Goal: Task Accomplishment & Management: Use online tool/utility

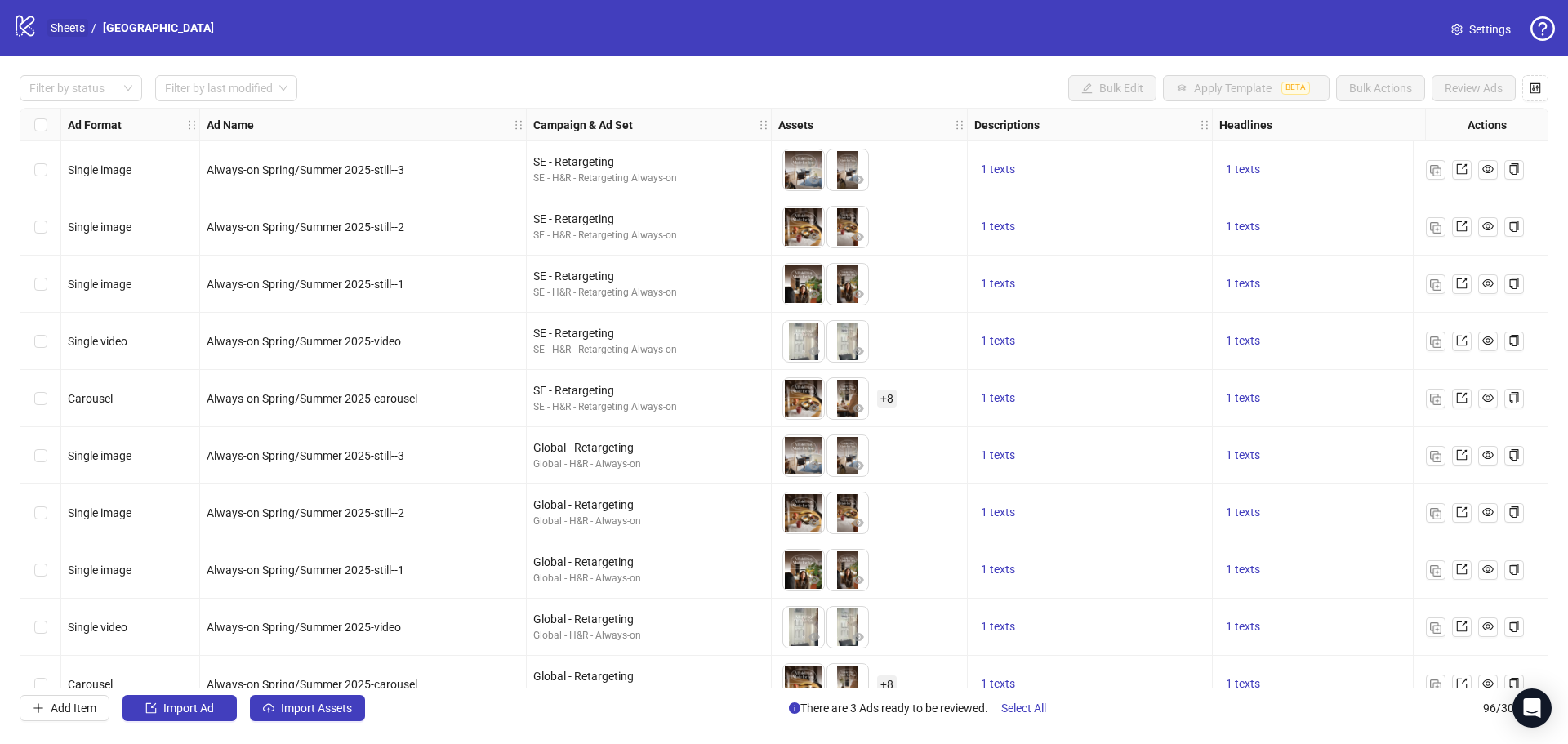
click at [78, 27] on link "Sheets" at bounding box center [68, 27] width 41 height 18
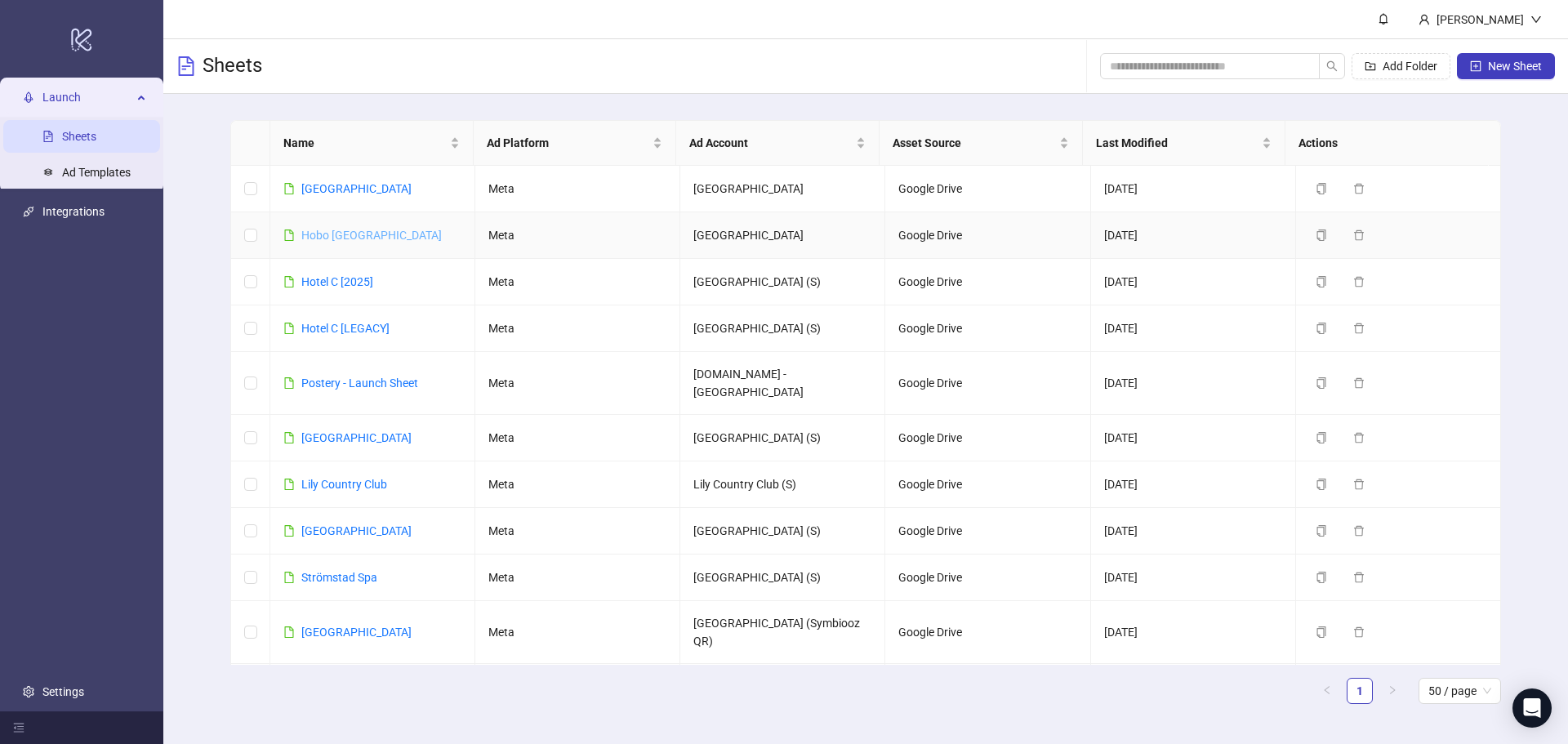
click at [326, 234] on link "Hobo [GEOGRAPHIC_DATA]" at bounding box center [371, 235] width 140 height 13
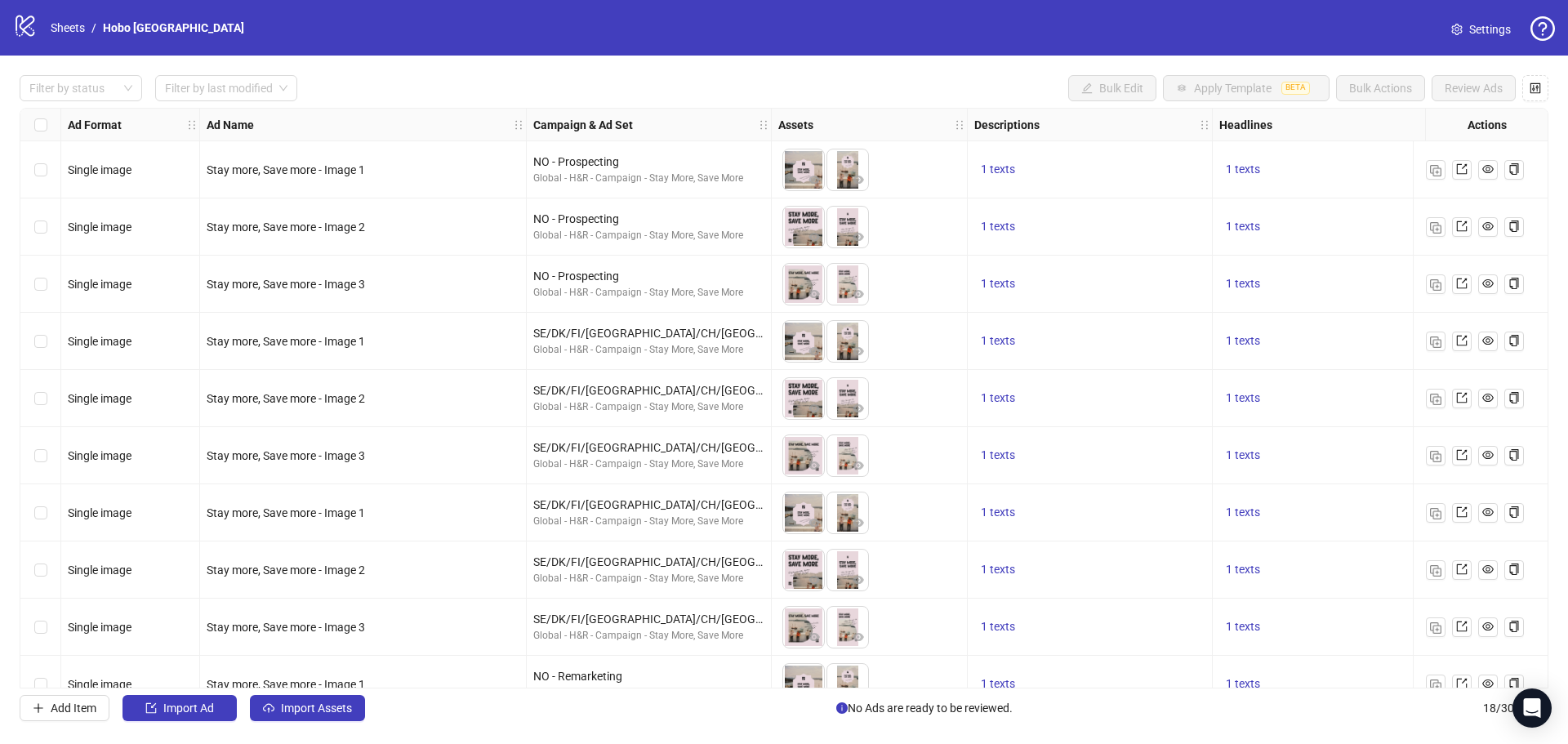
scroll to position [489, 0]
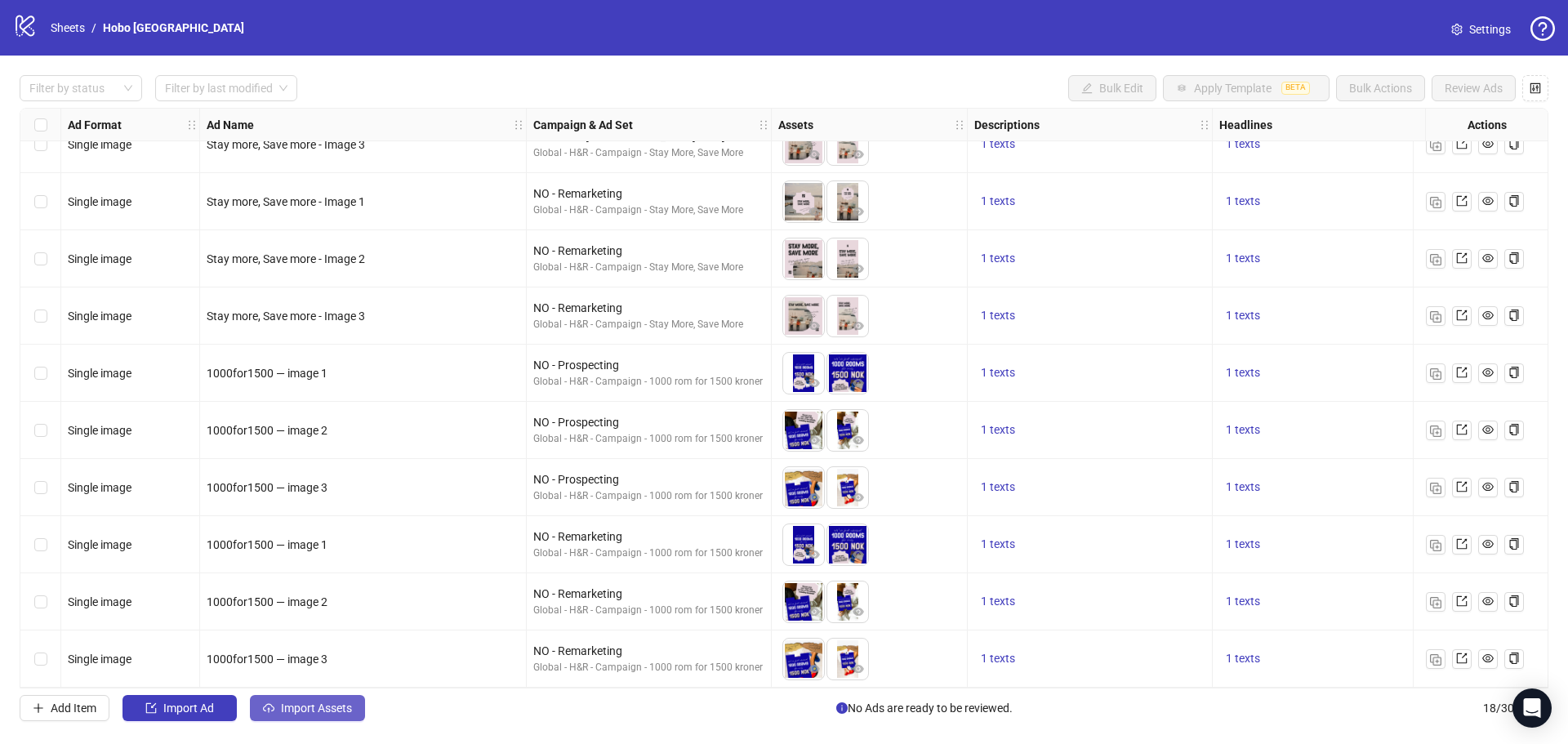
click at [356, 711] on button "Import Assets" at bounding box center [307, 709] width 116 height 26
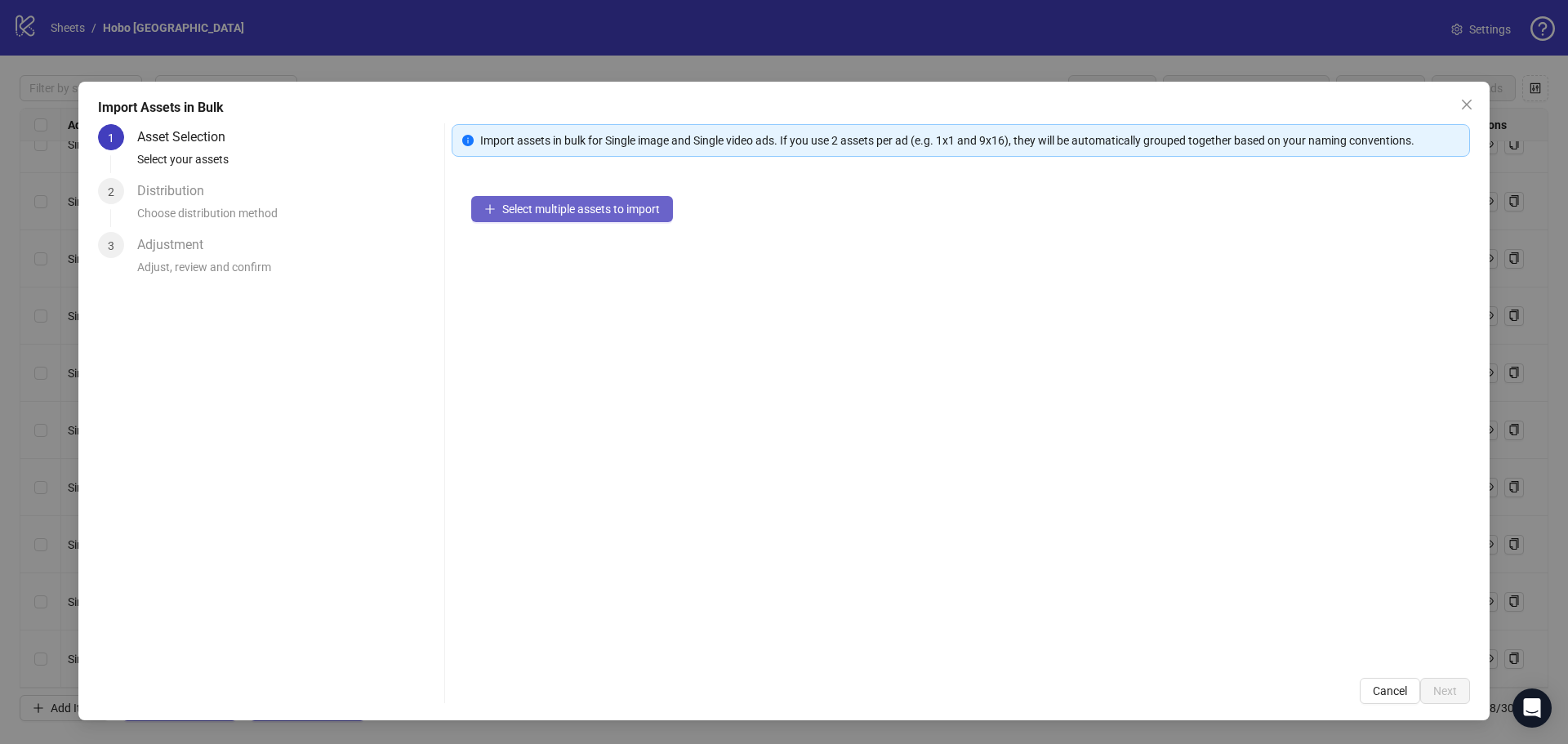
click at [548, 206] on span "Select multiple assets to import" at bounding box center [581, 209] width 158 height 13
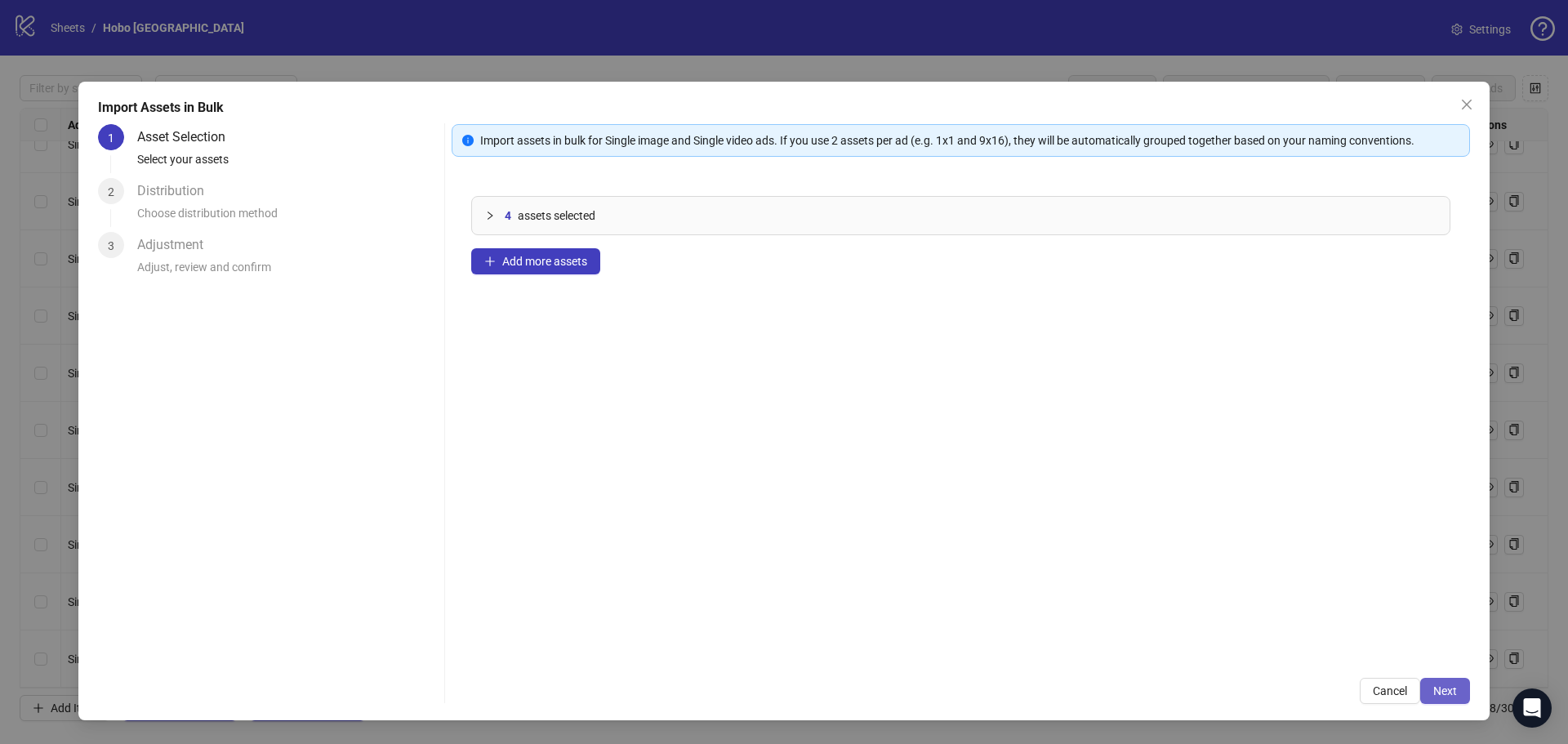
click at [1439, 693] on span "Next" at bounding box center [1444, 691] width 24 height 13
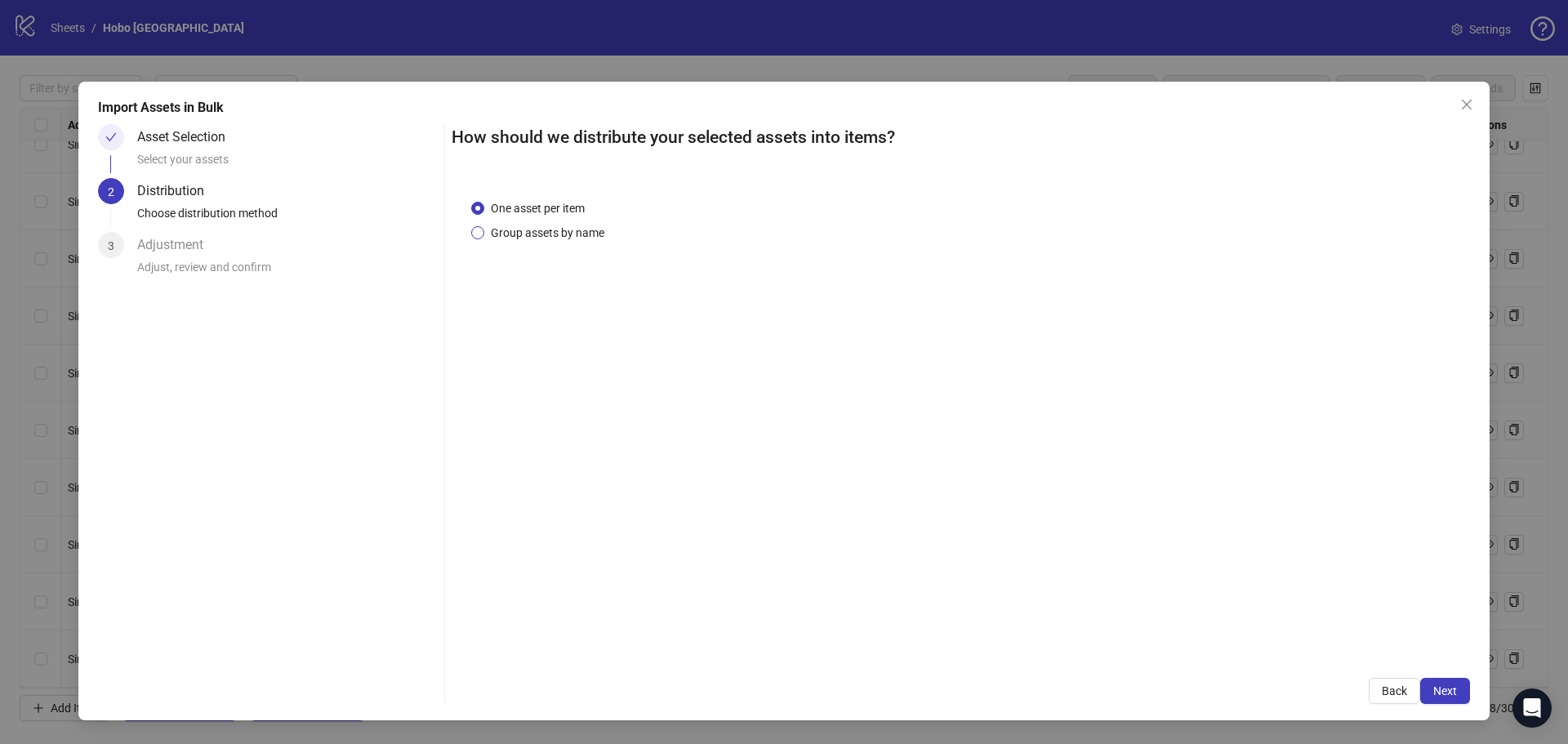
click at [572, 228] on span "Group assets by name" at bounding box center [547, 233] width 126 height 18
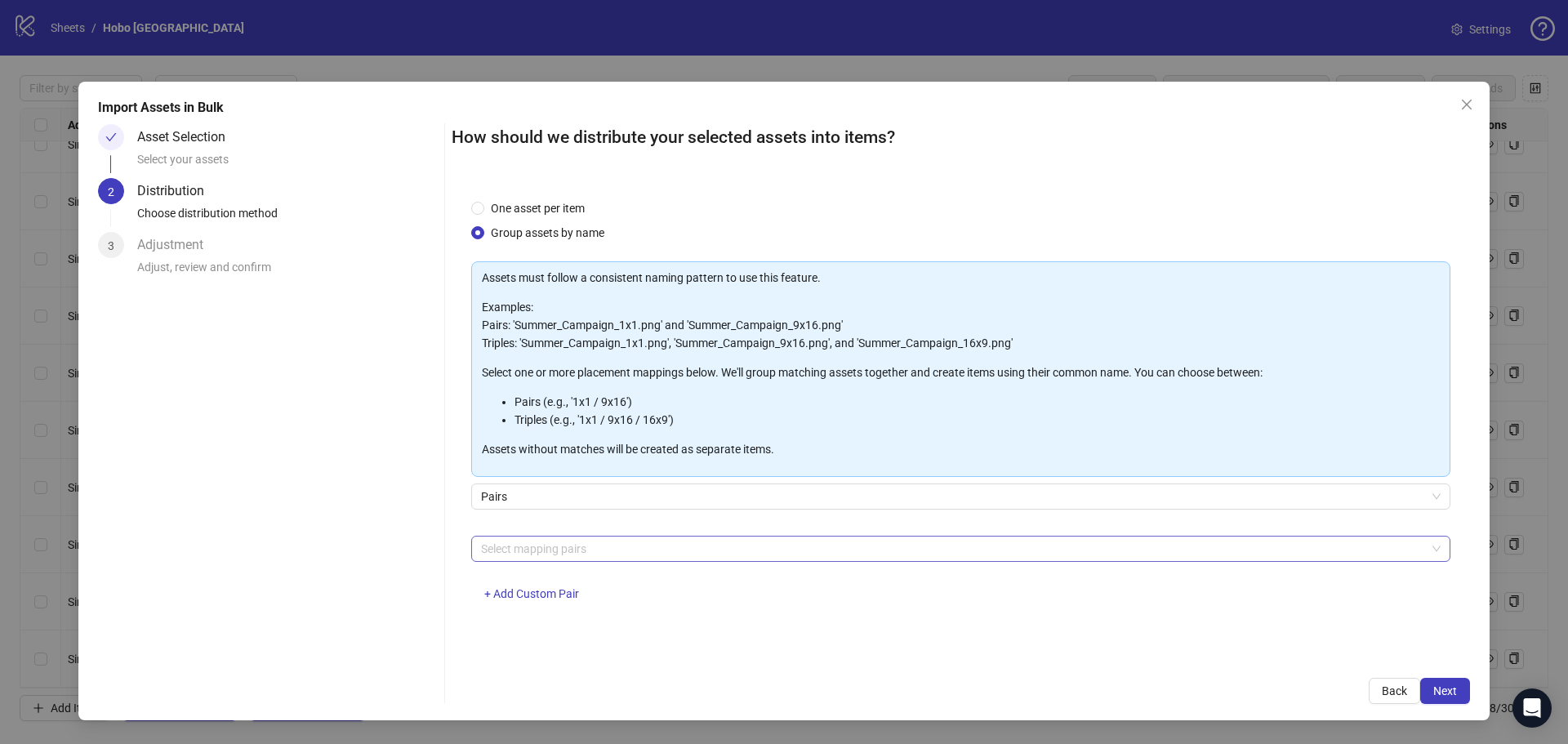
click at [560, 544] on div at bounding box center [952, 549] width 956 height 23
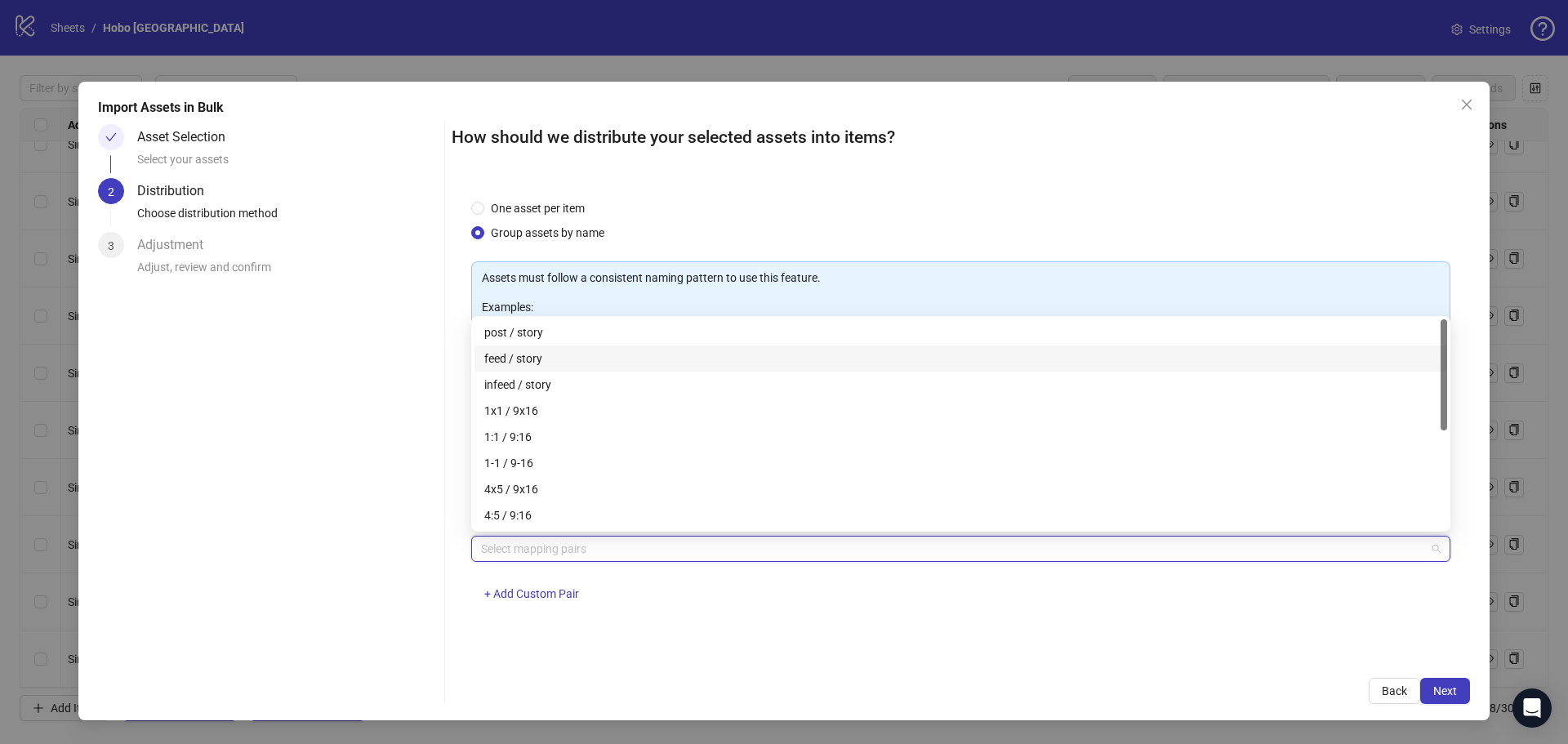
click at [518, 357] on div "feed / story" at bounding box center [961, 358] width 953 height 18
click at [990, 647] on div "One asset per item Group assets by name Assets must follow a consistent naming …" at bounding box center [961, 419] width 1018 height 478
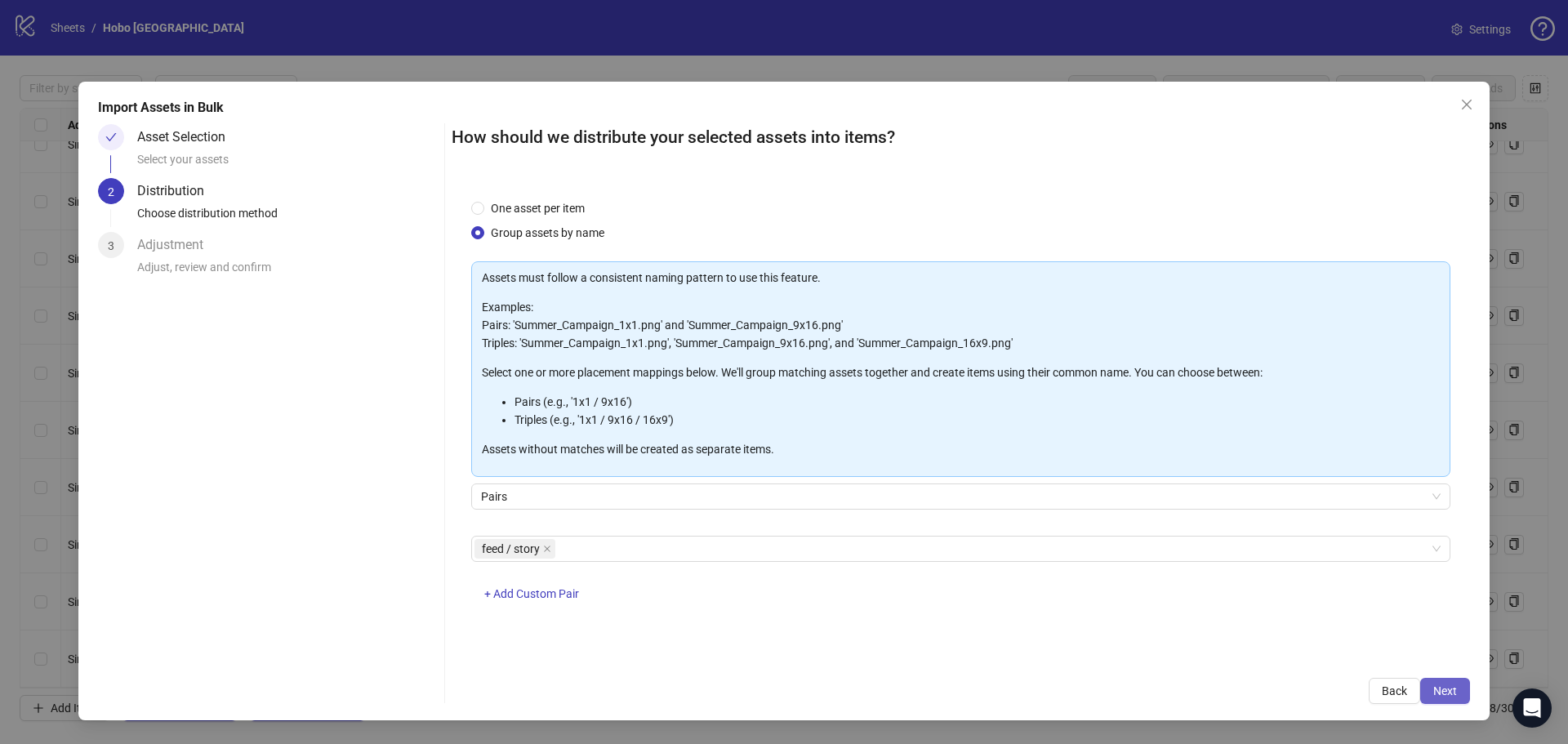
click at [1458, 689] on button "Next" at bounding box center [1445, 691] width 49 height 26
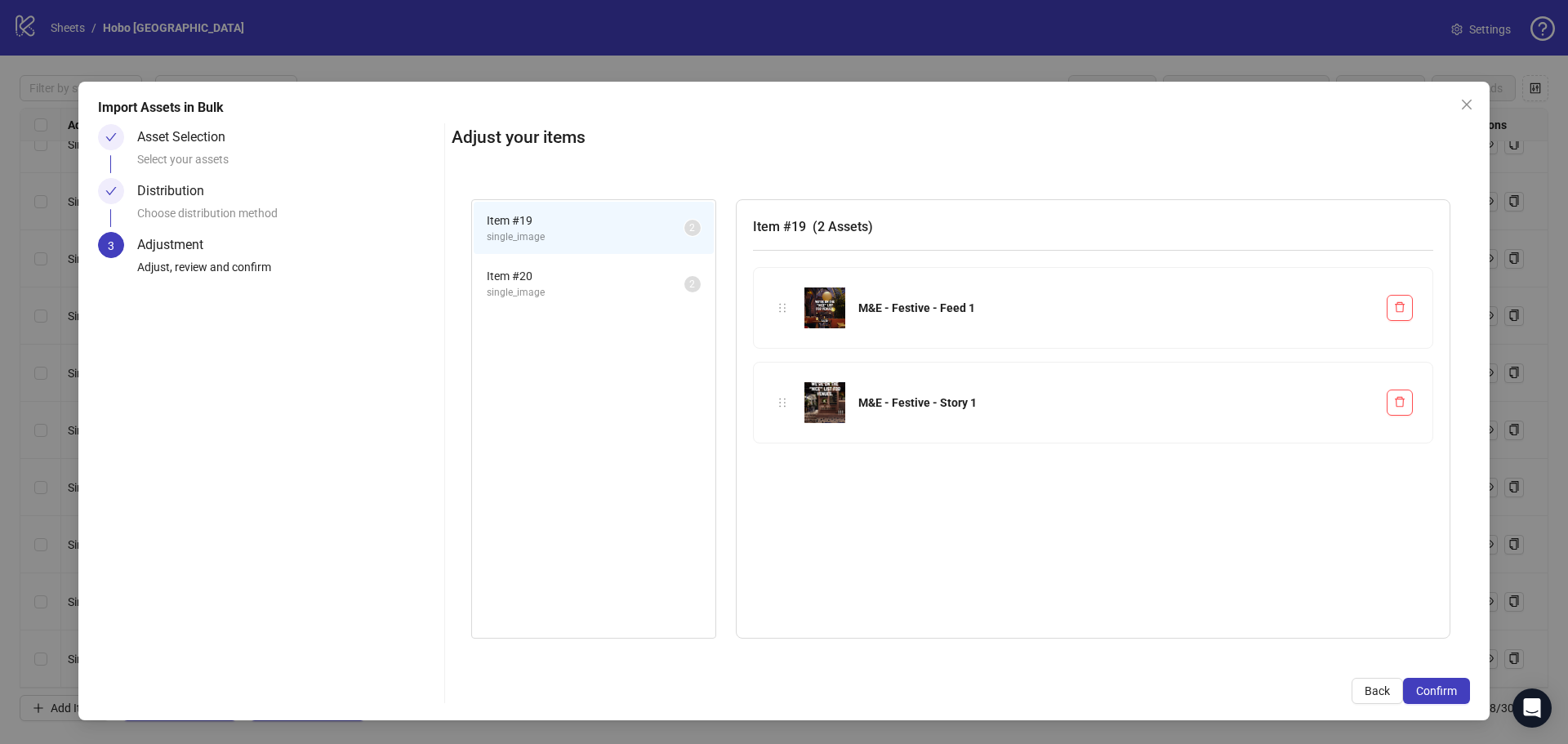
click at [558, 281] on span "Item # 20" at bounding box center [586, 276] width 198 height 18
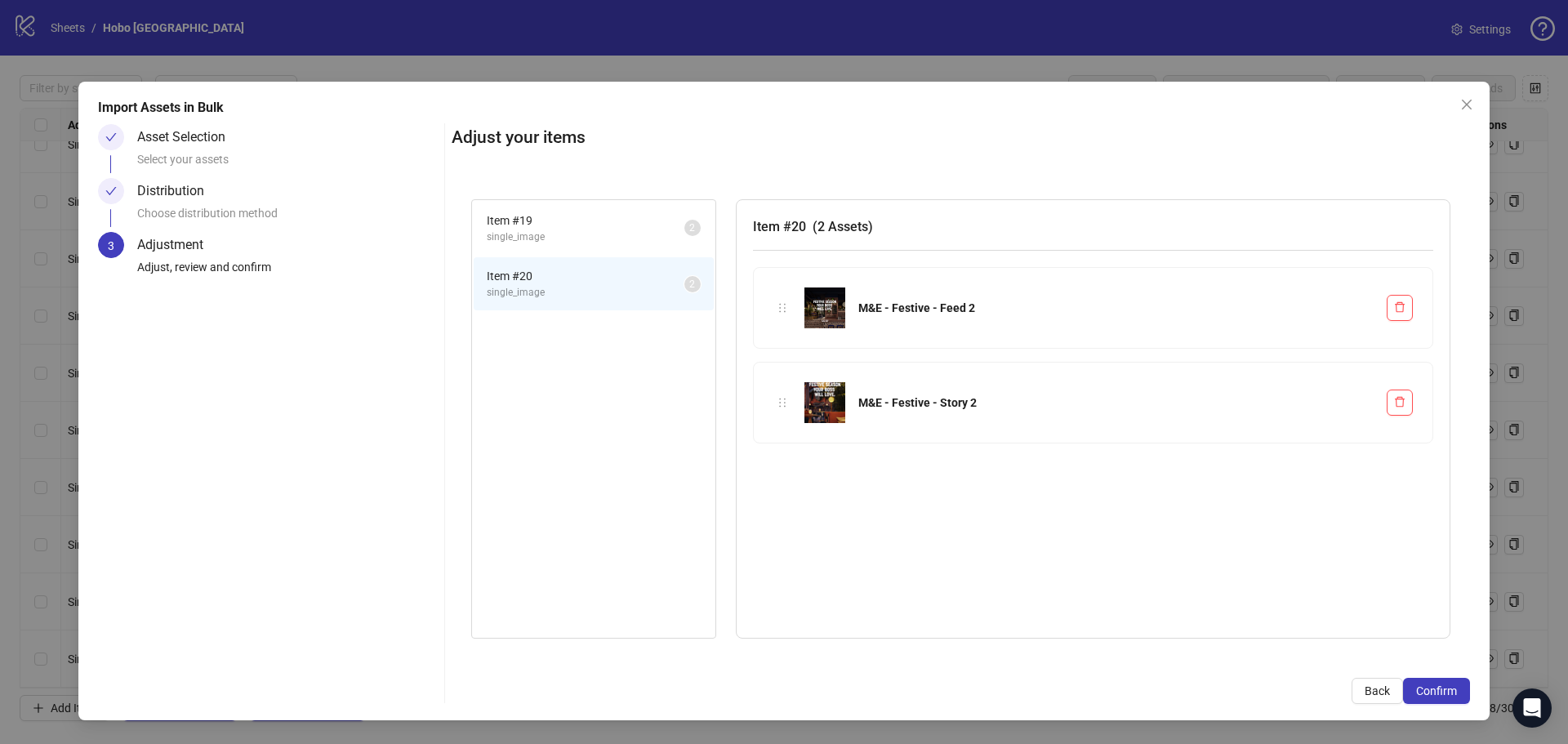
click at [549, 226] on span "Item # 19" at bounding box center [586, 221] width 198 height 18
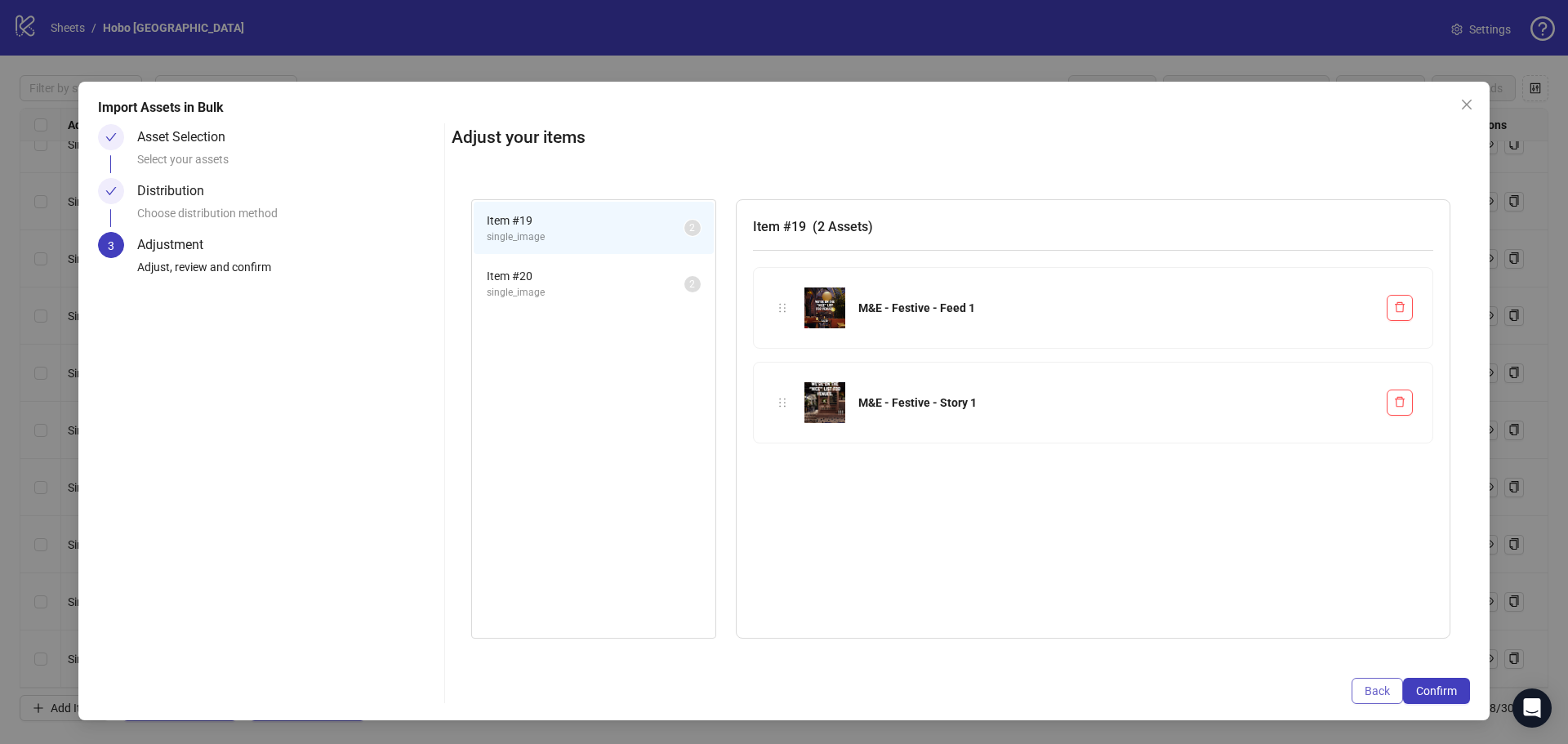
click at [1376, 686] on span "Back" at bounding box center [1377, 691] width 26 height 13
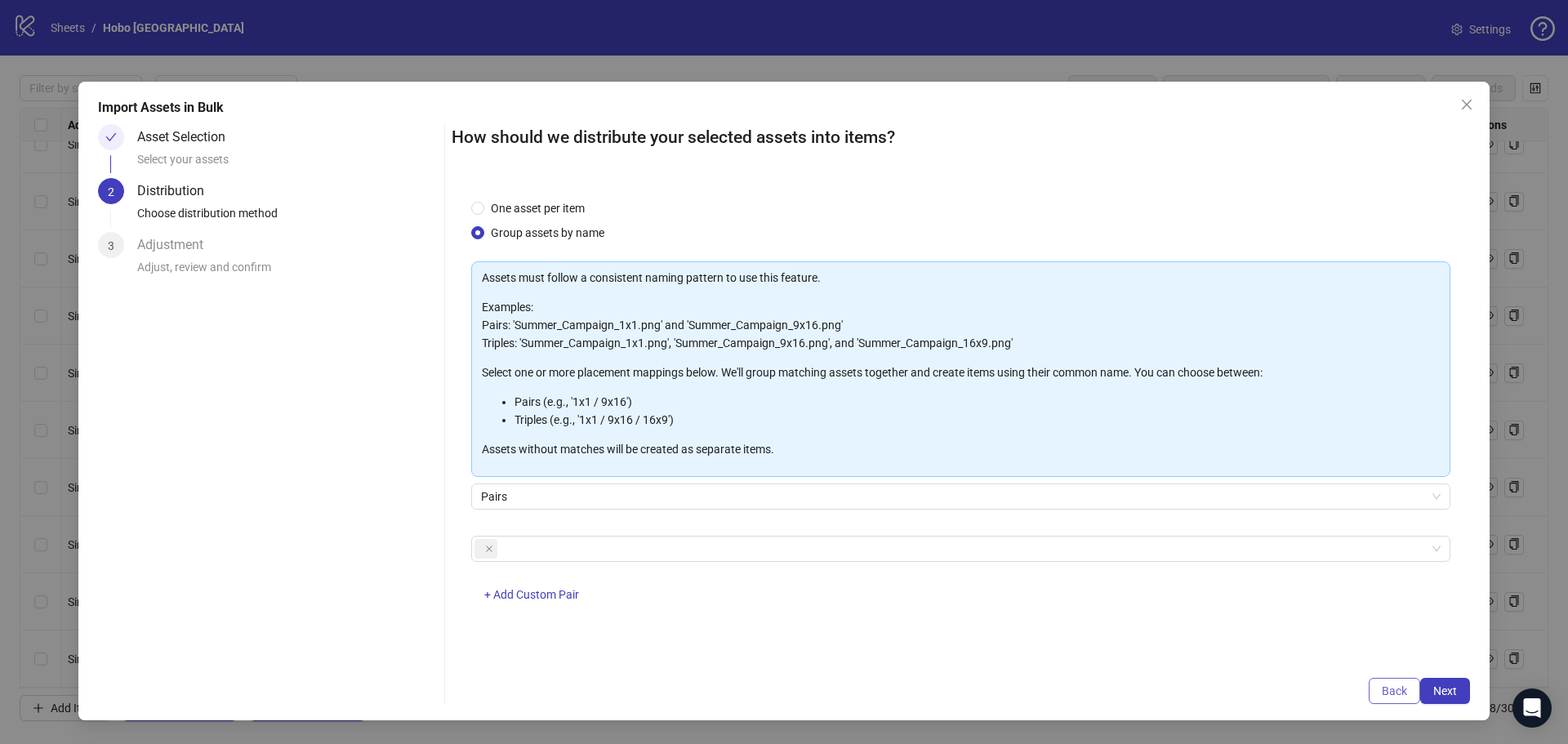
click at [1388, 689] on span "Back" at bounding box center [1394, 691] width 26 height 13
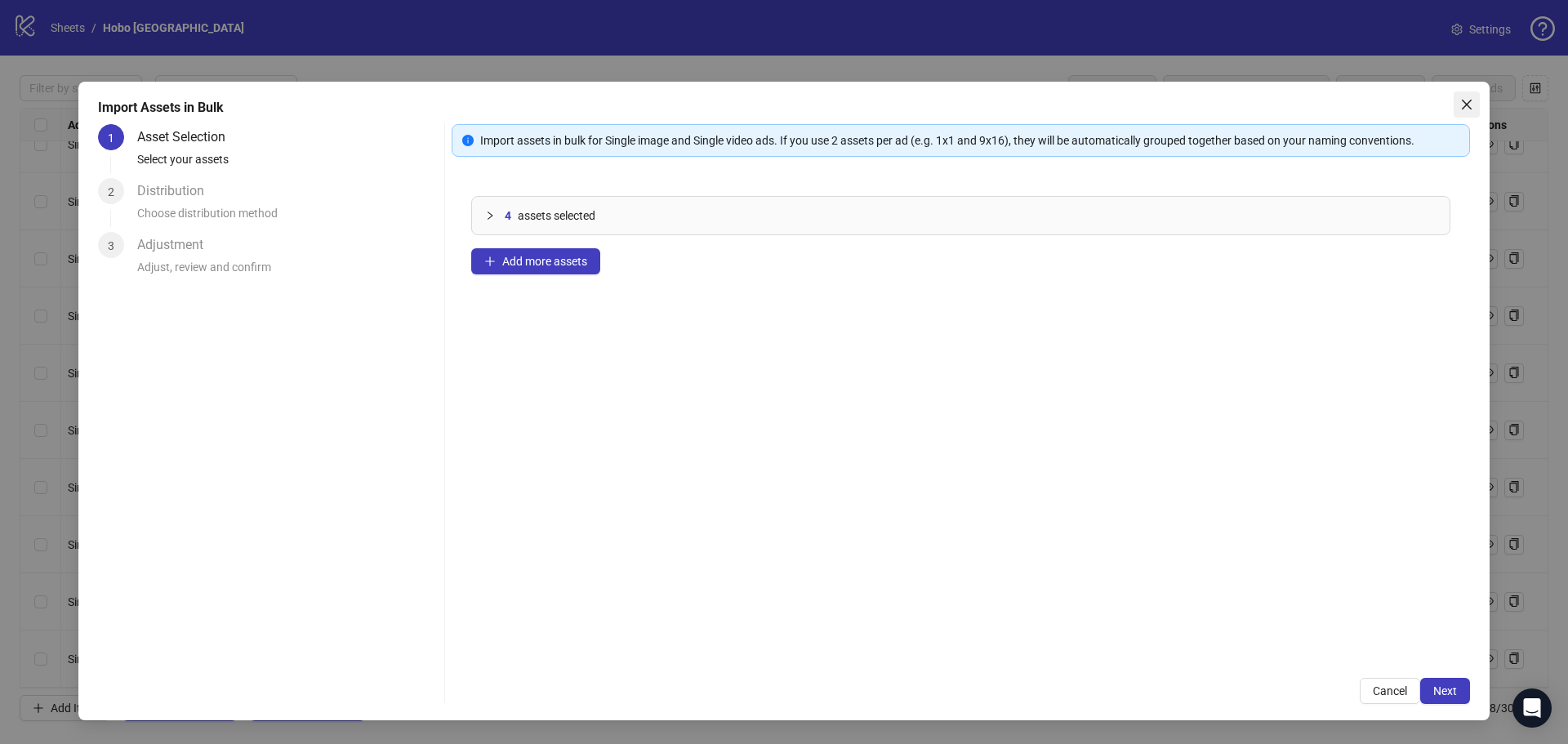
click at [1466, 101] on icon "close" at bounding box center [1467, 104] width 13 height 13
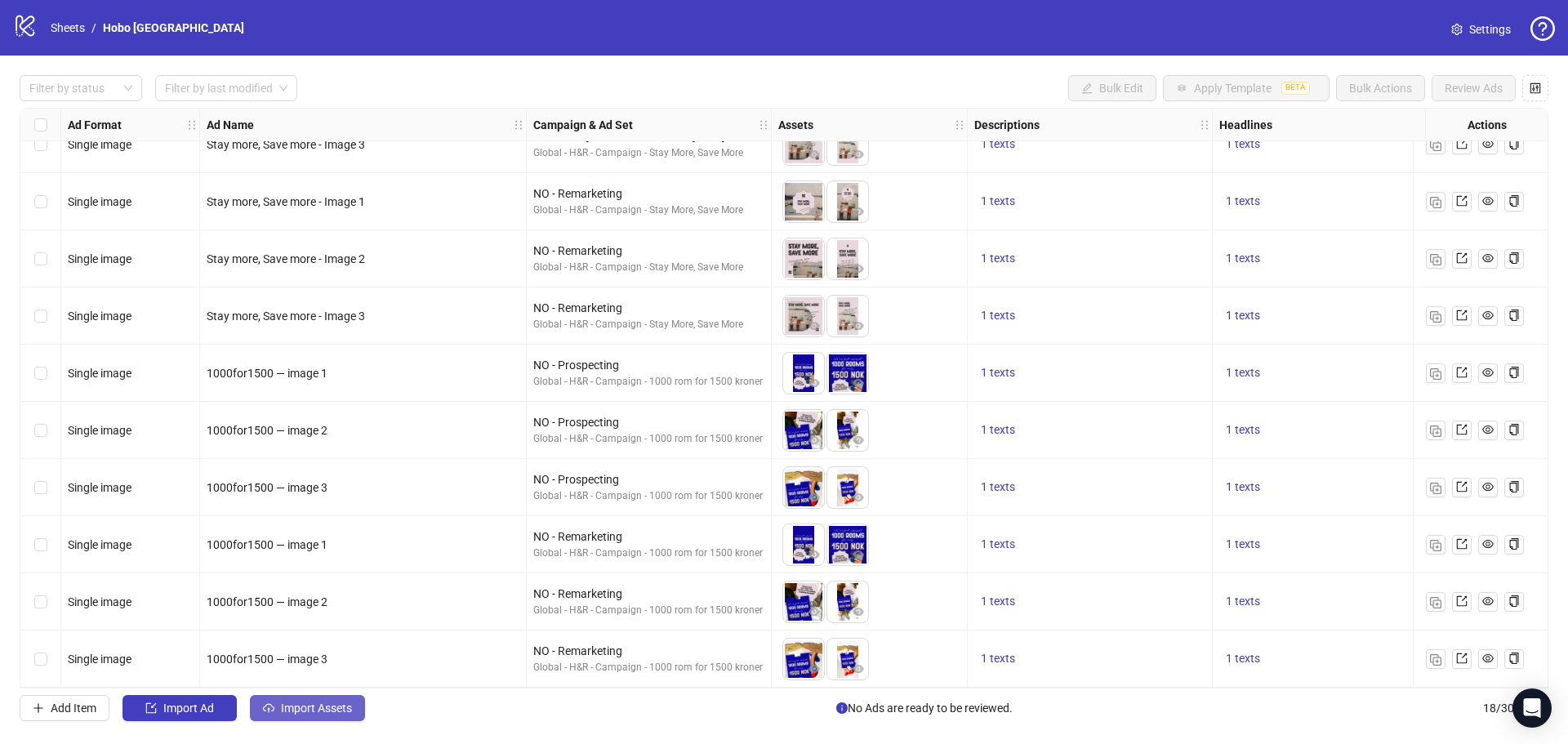
click at [304, 709] on span "Import Assets" at bounding box center [316, 708] width 71 height 13
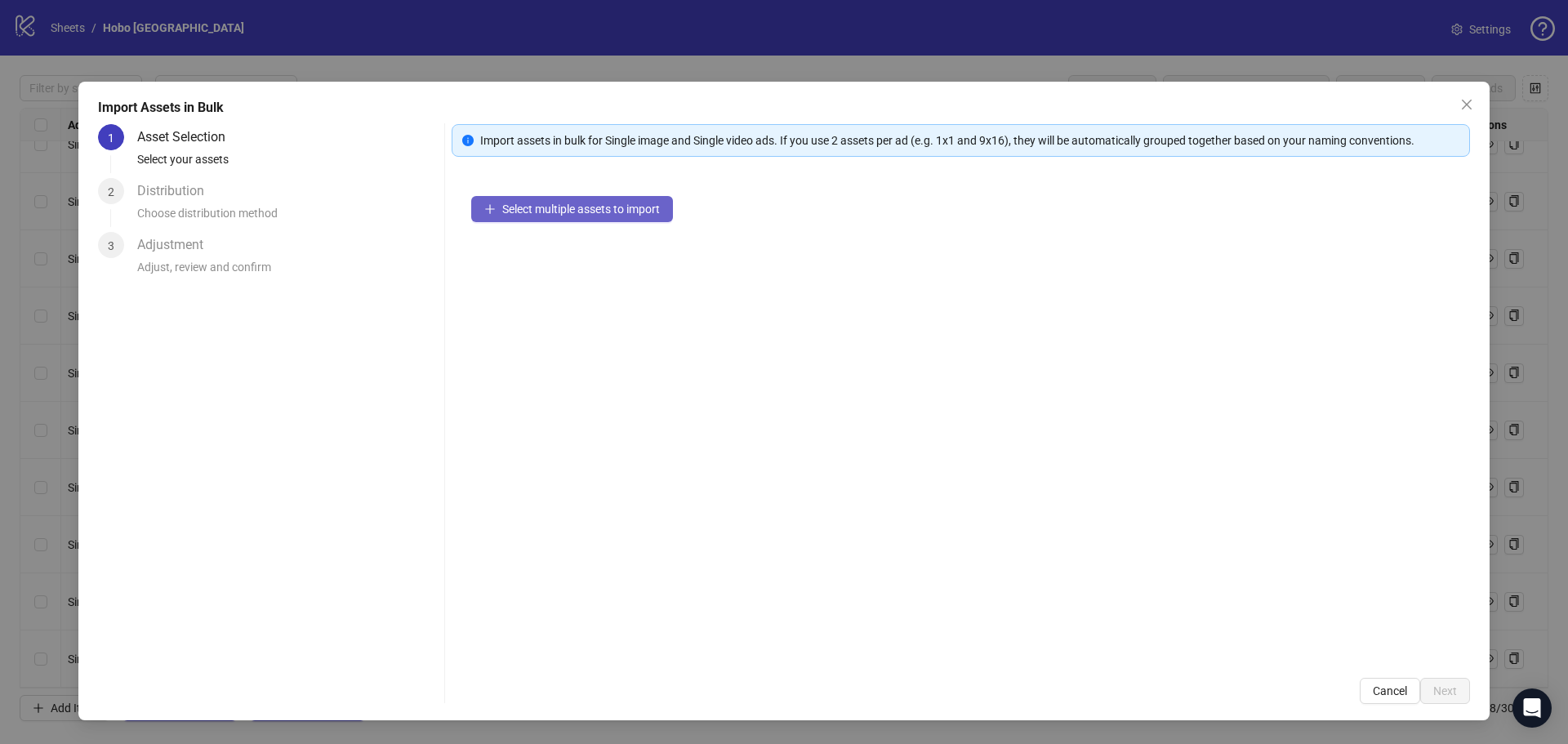
click at [589, 211] on span "Select multiple assets to import" at bounding box center [581, 209] width 158 height 13
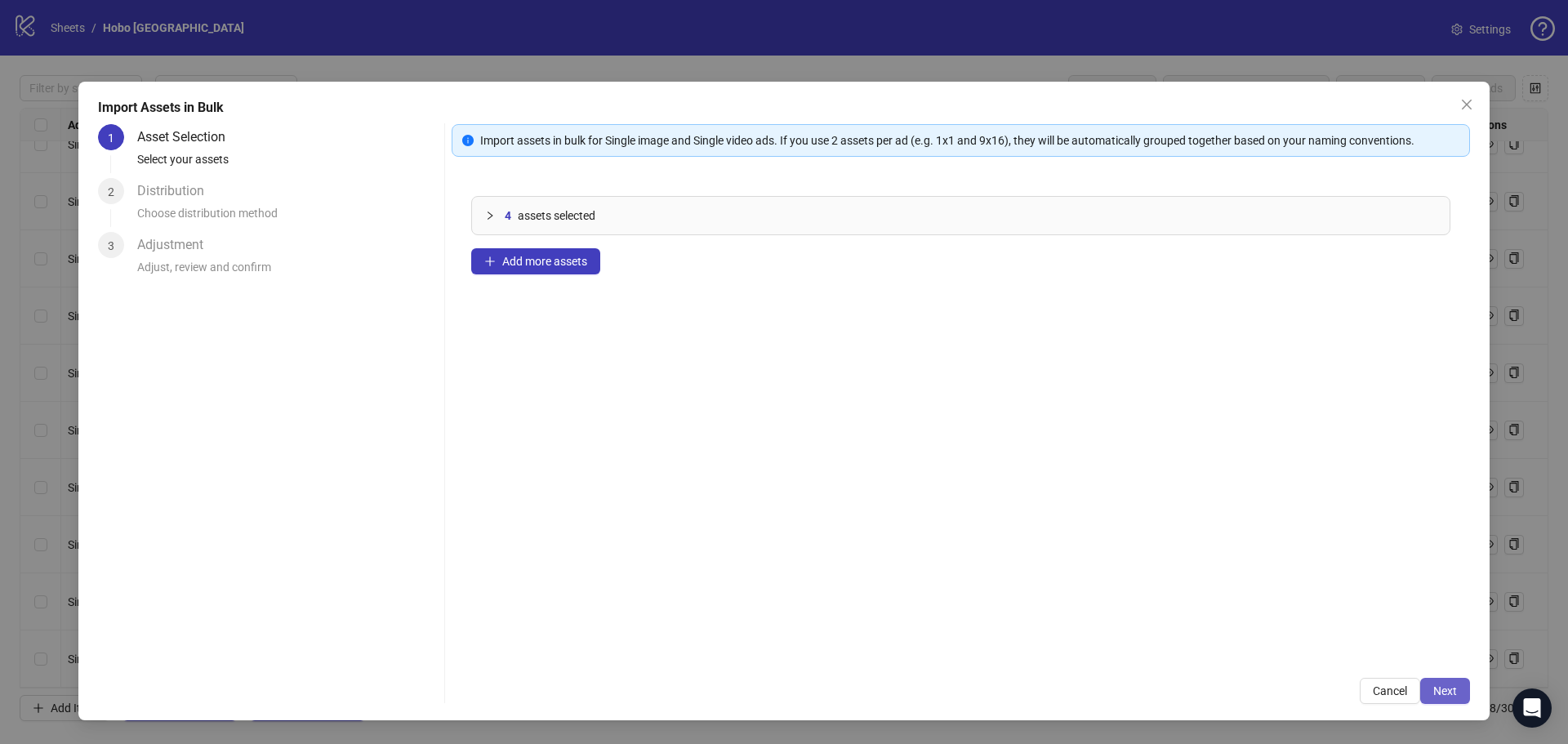
click at [1451, 693] on span "Next" at bounding box center [1444, 691] width 24 height 13
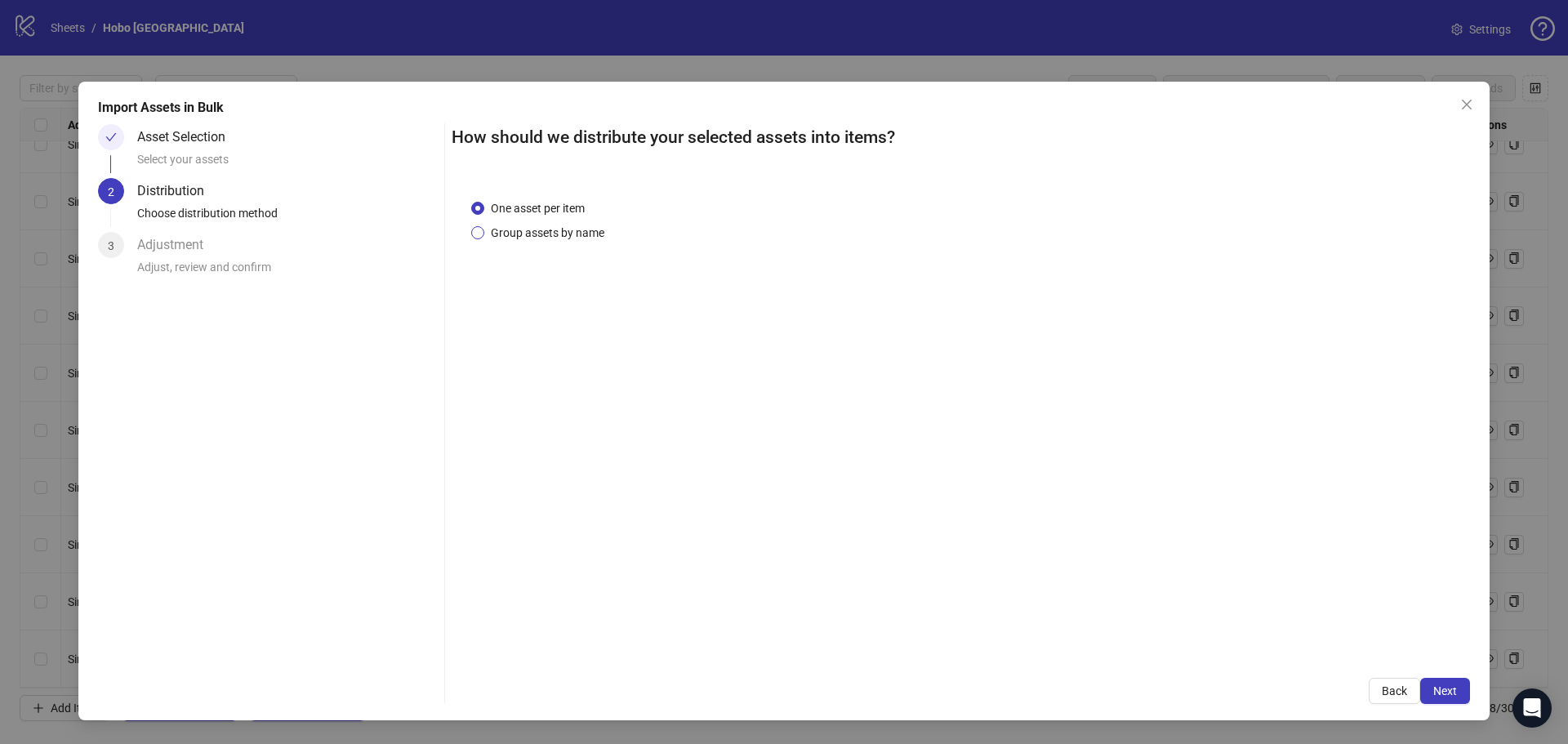
click at [607, 228] on span "Group assets by name" at bounding box center [547, 233] width 126 height 18
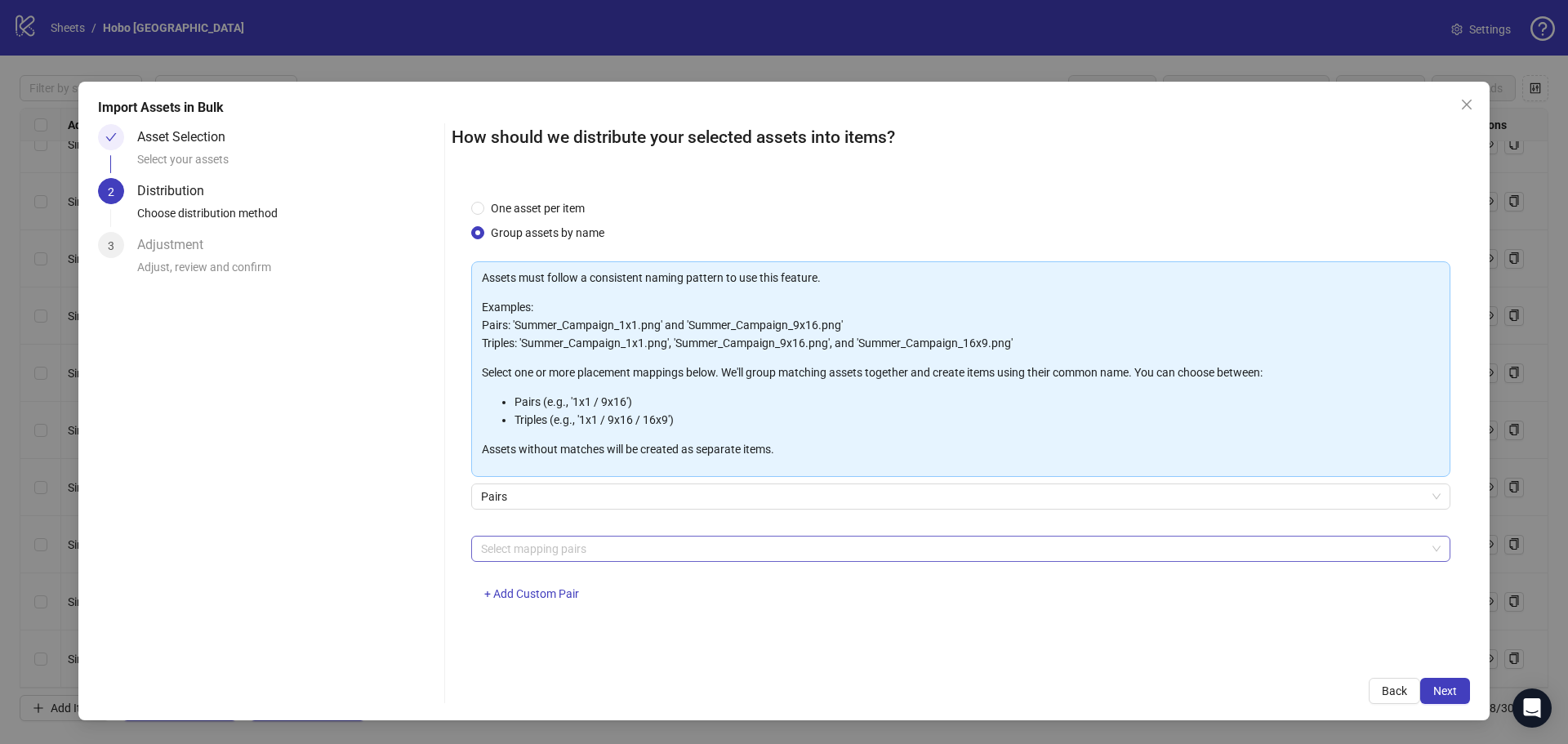
click at [596, 550] on div at bounding box center [952, 549] width 956 height 23
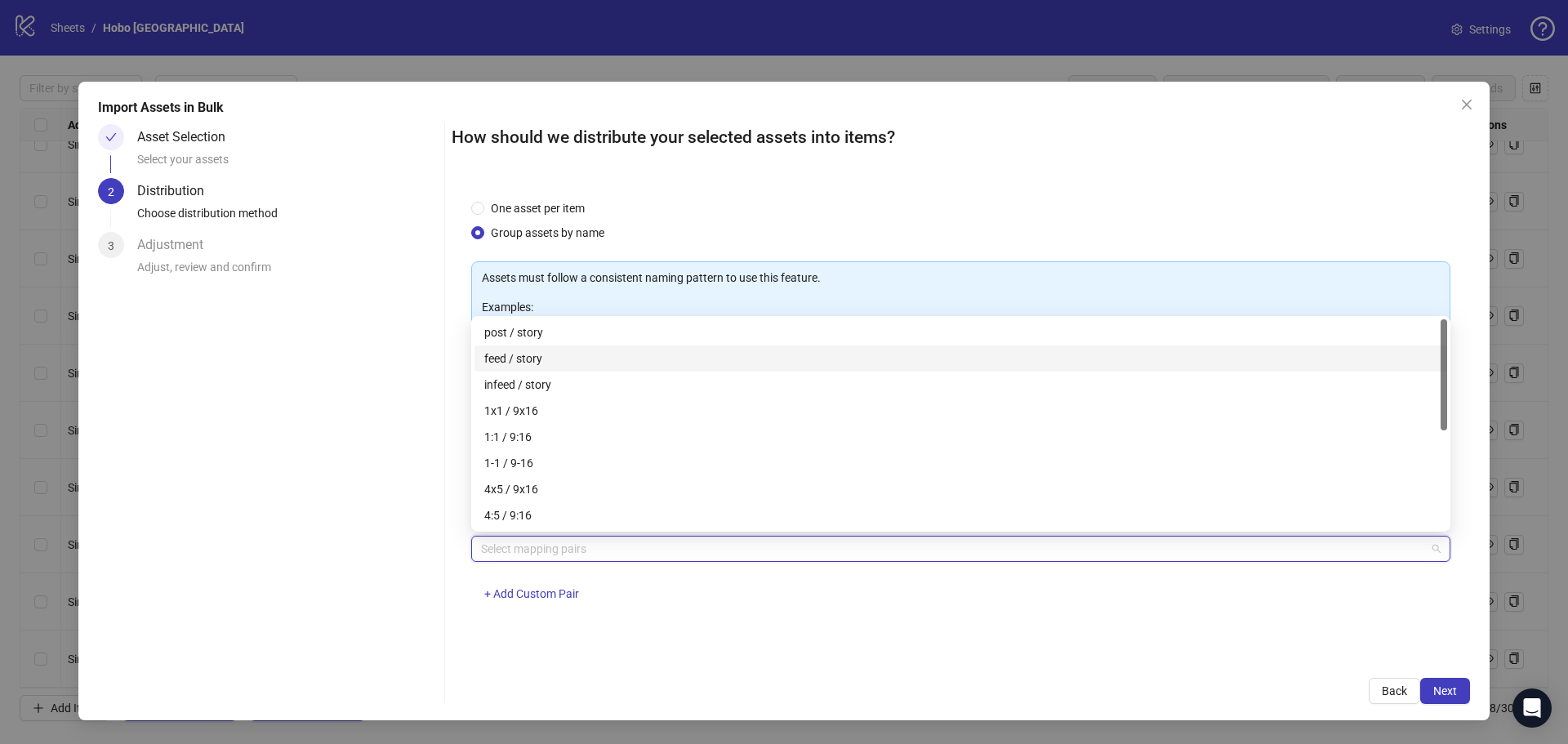
click at [521, 362] on div "feed / story" at bounding box center [961, 358] width 953 height 18
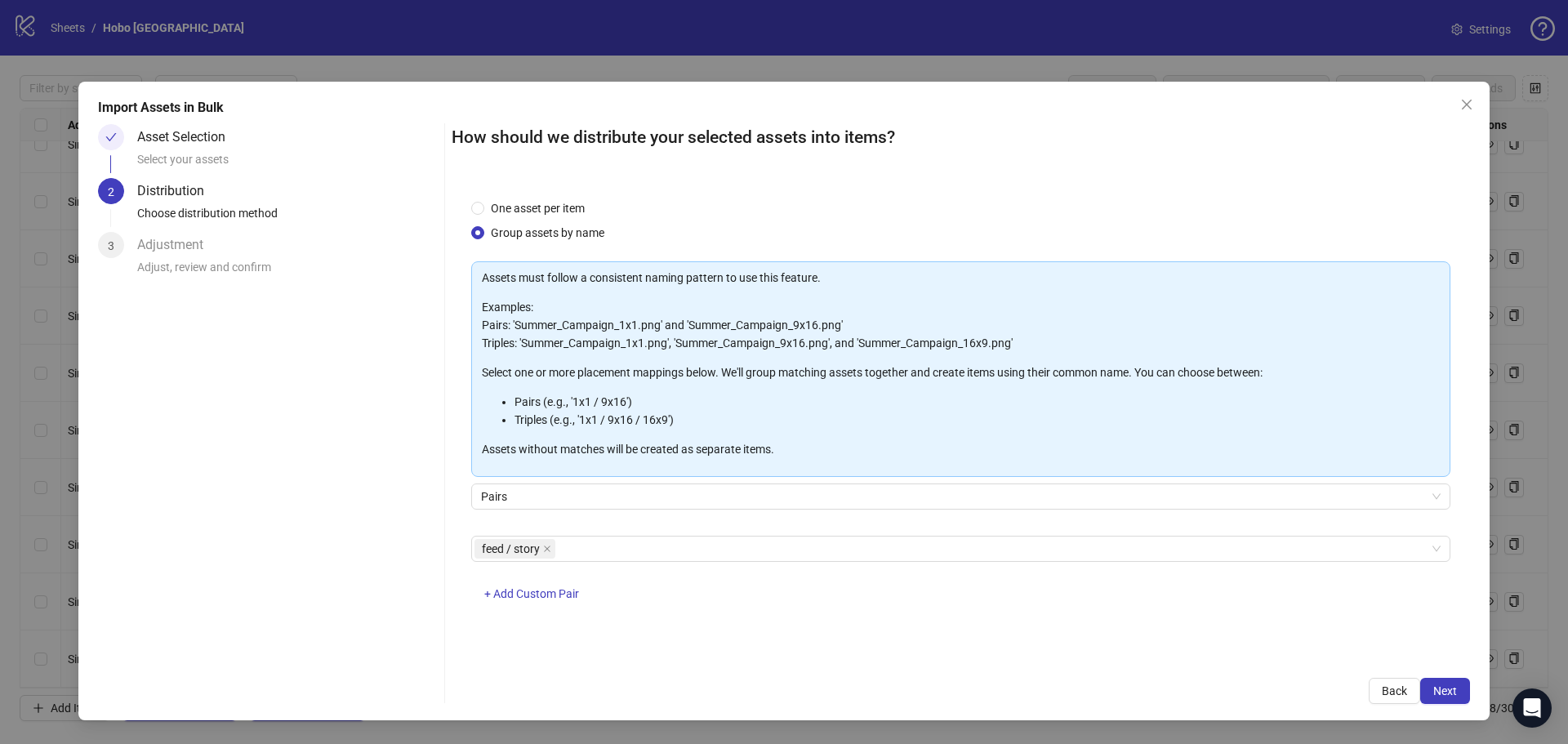
click at [957, 623] on div "One asset per item Group assets by name Assets must follow a consistent naming …" at bounding box center [961, 419] width 1018 height 478
click at [1449, 696] on span "Next" at bounding box center [1444, 691] width 24 height 13
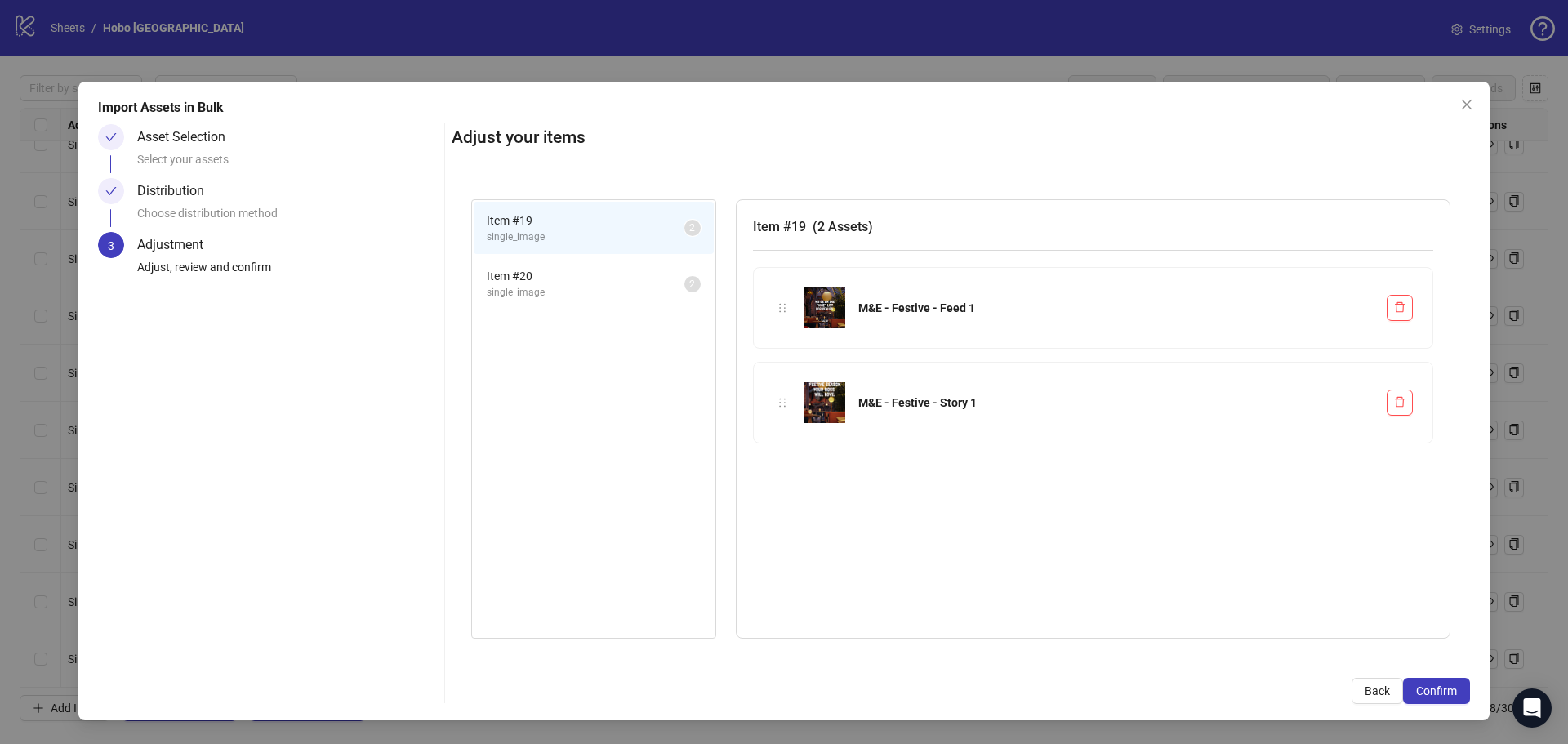
click at [551, 271] on span "Item # 20" at bounding box center [586, 276] width 198 height 18
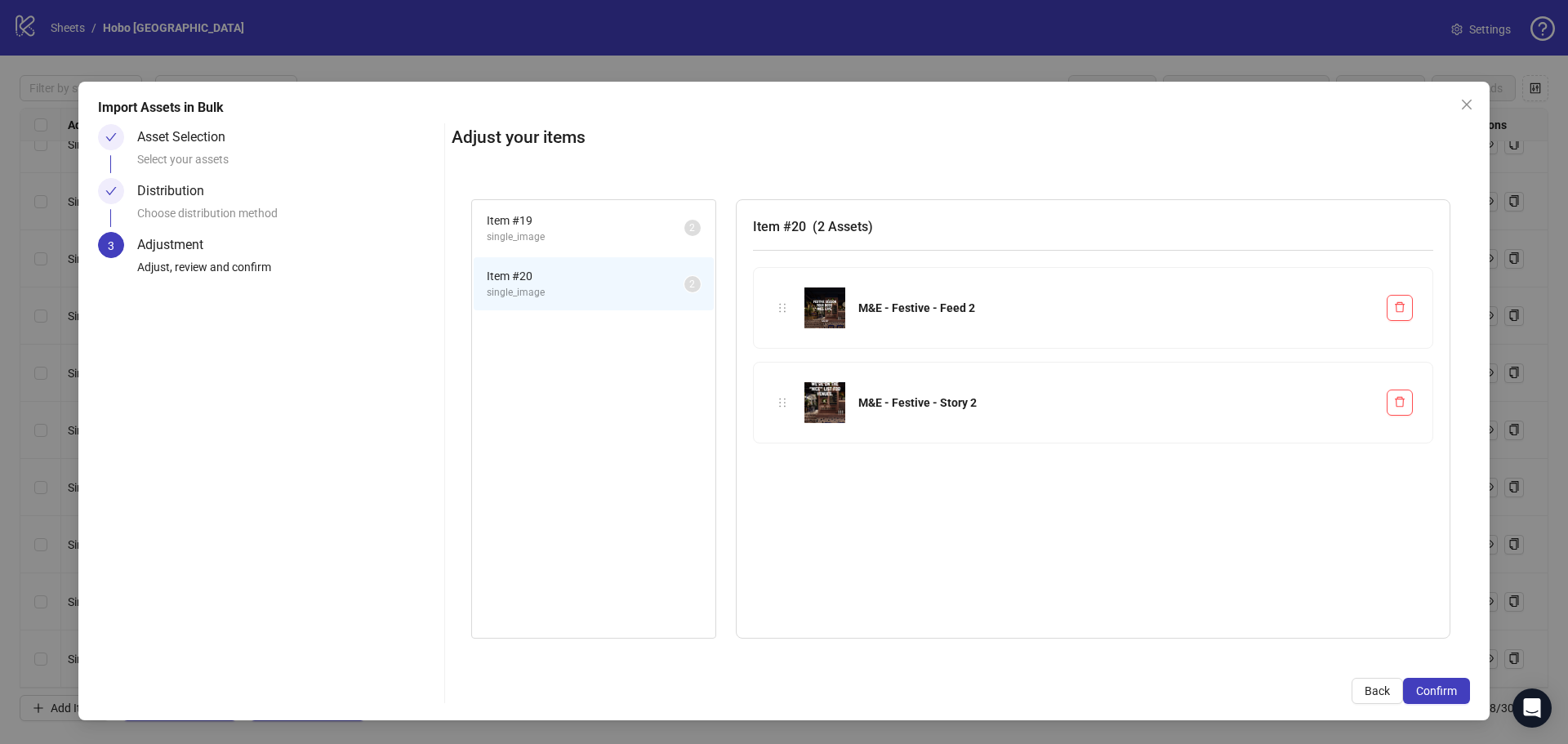
click at [540, 238] on span "single_image" at bounding box center [586, 237] width 198 height 16
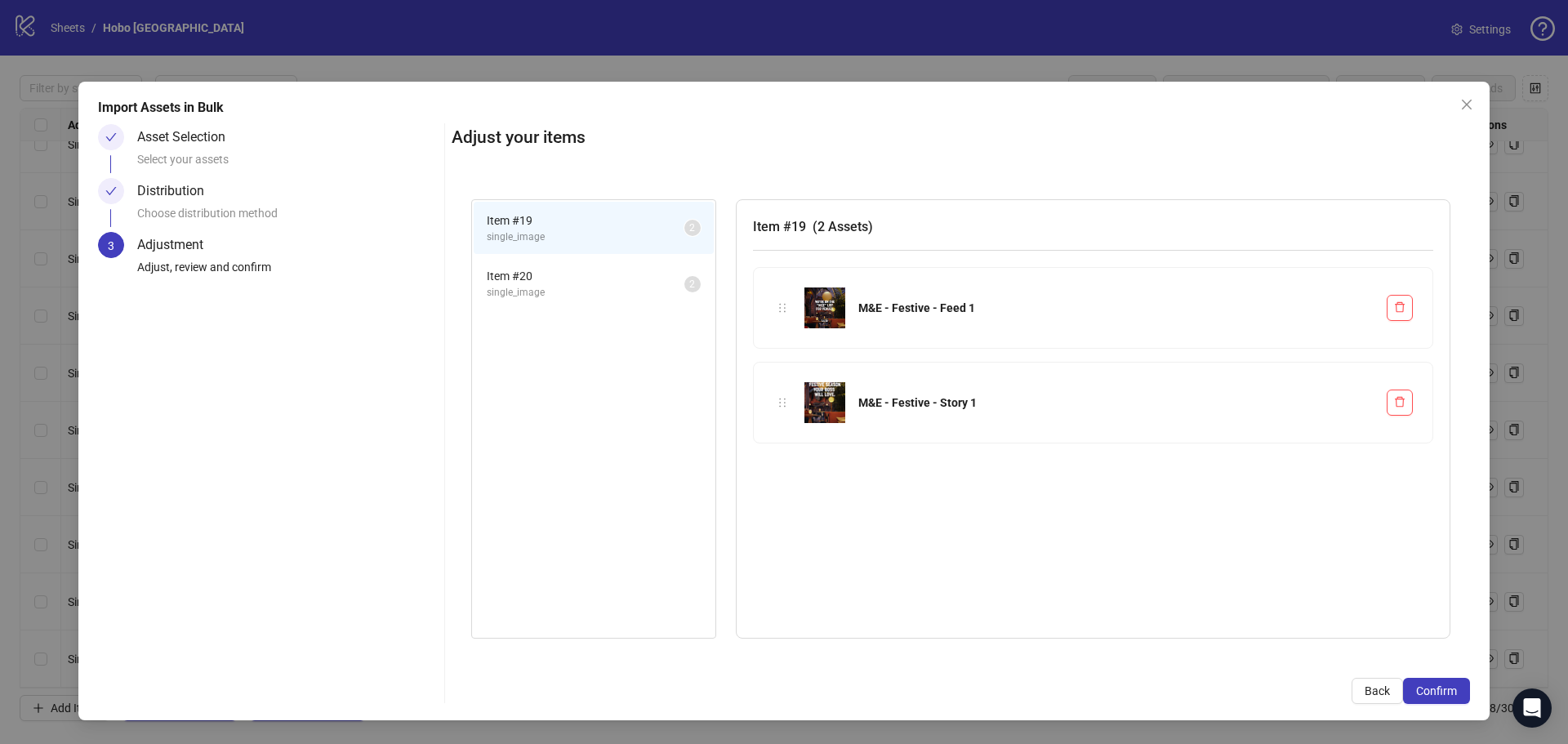
click at [536, 279] on span "Item # 20" at bounding box center [586, 276] width 198 height 18
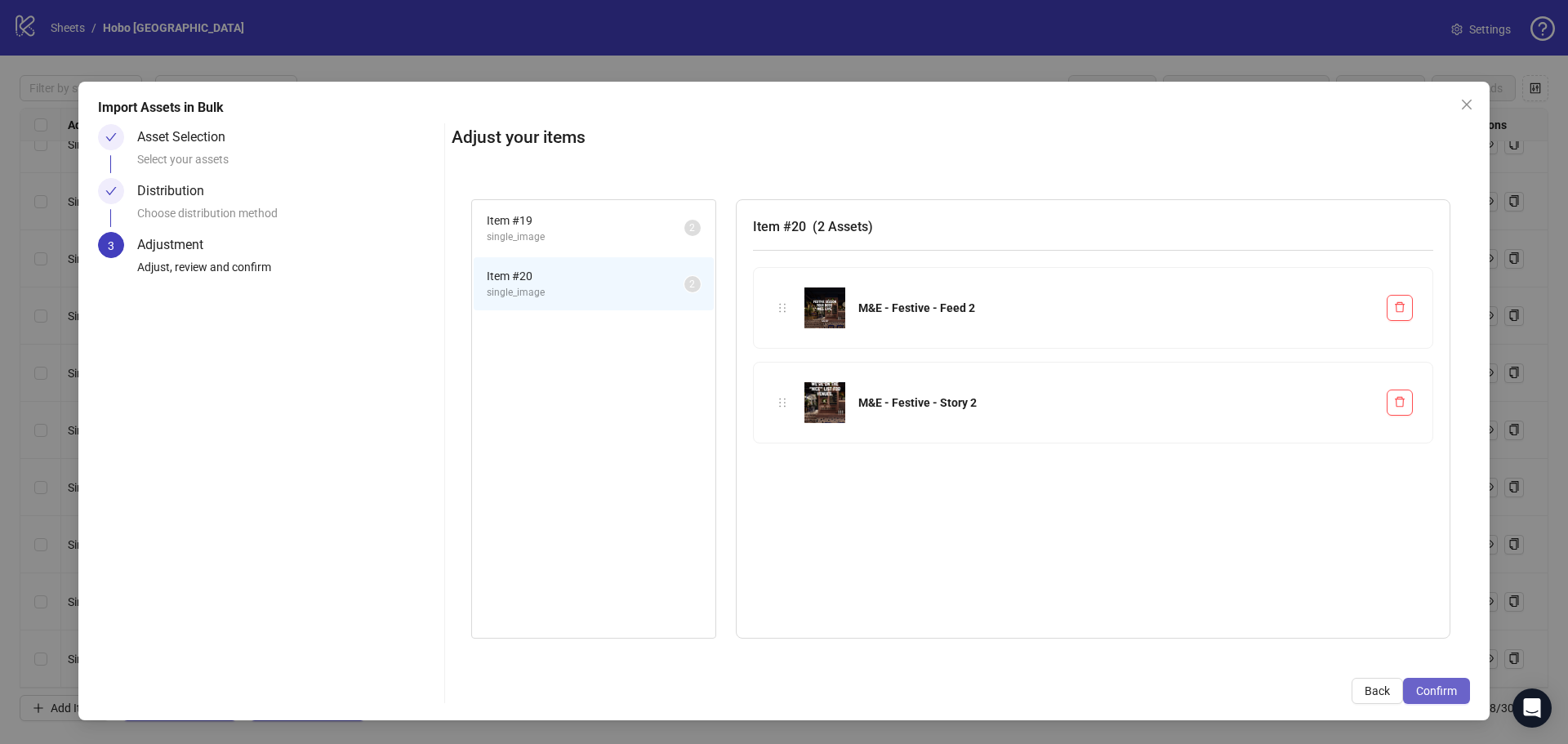
click at [1433, 691] on span "Confirm" at bounding box center [1437, 691] width 41 height 13
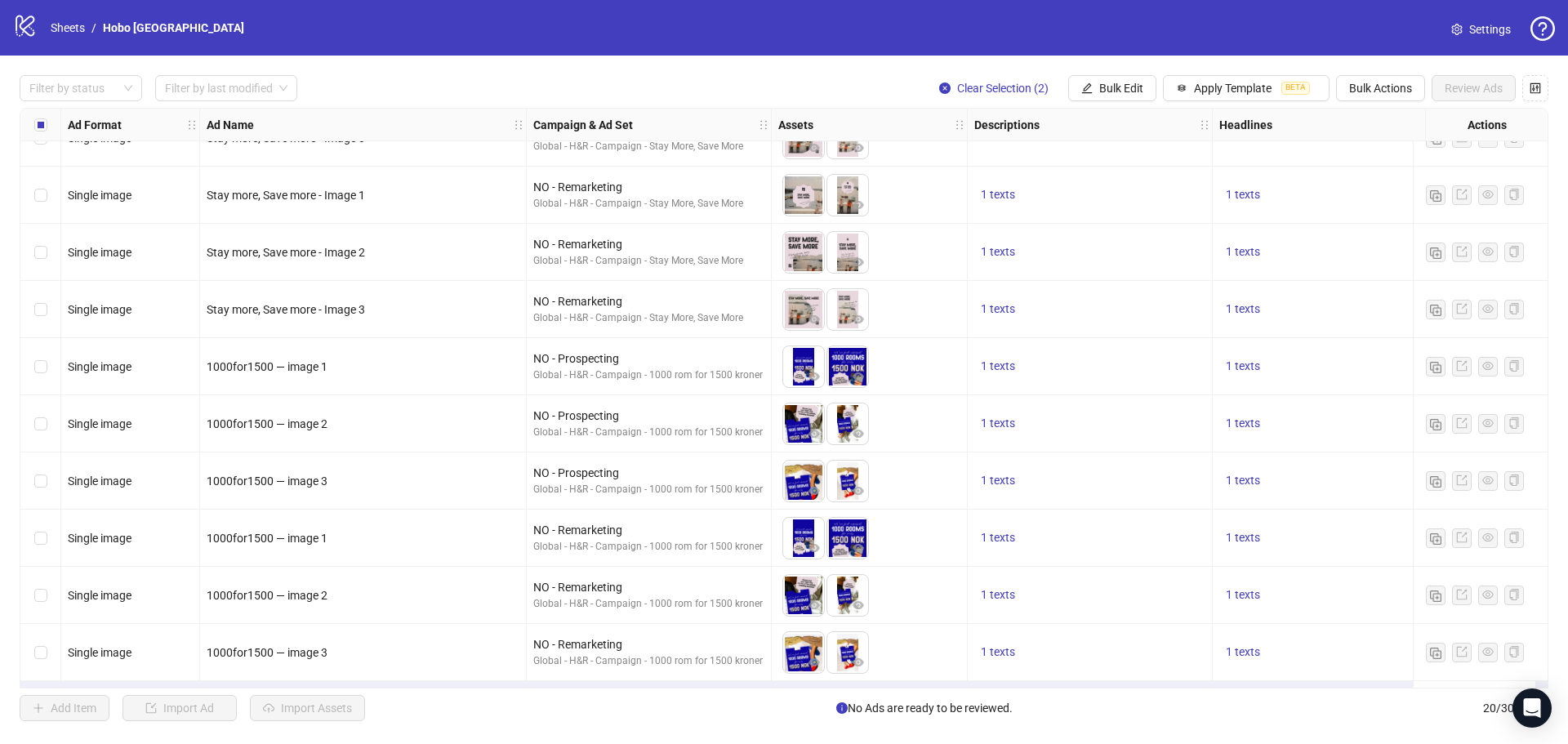
scroll to position [604, 0]
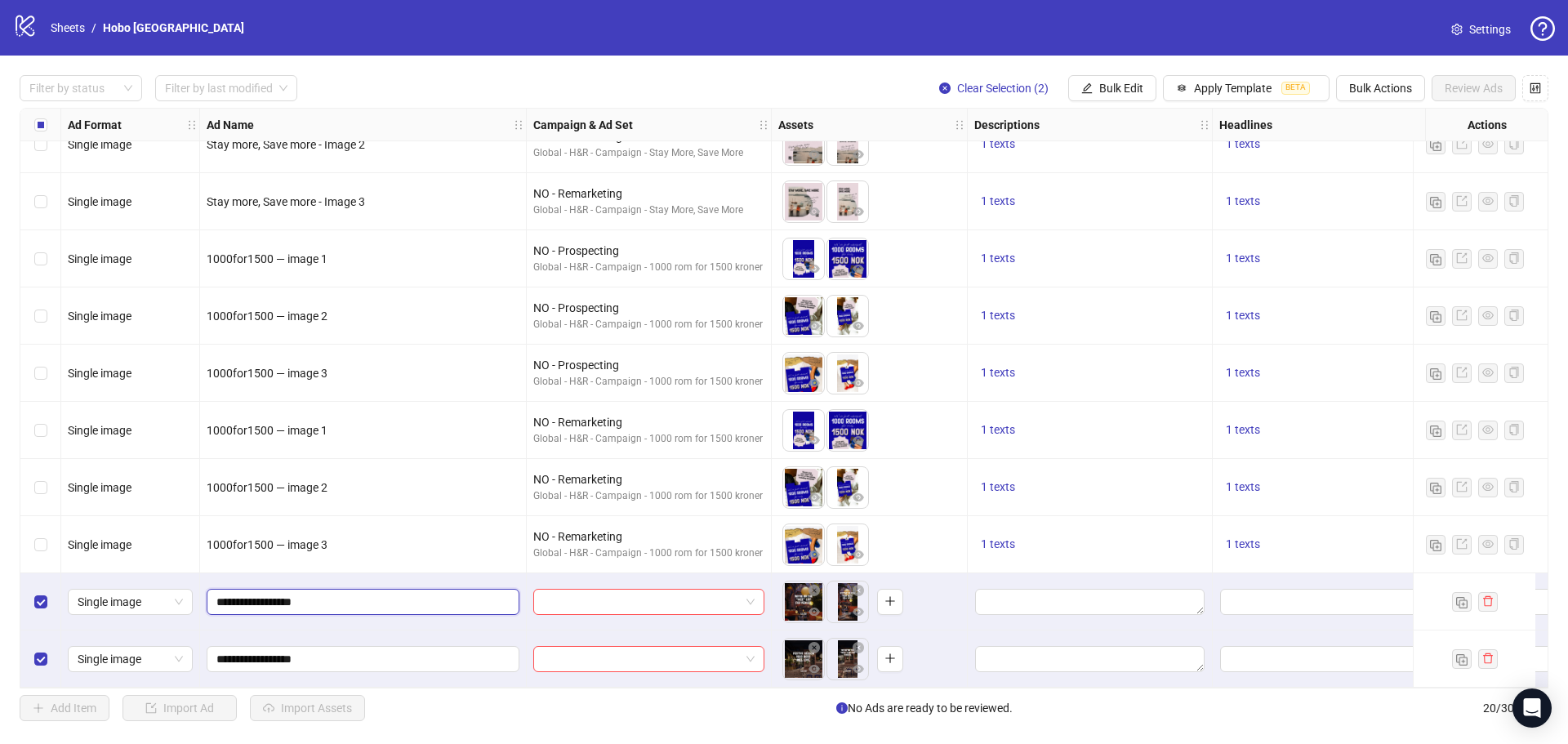
click at [294, 597] on input "**********" at bounding box center [361, 602] width 290 height 18
type input "**********"
click at [295, 650] on input "**********" at bounding box center [361, 659] width 290 height 18
type input "**********"
click at [743, 595] on span at bounding box center [649, 602] width 212 height 25
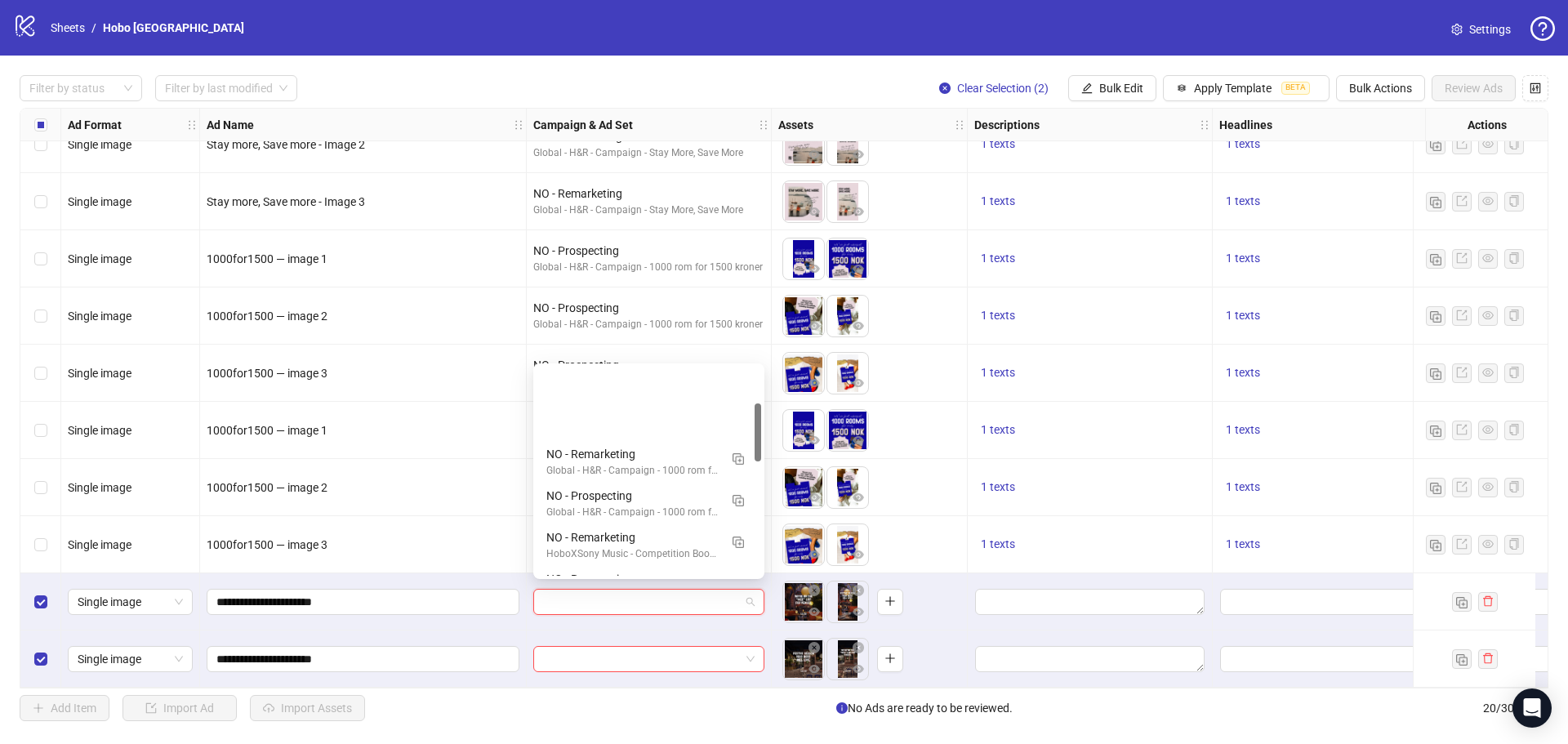
scroll to position [0, 0]
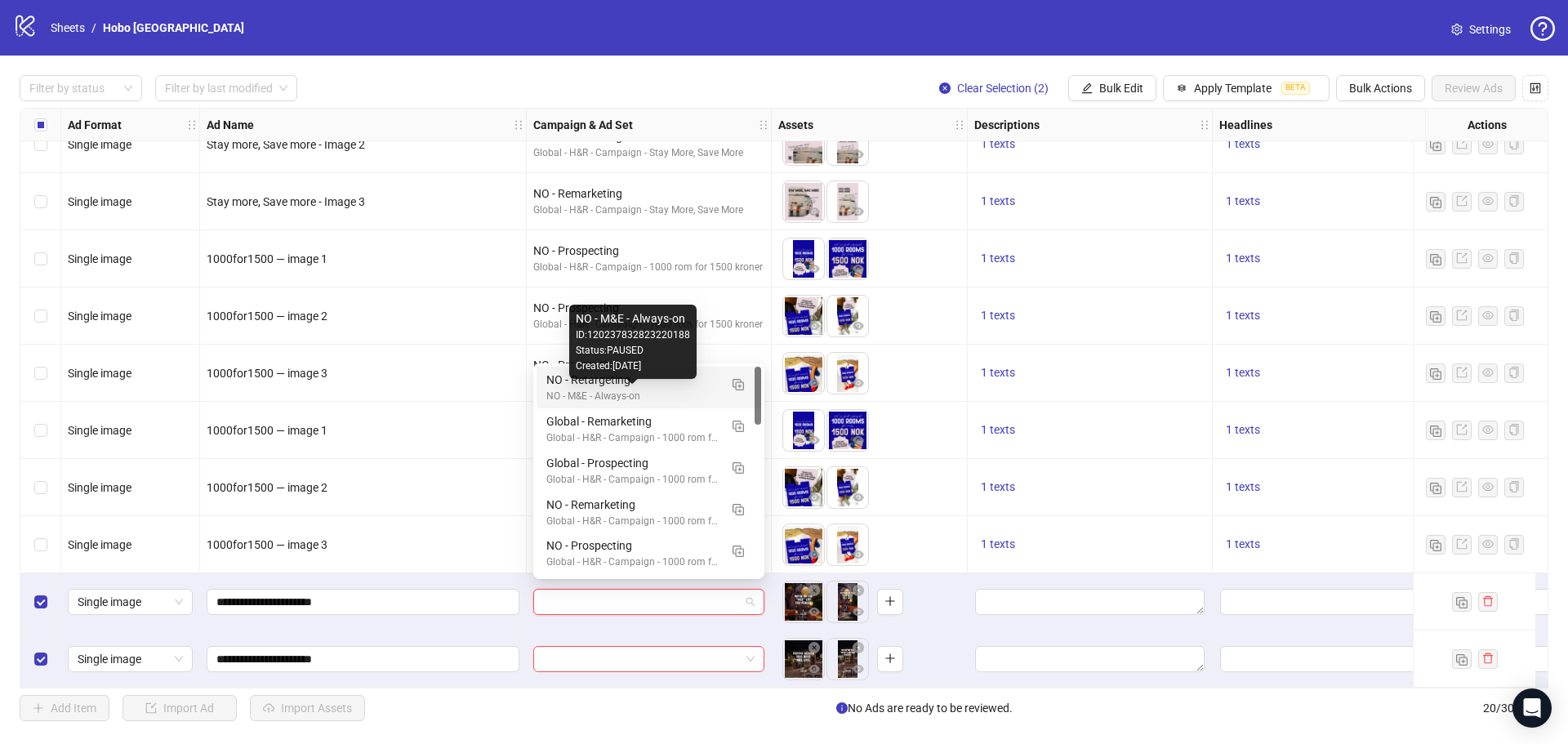
click at [620, 389] on div "NO - M&E - Always-on" at bounding box center [632, 397] width 172 height 16
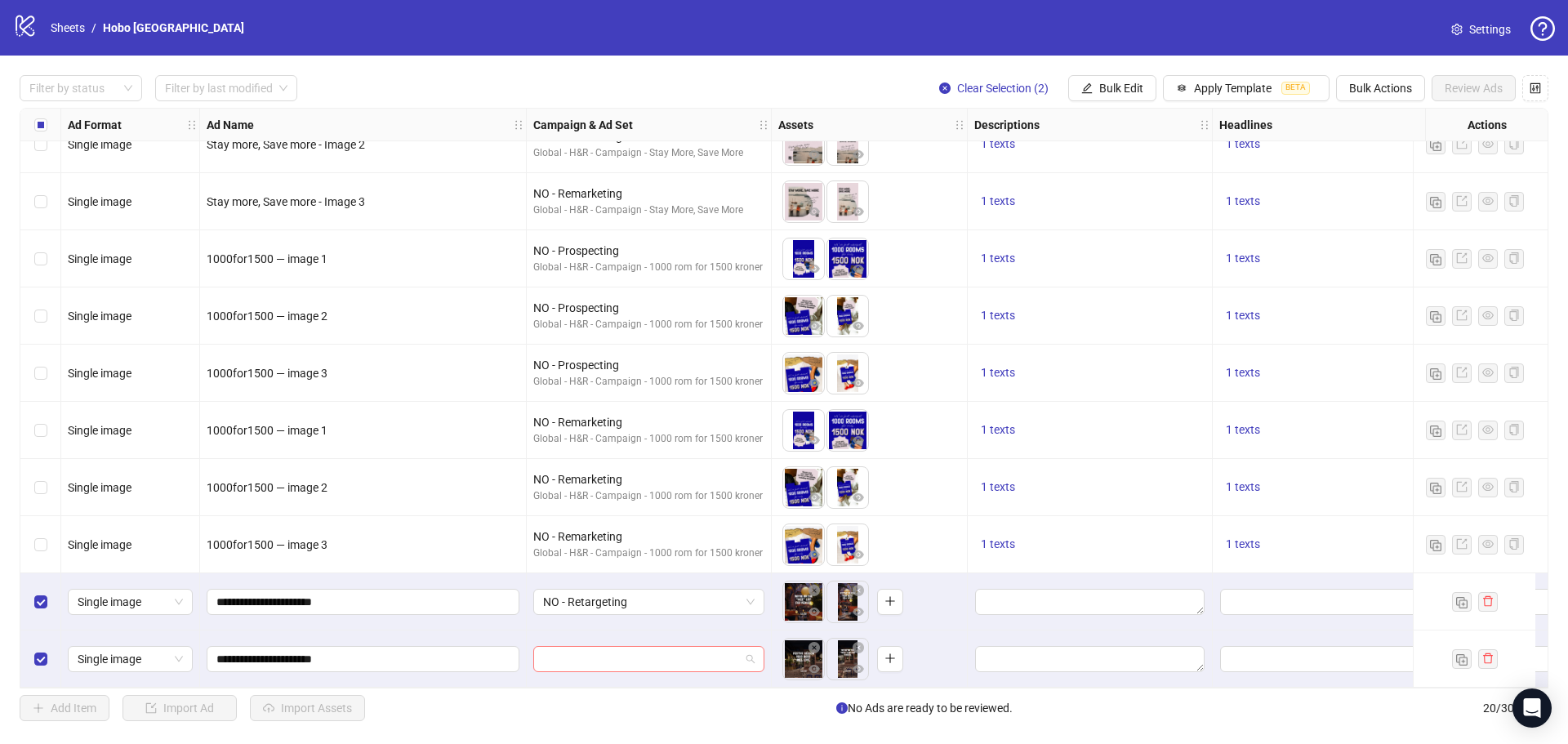
click at [660, 656] on input "search" at bounding box center [641, 659] width 197 height 25
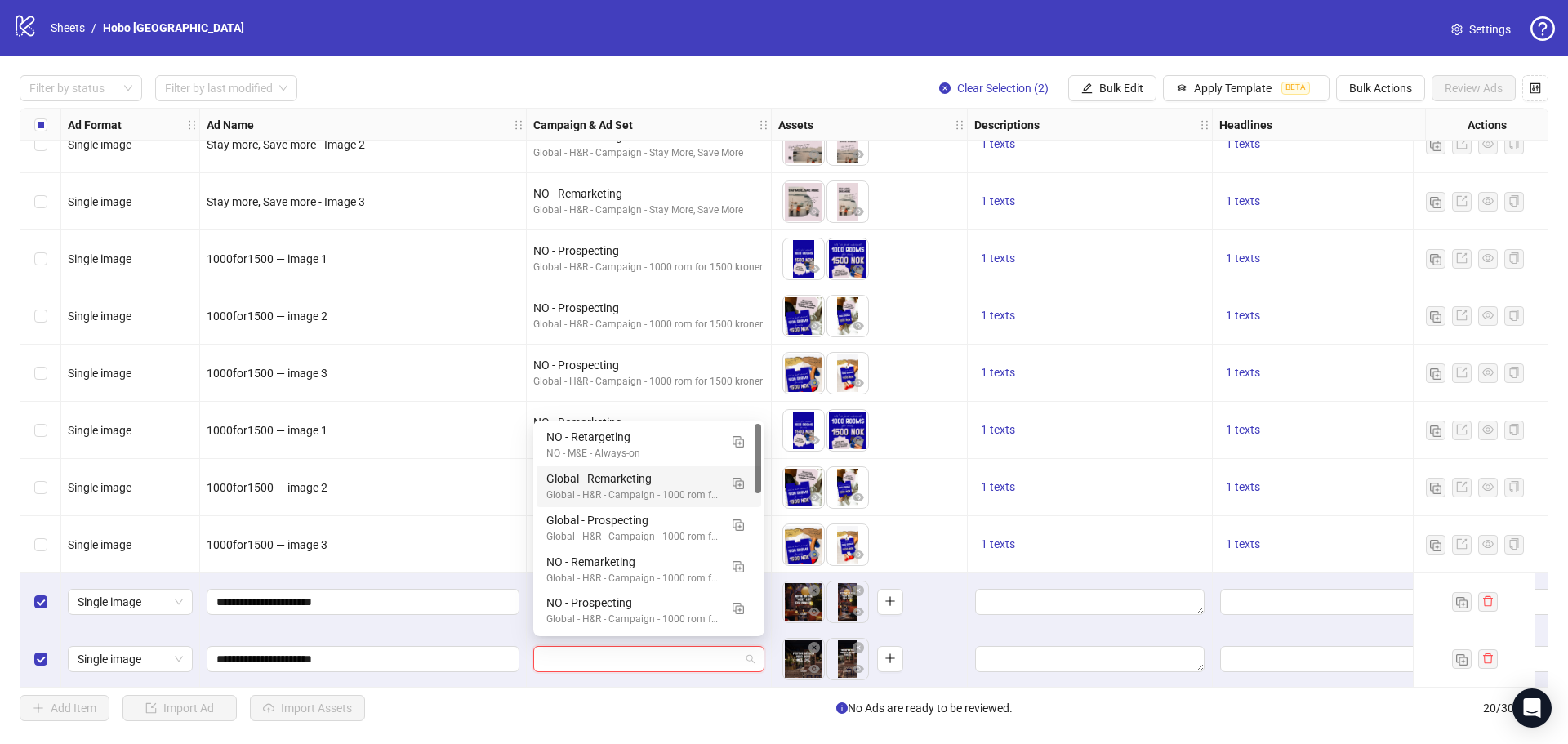
click at [610, 447] on div "NO - M&E - Always-on" at bounding box center [632, 454] width 172 height 16
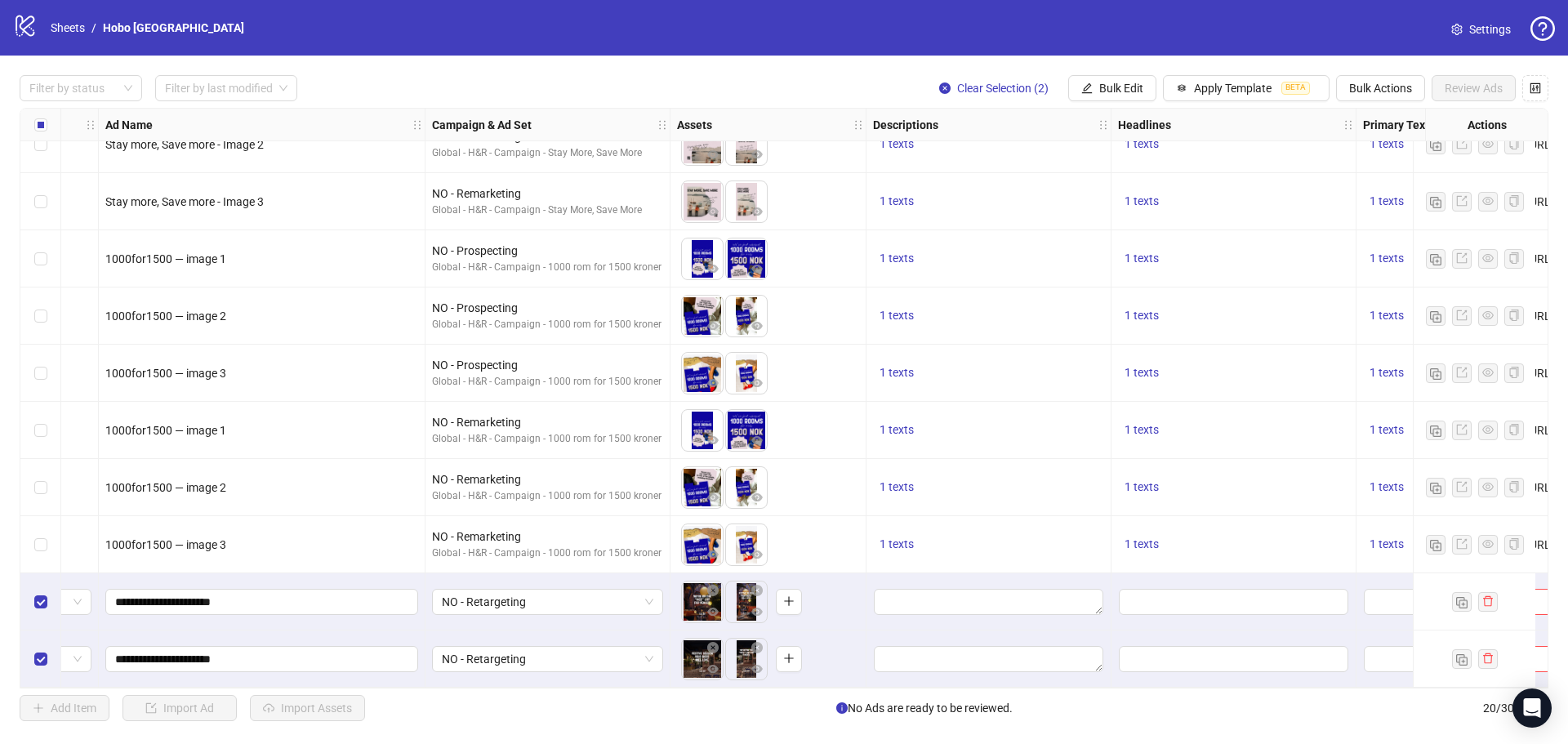
scroll to position [604, 0]
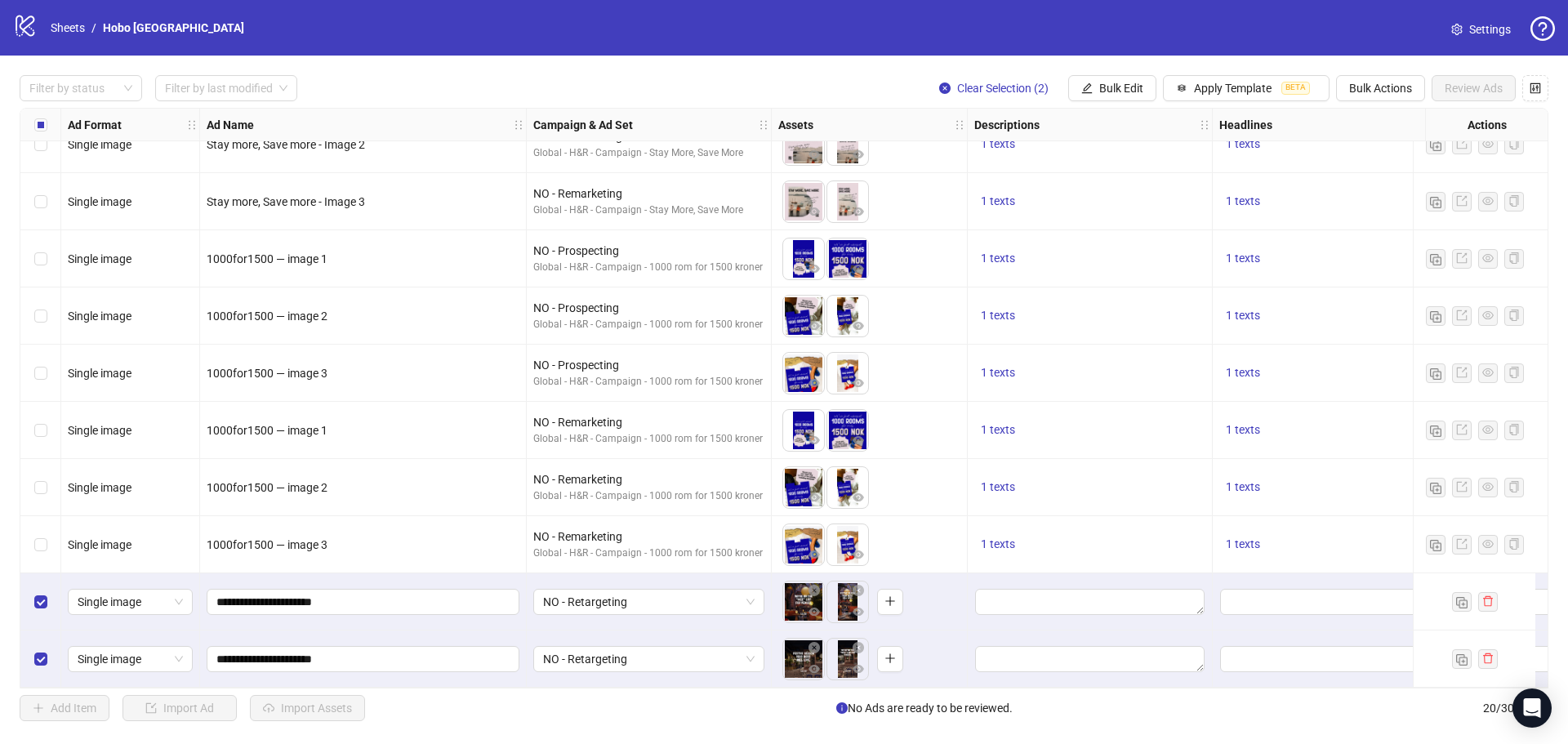
drag, startPoint x: 873, startPoint y: 688, endPoint x: 1029, endPoint y: 688, distance: 156.0
click at [1029, 688] on div "Ad Format Ad Name Campaign & Ad Set Assets Descriptions Headlines Primary Texts…" at bounding box center [784, 398] width 1529 height 581
drag, startPoint x: 1087, startPoint y: 688, endPoint x: 1169, endPoint y: 686, distance: 82.0
click at [1169, 686] on div "Ad Format Ad Name Campaign & Ad Set Assets Descriptions Headlines Primary Texts…" at bounding box center [784, 398] width 1529 height 581
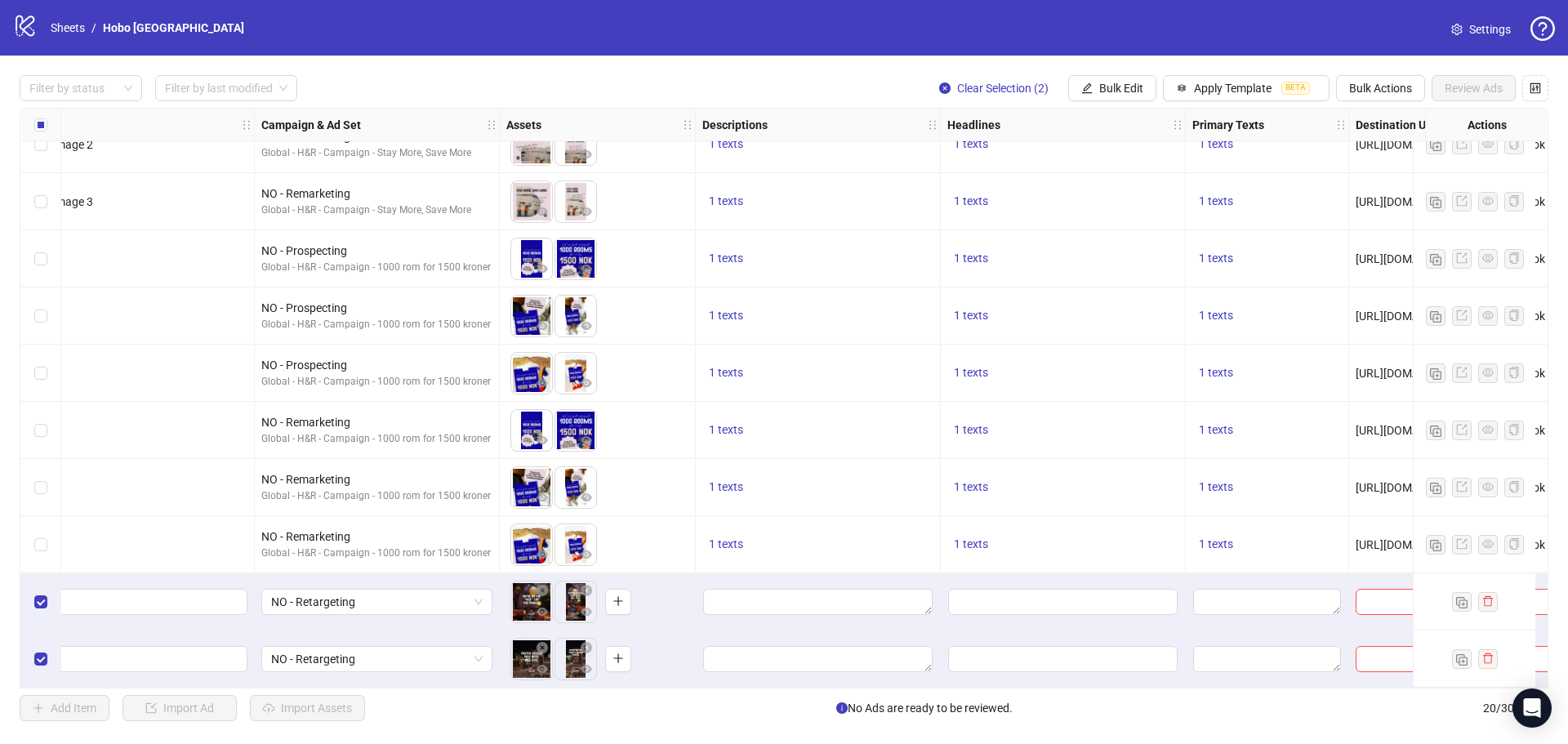
scroll to position [604, 288]
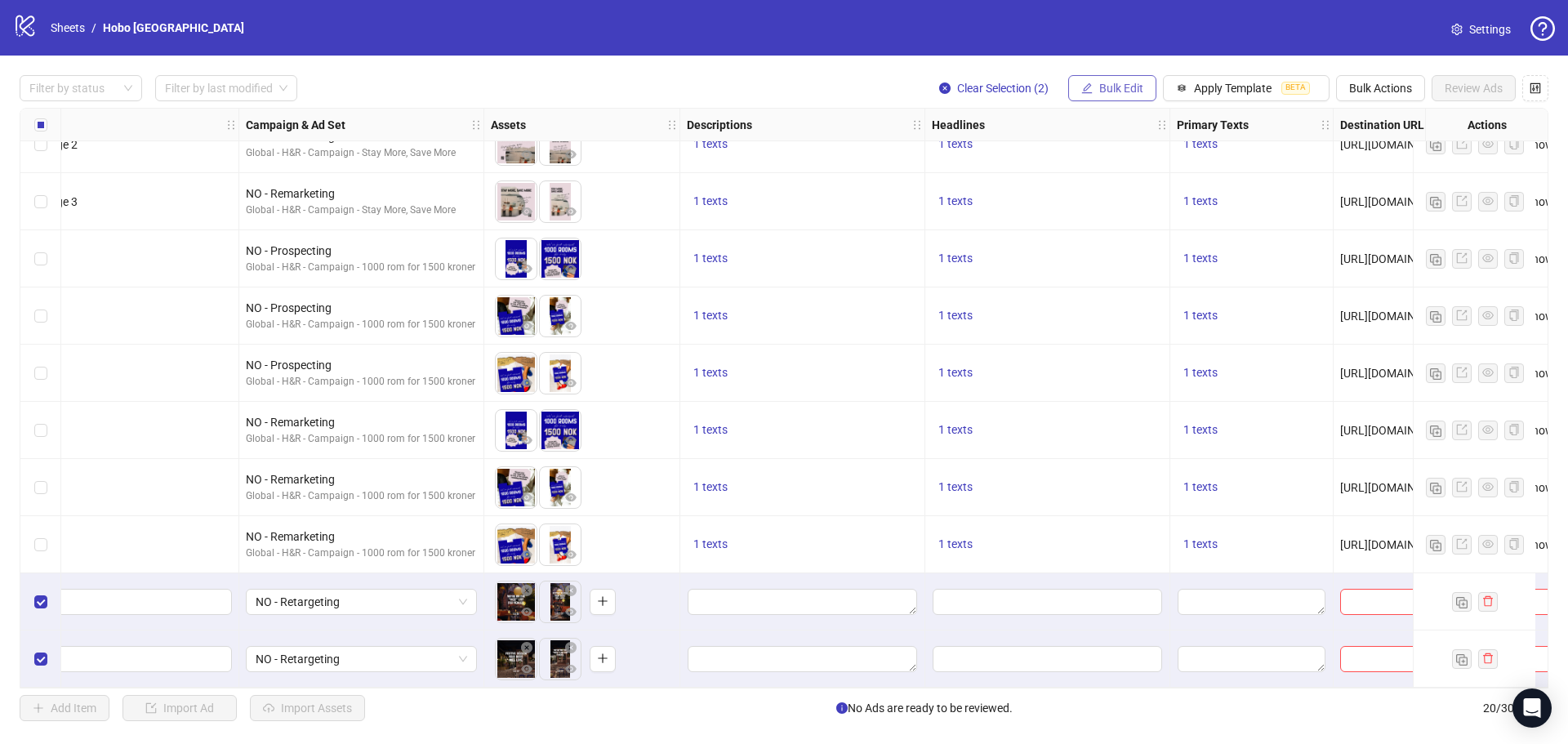
click at [1106, 88] on span "Bulk Edit" at bounding box center [1122, 88] width 44 height 13
click at [1106, 258] on span "Primary Texts" at bounding box center [1129, 252] width 97 height 18
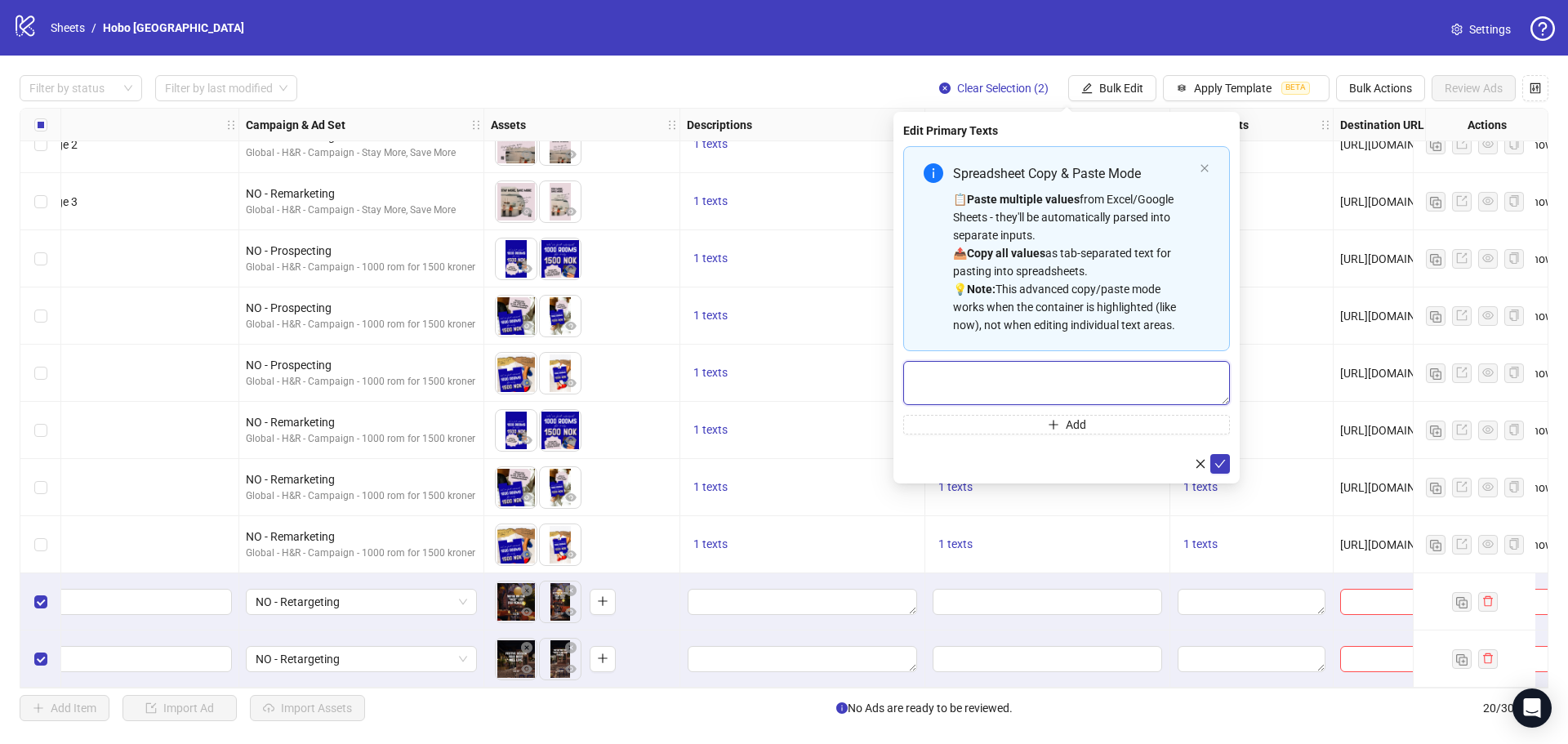
click at [986, 369] on textarea "Multi-text input container - paste or copy values" at bounding box center [1067, 383] width 326 height 44
paste textarea "**********"
type textarea "**********"
click at [1214, 462] on button "submit" at bounding box center [1220, 464] width 19 height 19
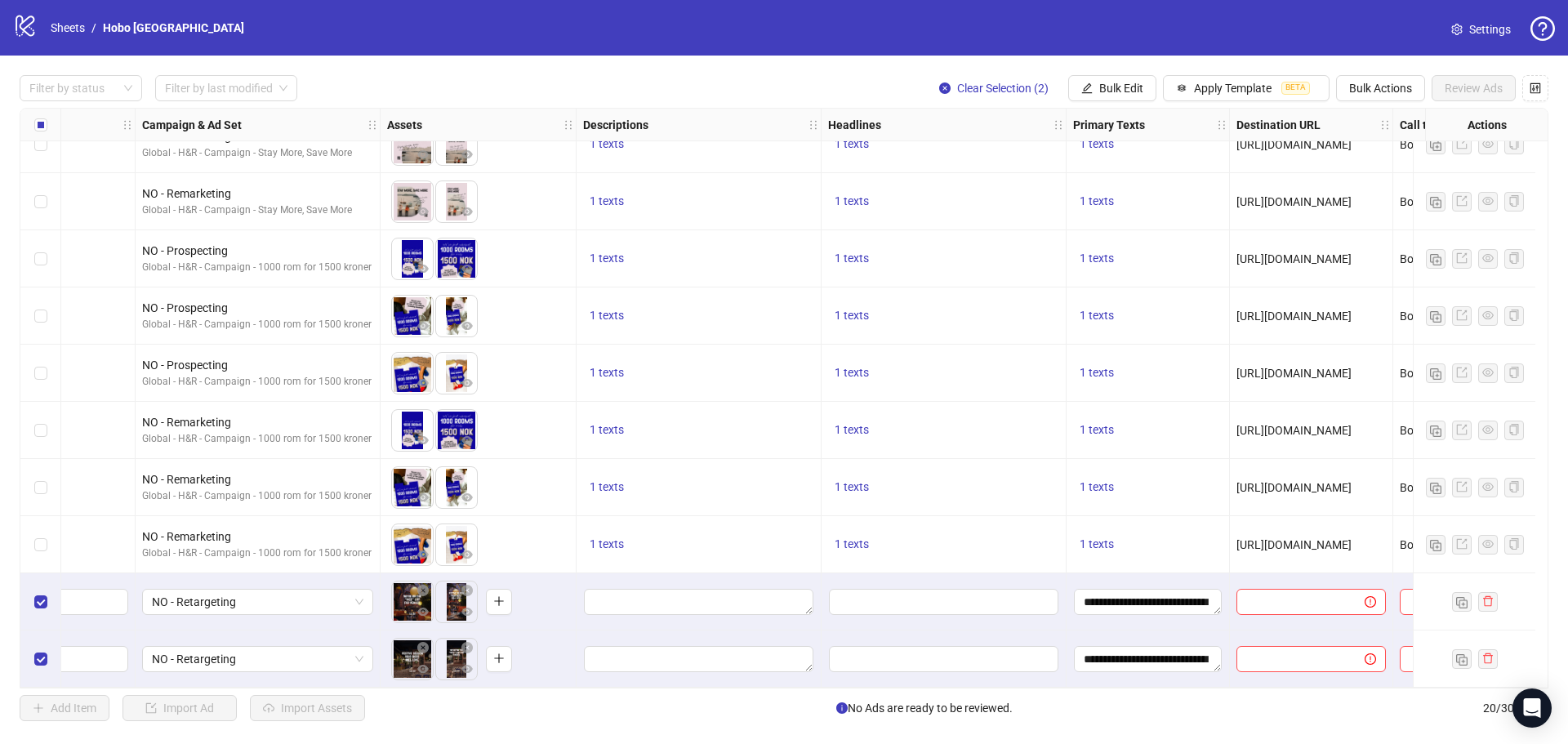
scroll to position [604, 395]
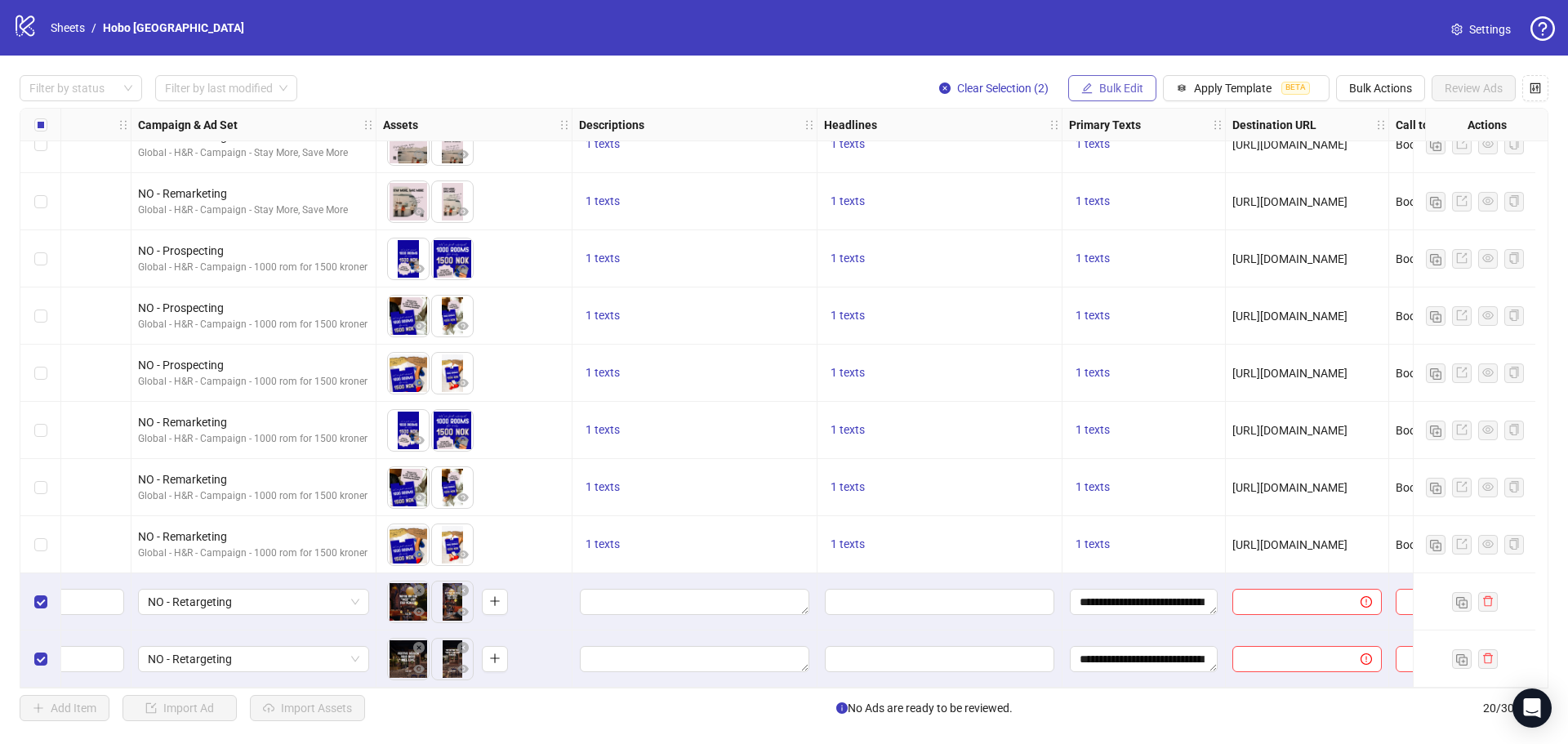
click at [1131, 86] on span "Bulk Edit" at bounding box center [1122, 88] width 44 height 13
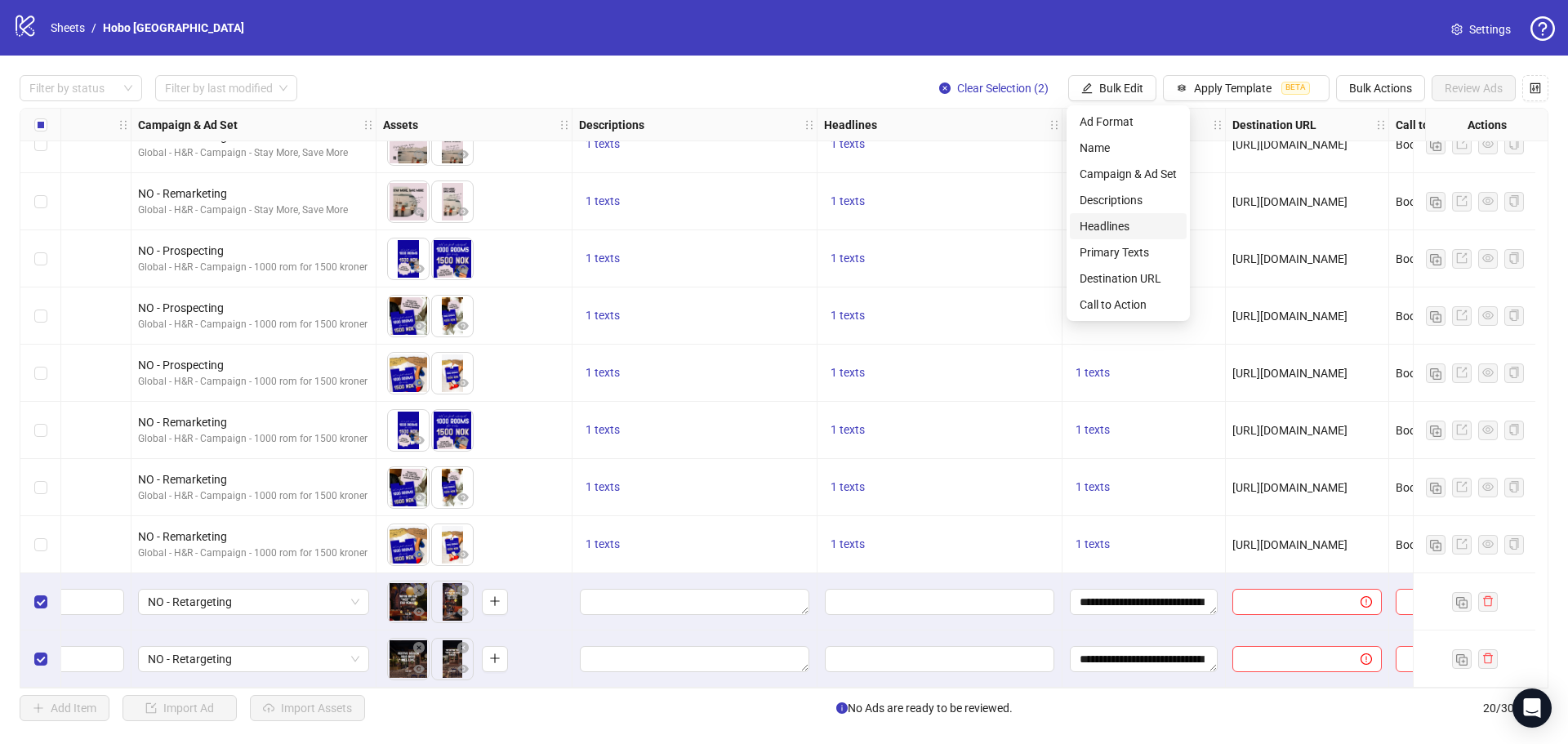
click at [1106, 222] on span "Headlines" at bounding box center [1129, 226] width 97 height 18
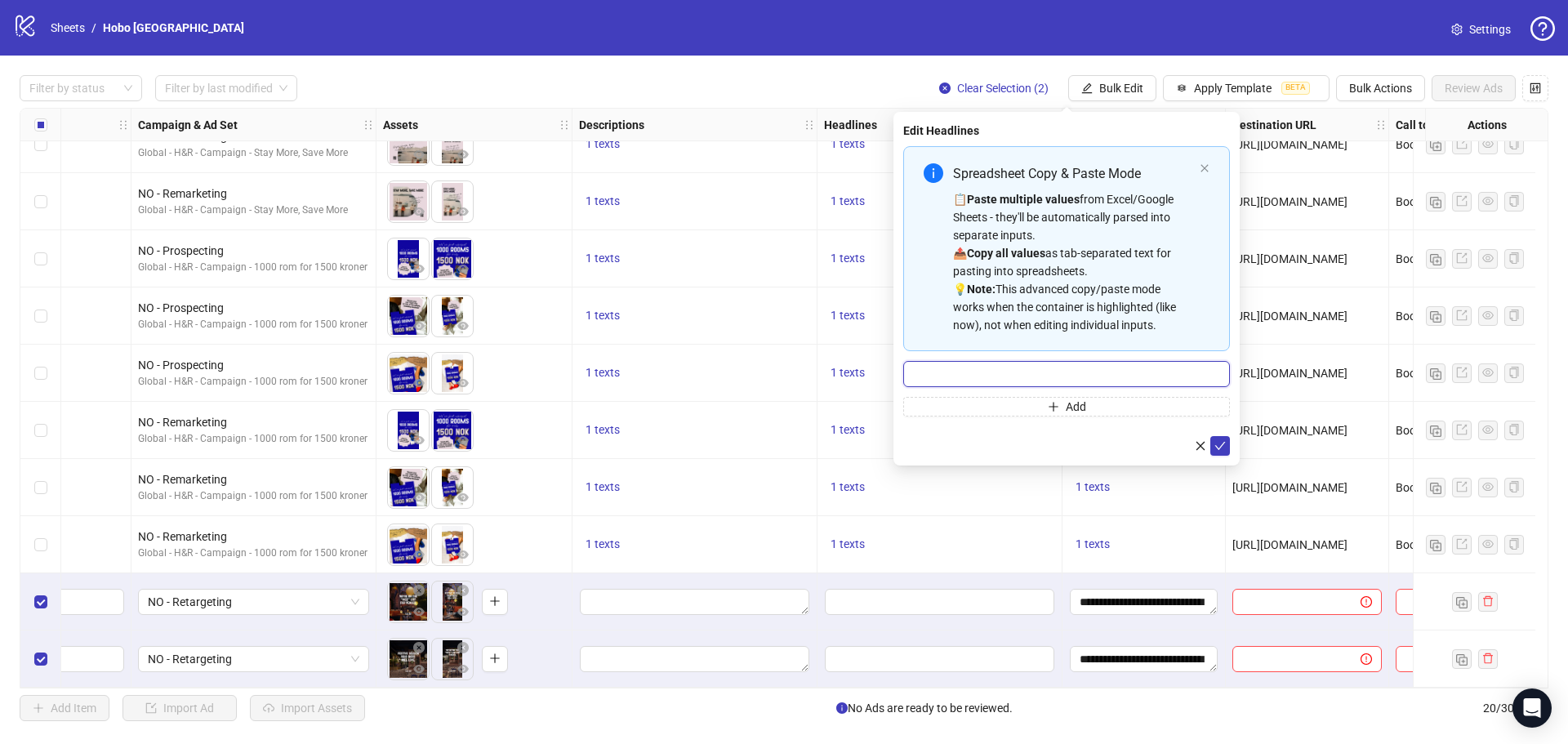
click at [959, 365] on input "Multi-input container - paste or copy values" at bounding box center [1067, 374] width 326 height 26
paste input "**********"
type input "**********"
click at [1222, 447] on icon "check" at bounding box center [1219, 446] width 11 height 11
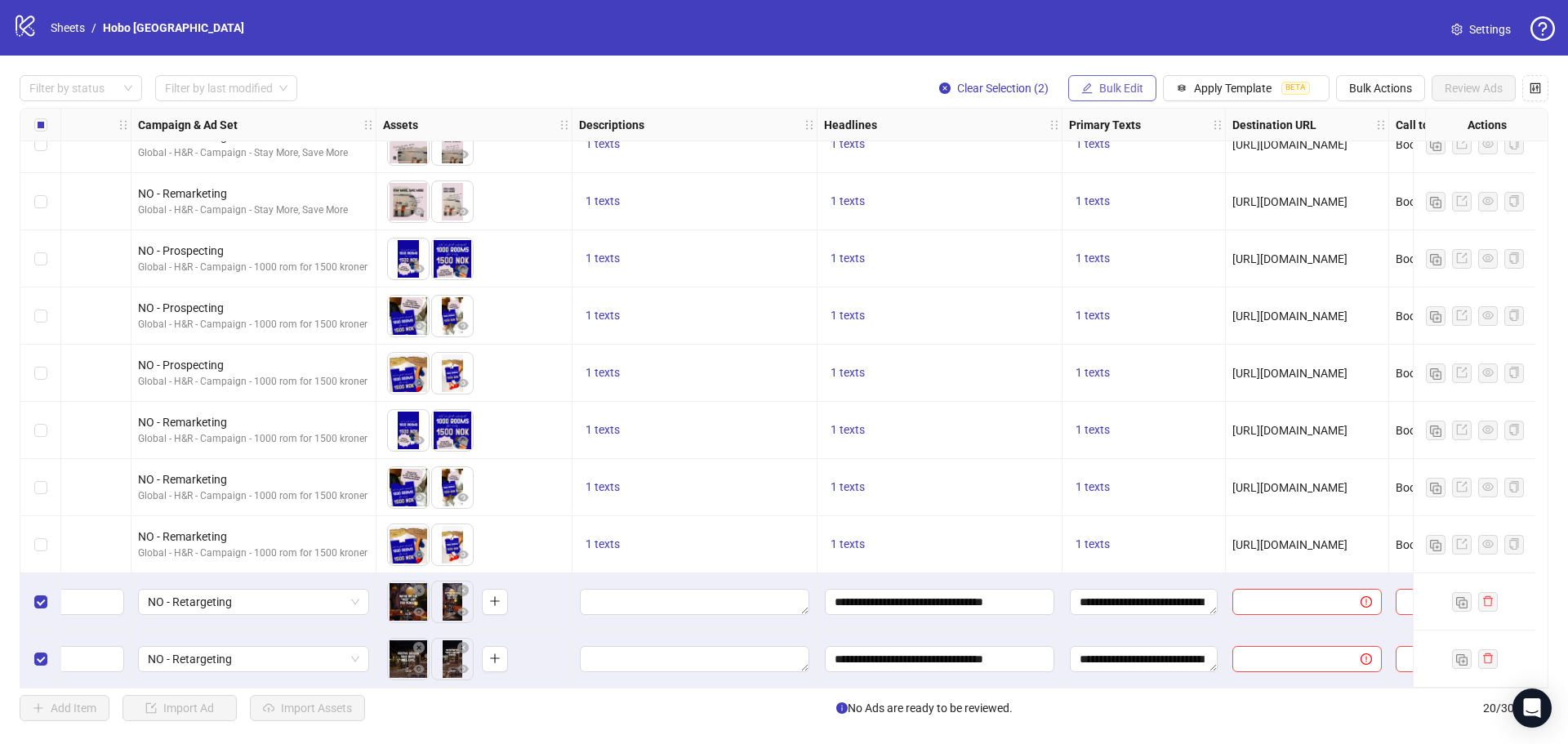
click at [1126, 87] on span "Bulk Edit" at bounding box center [1122, 88] width 44 height 13
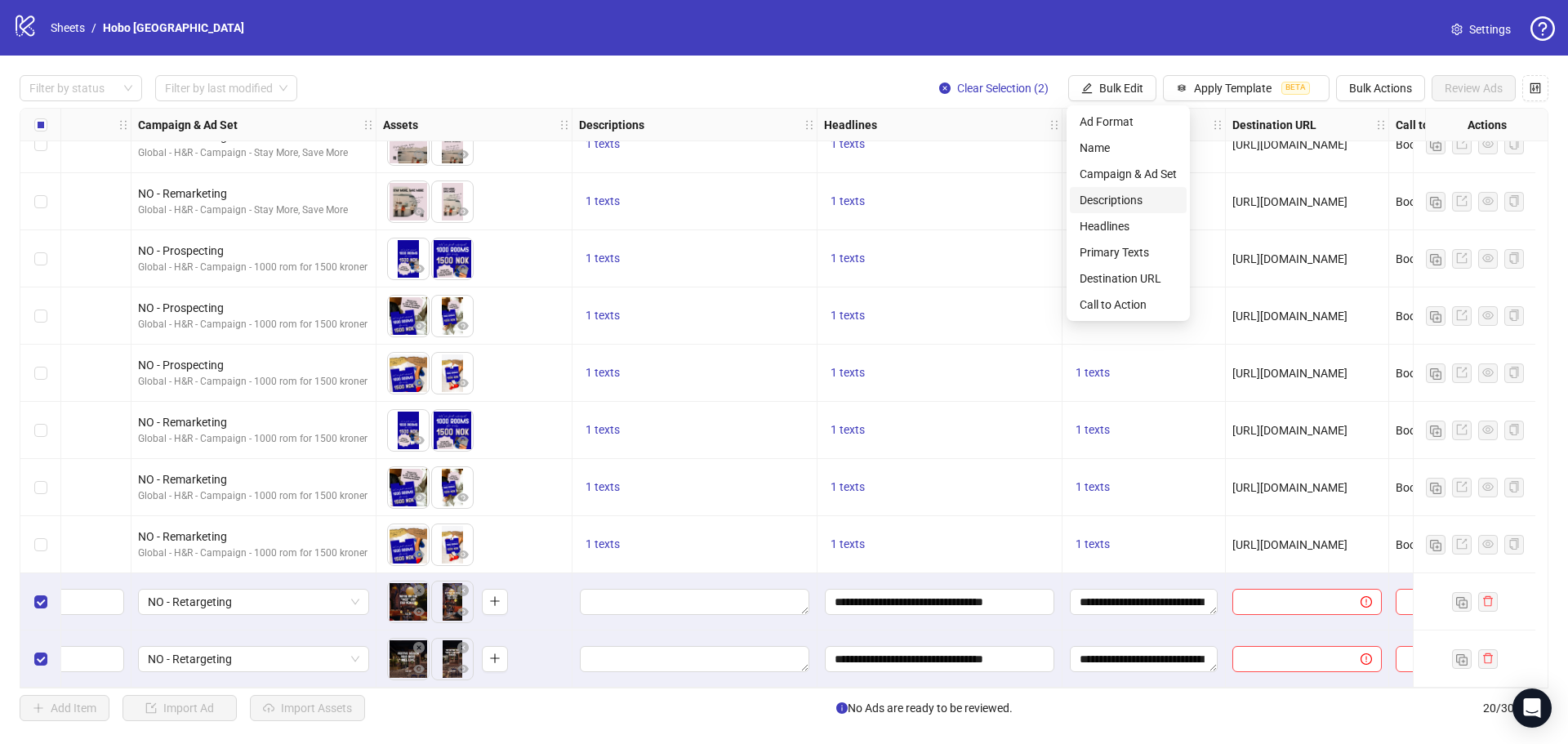
click at [1118, 201] on span "Descriptions" at bounding box center [1129, 200] width 97 height 18
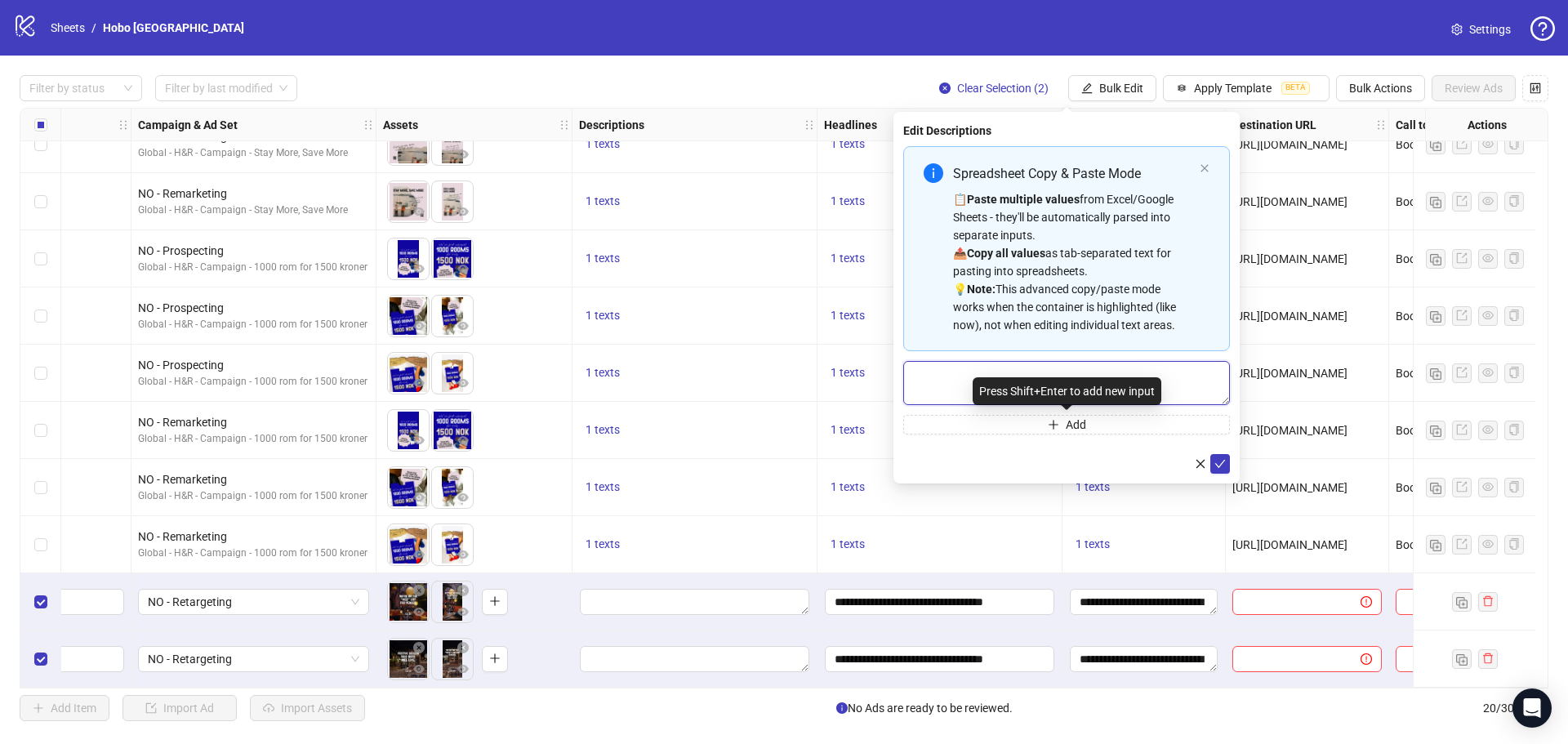
click at [956, 379] on textarea "Multi-text input container - paste or copy values" at bounding box center [1067, 383] width 326 height 44
paste textarea "**********"
type textarea "**********"
click at [1220, 462] on icon "check" at bounding box center [1219, 463] width 11 height 11
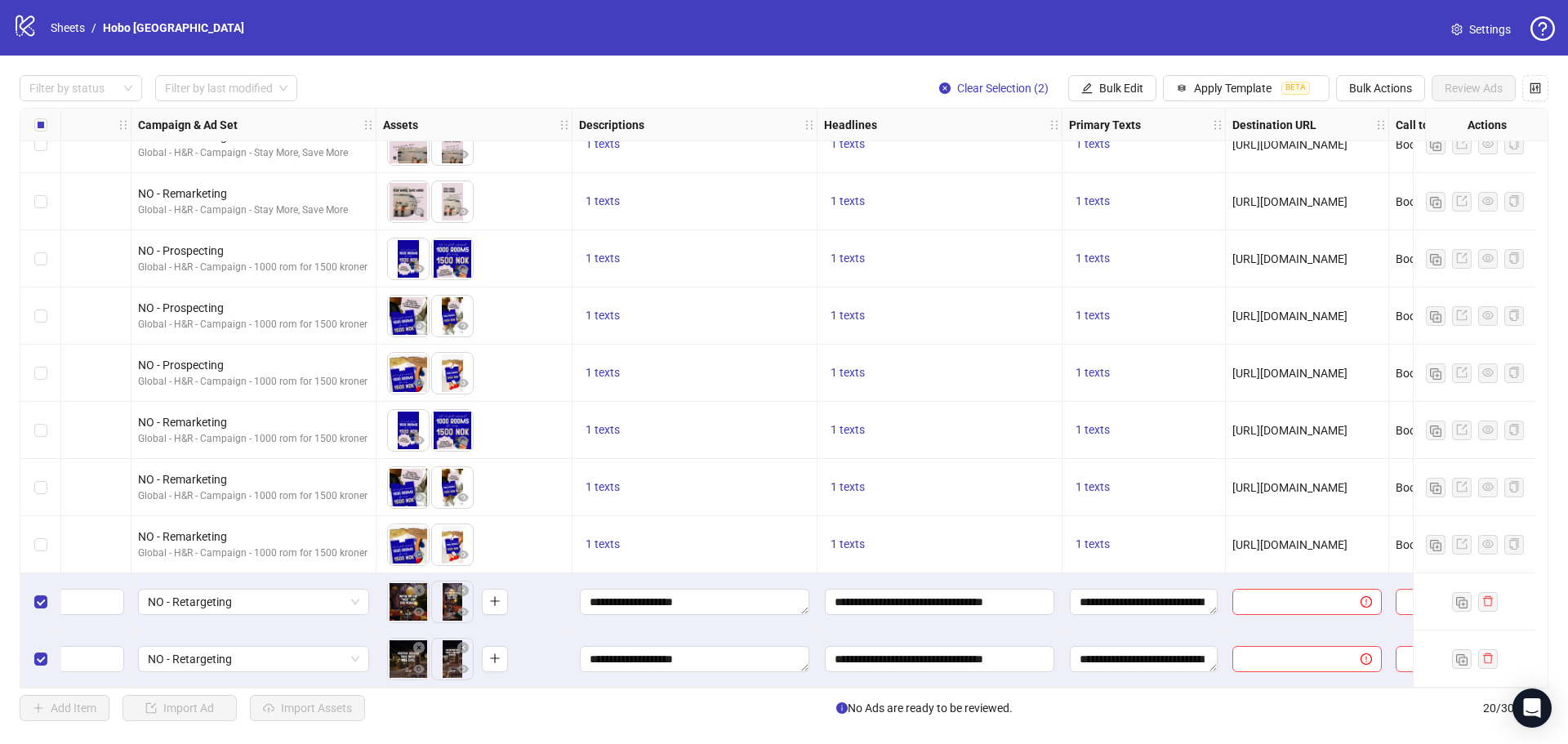
scroll to position [604, 502]
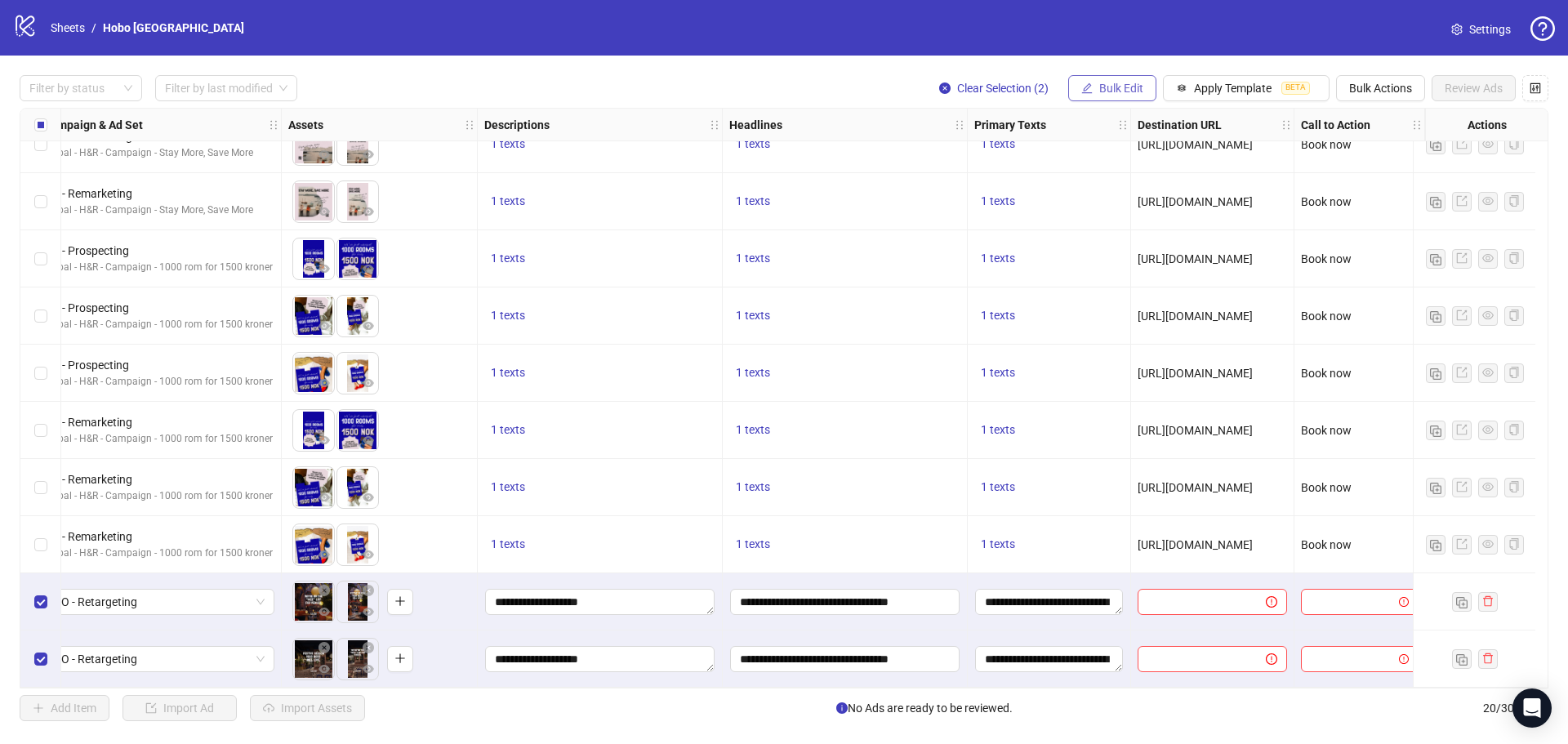
click at [1111, 84] on span "Bulk Edit" at bounding box center [1122, 88] width 44 height 13
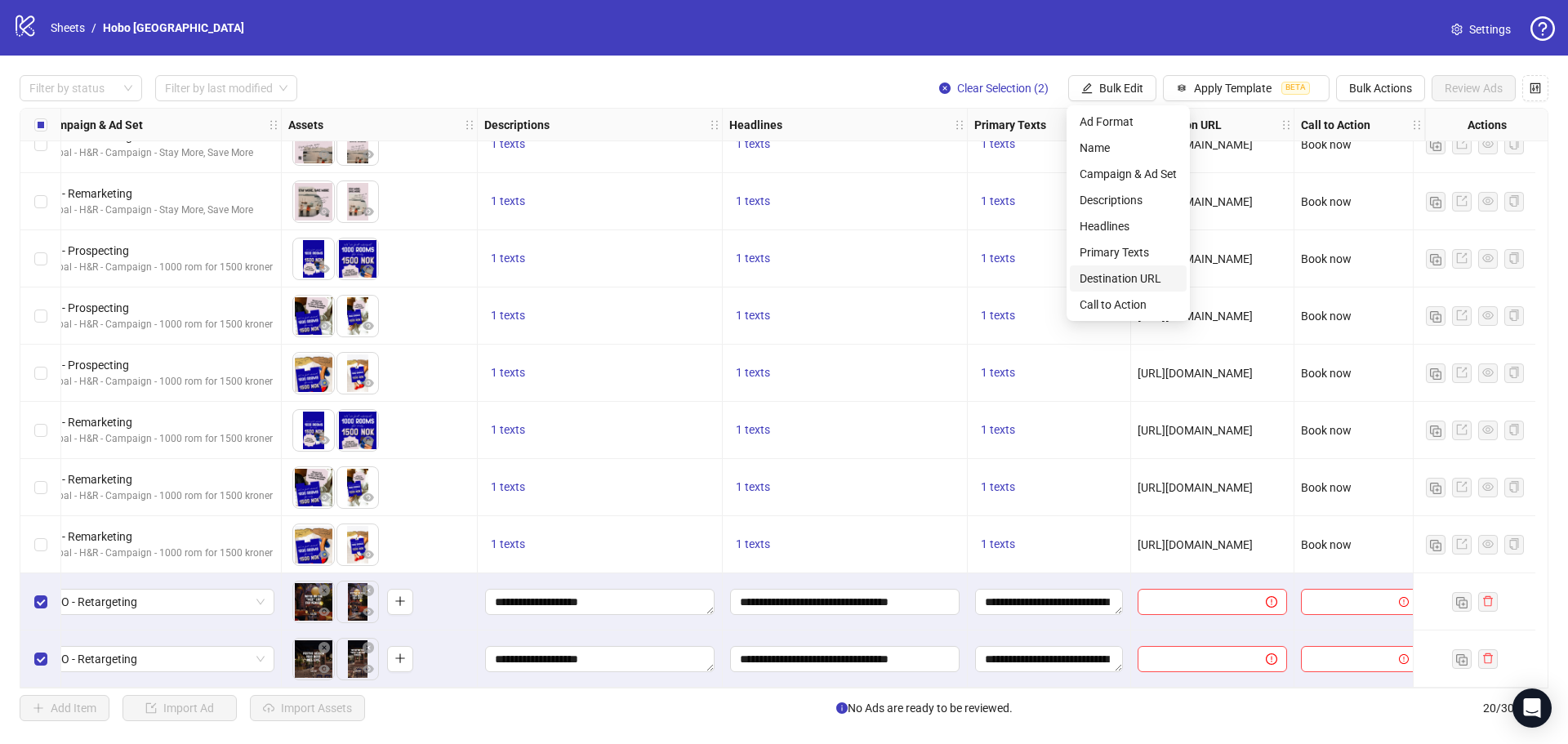
click at [1113, 278] on span "Destination URL" at bounding box center [1129, 278] width 97 height 18
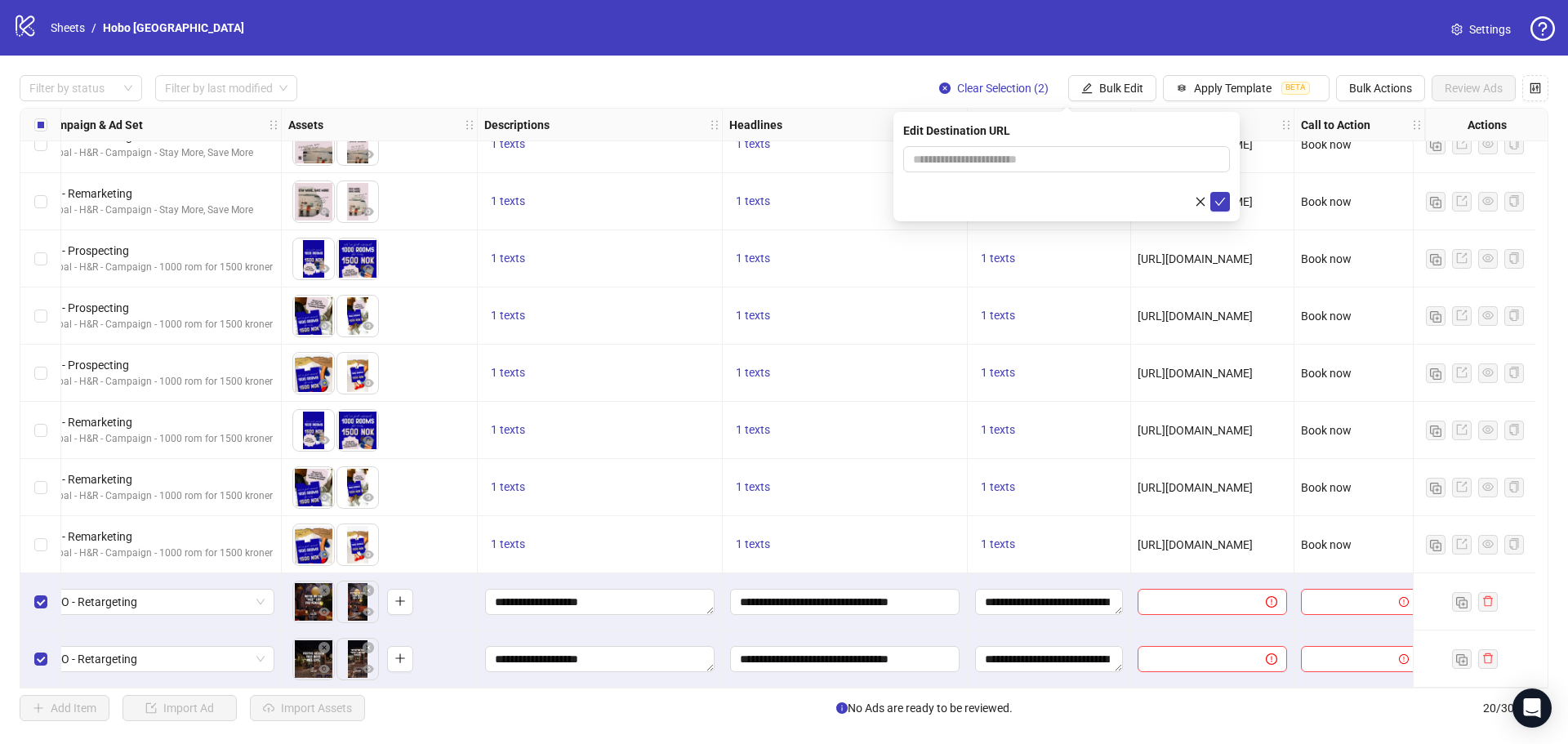
click at [1010, 173] on form at bounding box center [1067, 179] width 326 height 65
click at [994, 156] on input "text" at bounding box center [1060, 159] width 294 height 18
paste input "**********"
type input "**********"
click at [1217, 199] on icon "check" at bounding box center [1219, 201] width 11 height 11
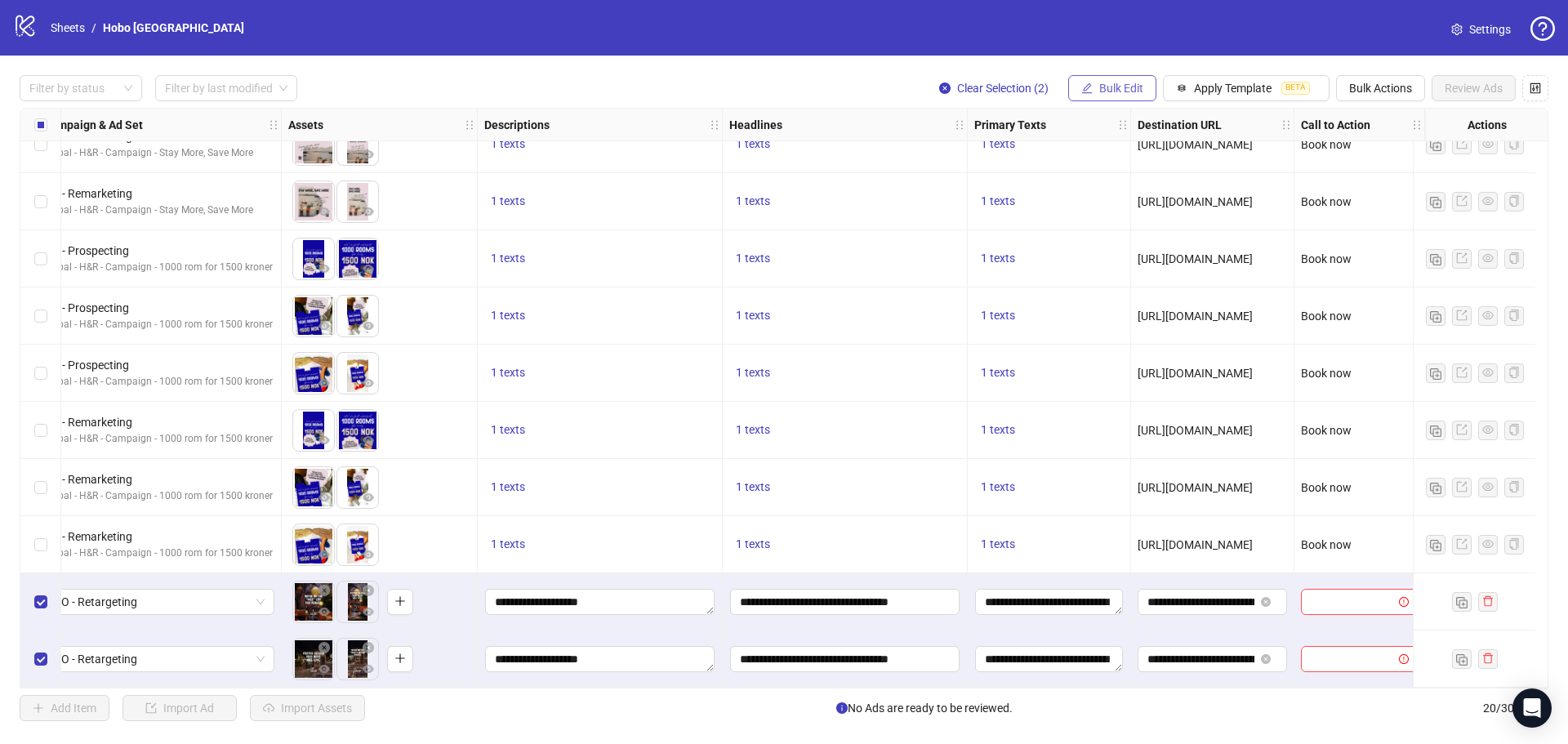
click at [1143, 83] on button "Bulk Edit" at bounding box center [1113, 88] width 88 height 26
click at [1362, 87] on span "Bulk Actions" at bounding box center [1380, 88] width 63 height 13
click at [1121, 83] on span "Bulk Edit" at bounding box center [1122, 88] width 44 height 13
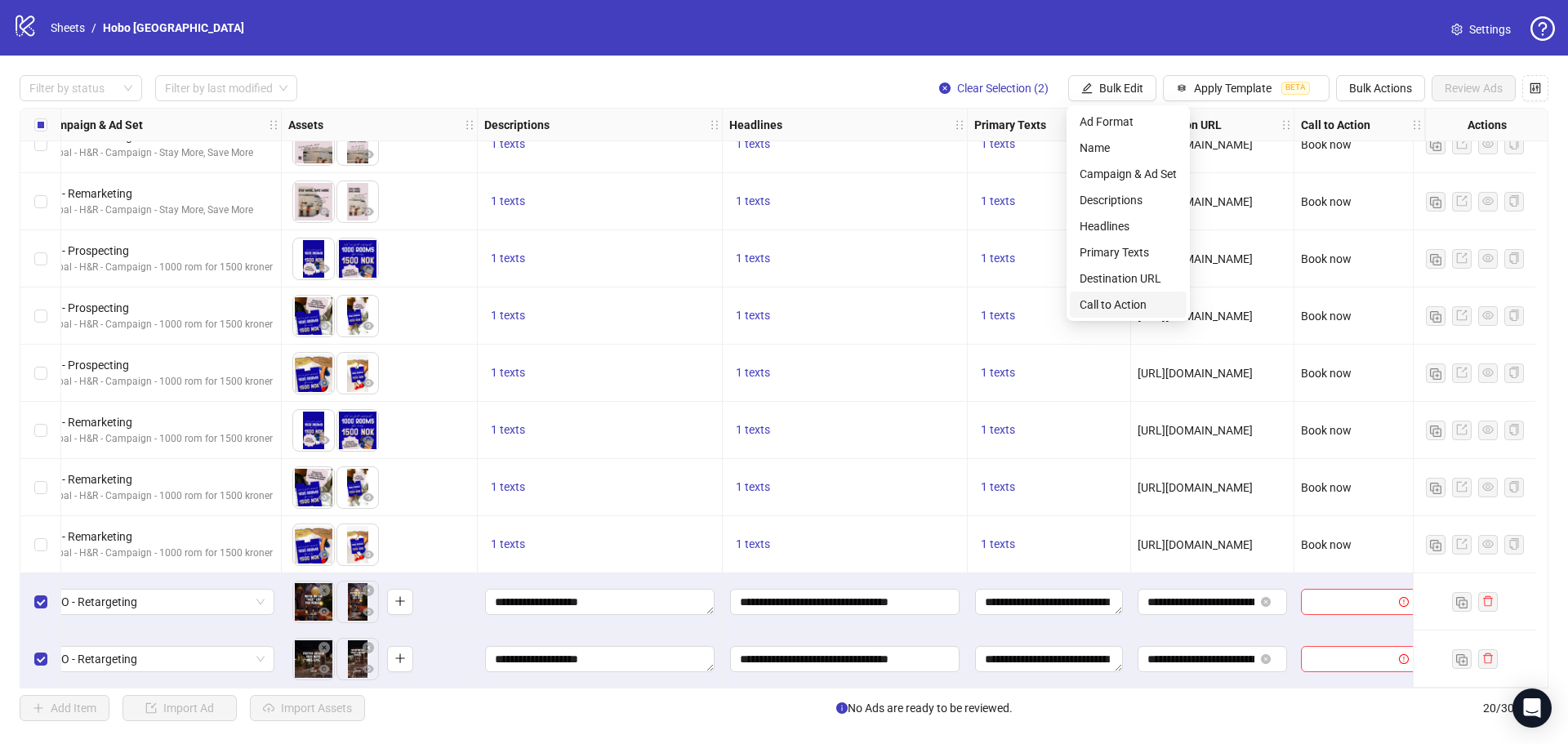
click at [1089, 302] on span "Call to Action" at bounding box center [1129, 304] width 97 height 18
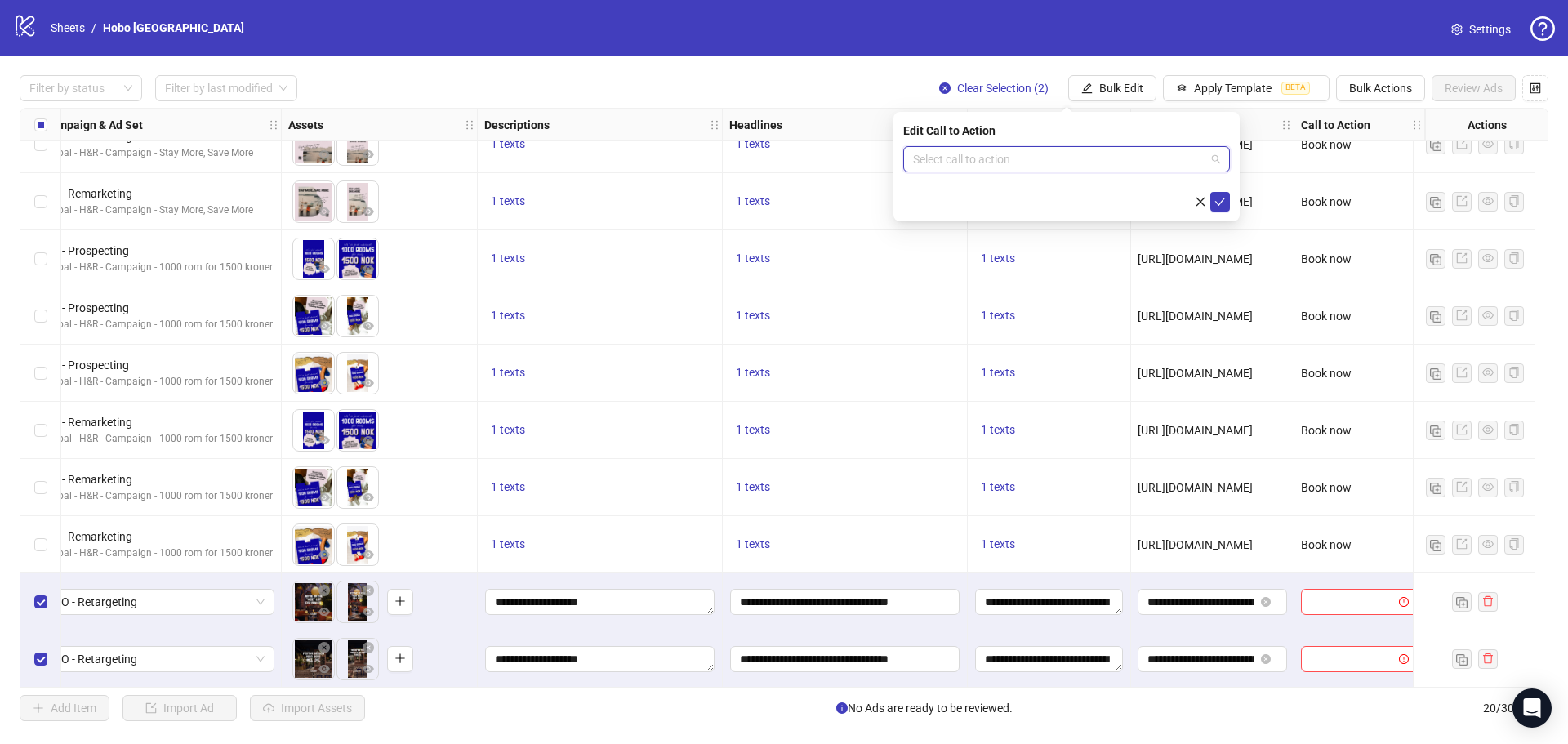
click at [1047, 169] on input "search" at bounding box center [1059, 160] width 292 height 25
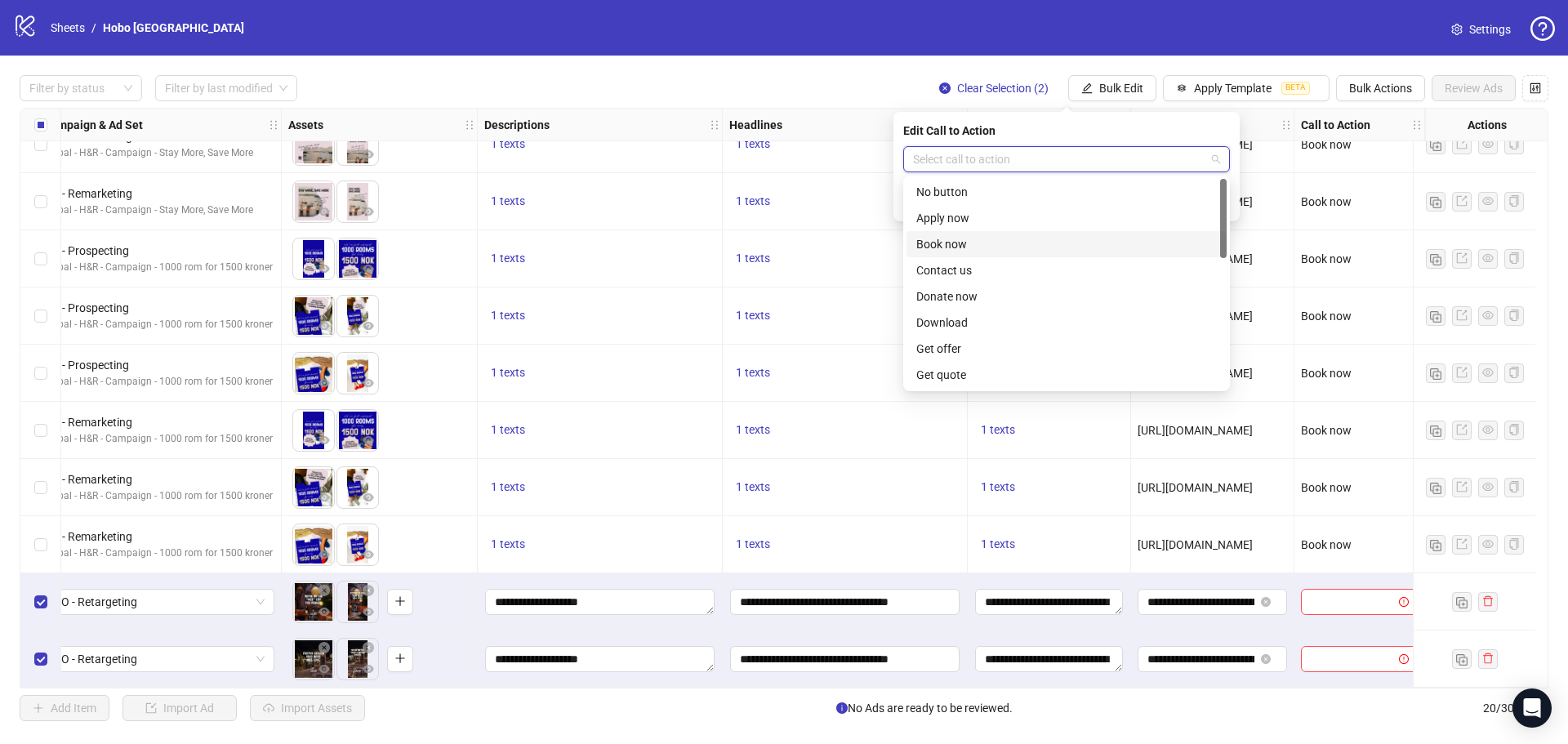
click at [955, 245] on div "Book now" at bounding box center [1067, 244] width 301 height 18
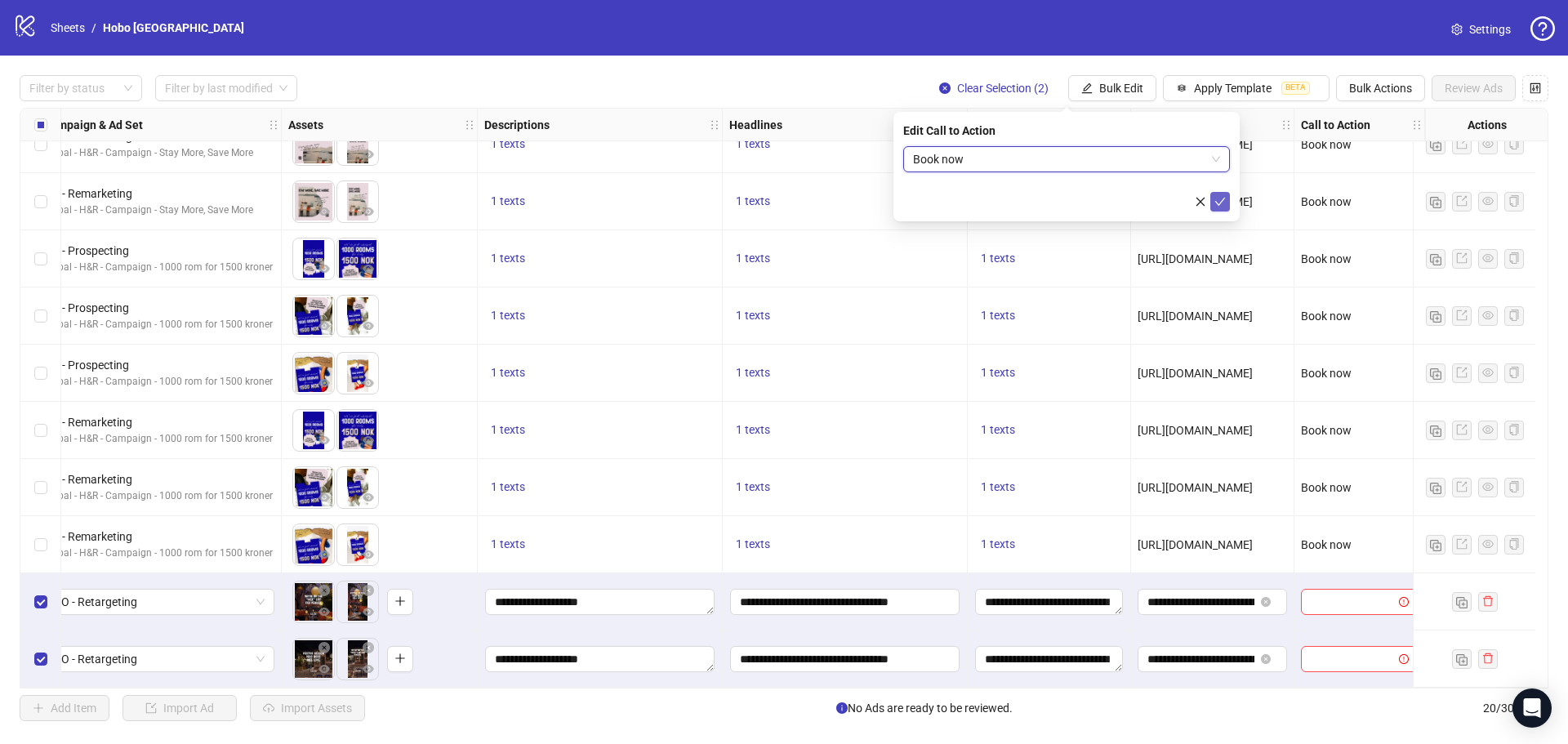
click at [1222, 196] on icon "check" at bounding box center [1219, 201] width 11 height 11
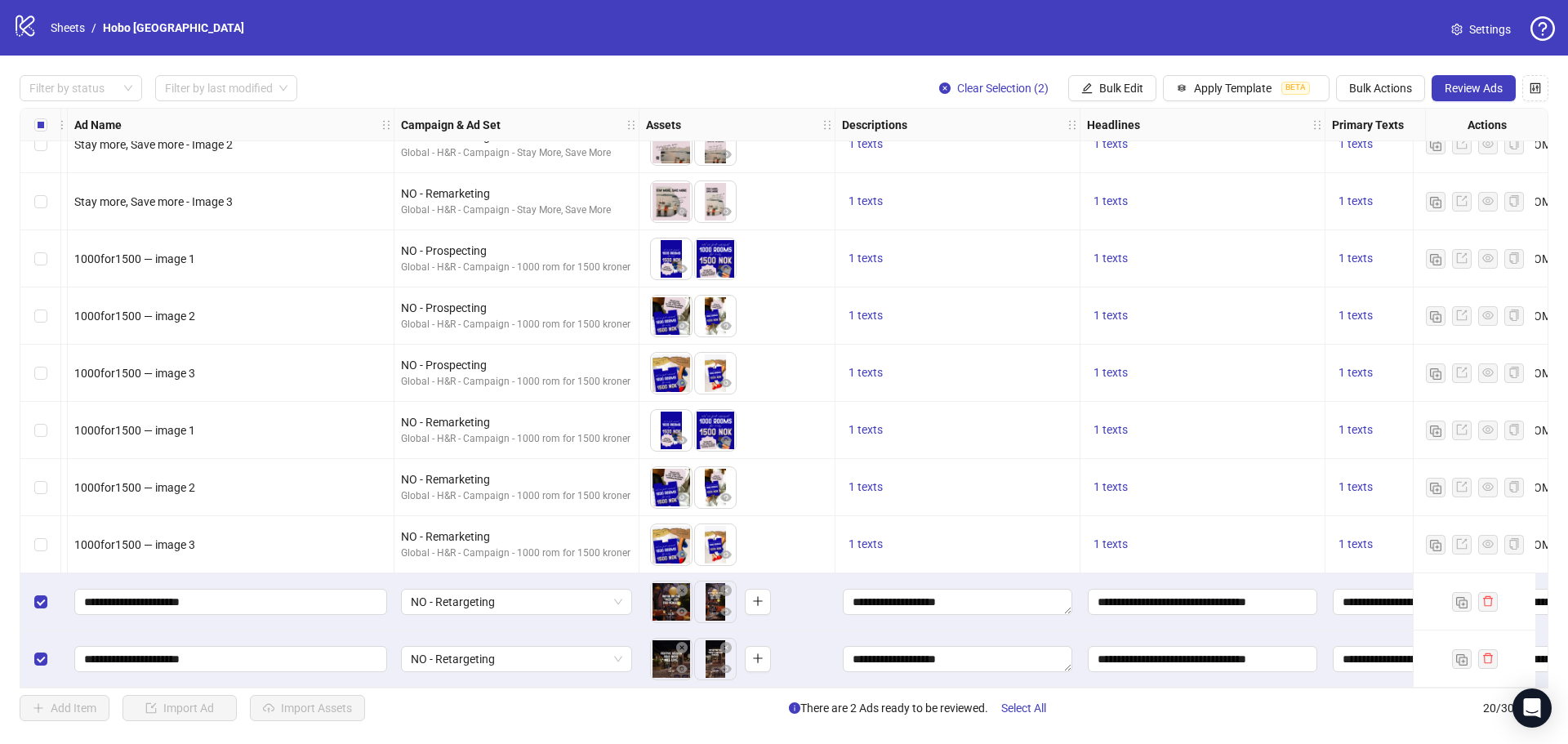
scroll to position [604, 0]
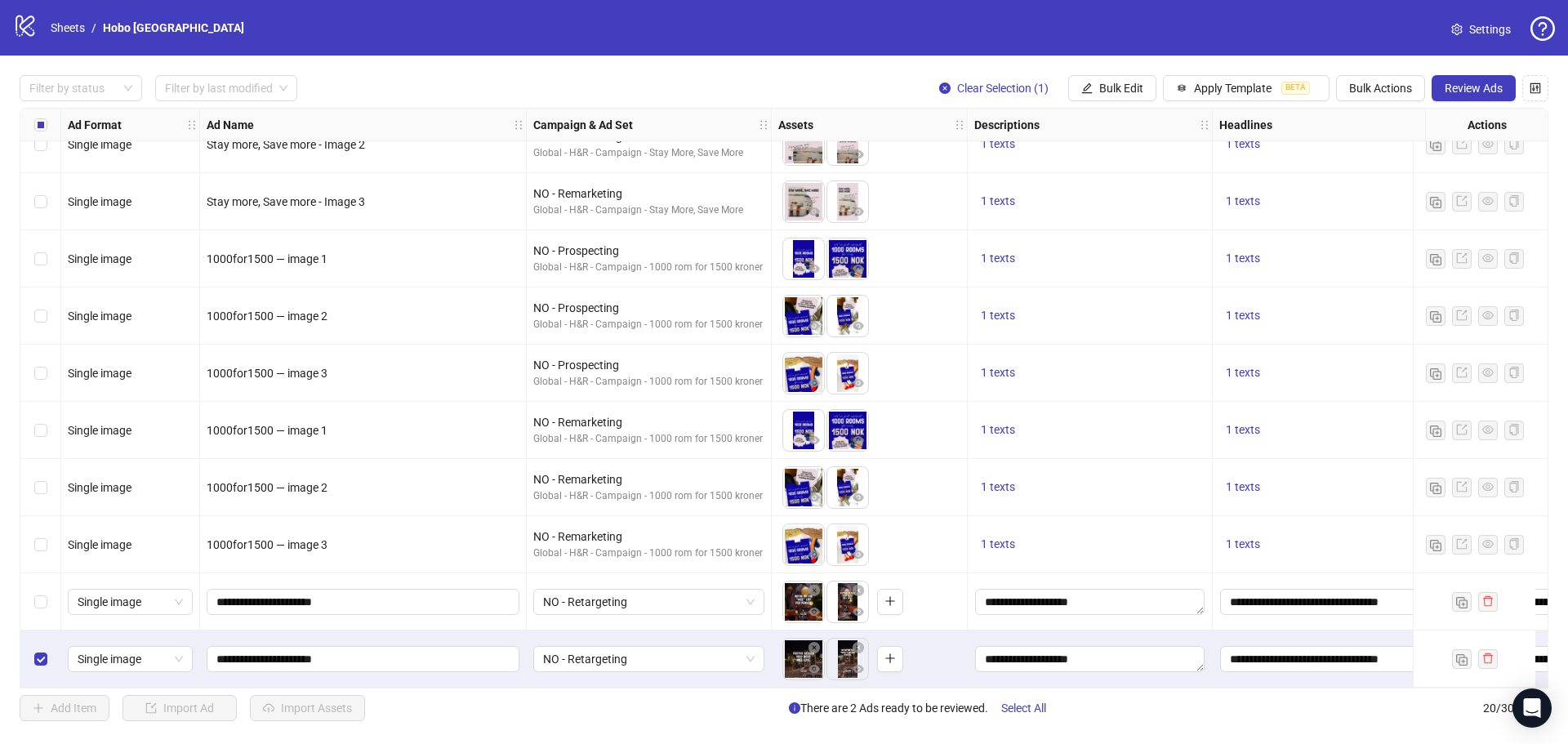
click at [33, 654] on div "Select row 20" at bounding box center [41, 659] width 41 height 57
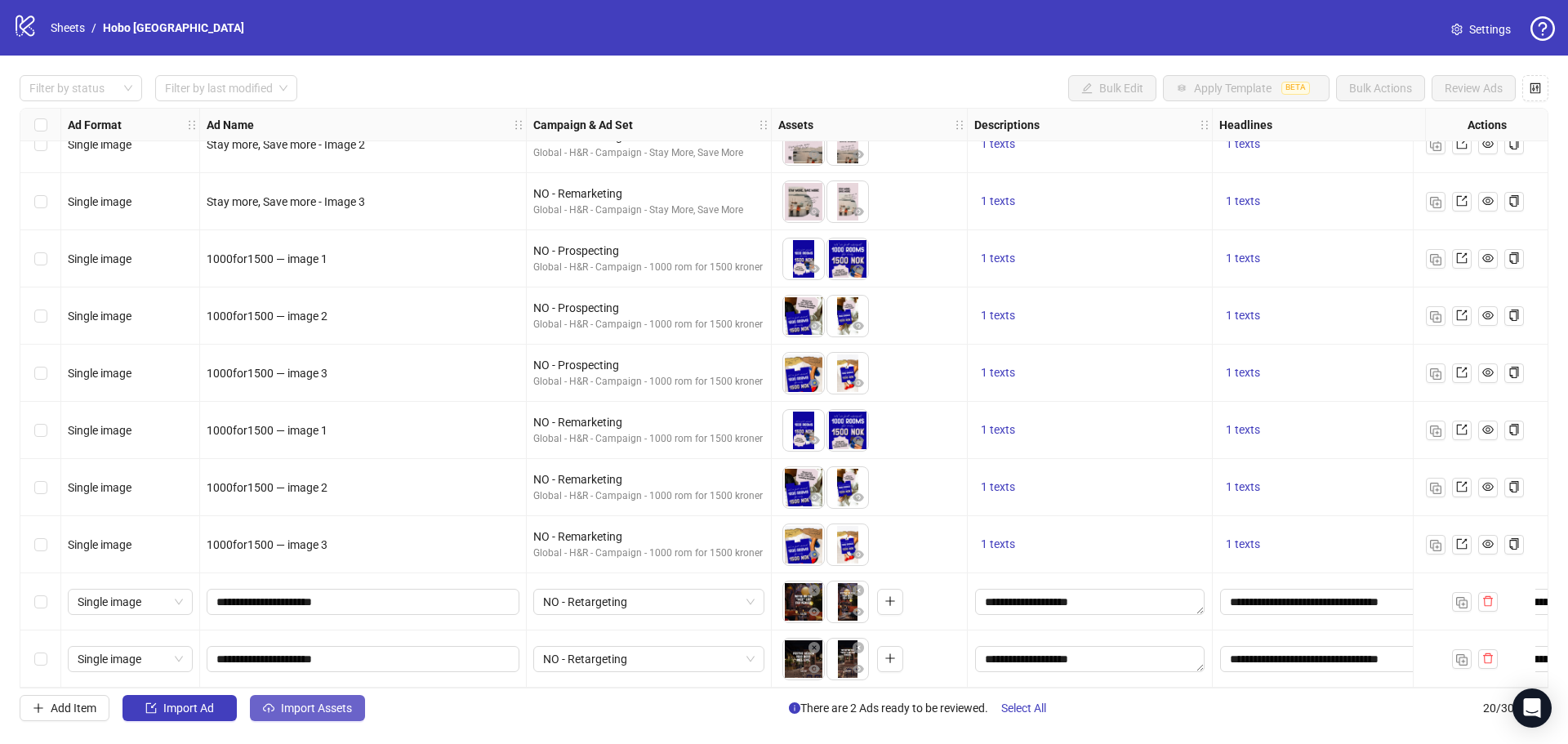
click at [319, 710] on span "Import Assets" at bounding box center [316, 708] width 71 height 13
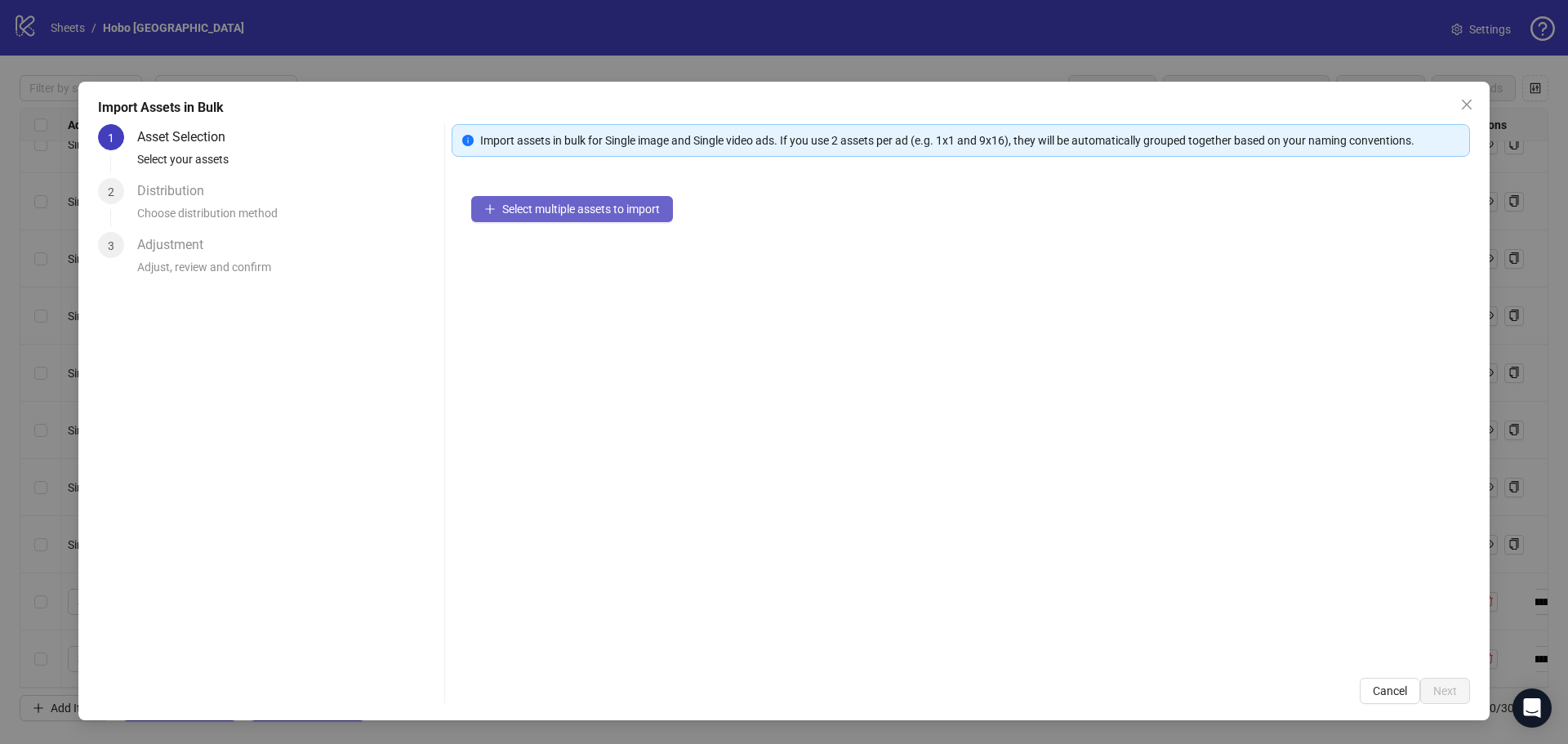
click at [603, 210] on span "Select multiple assets to import" at bounding box center [581, 209] width 158 height 13
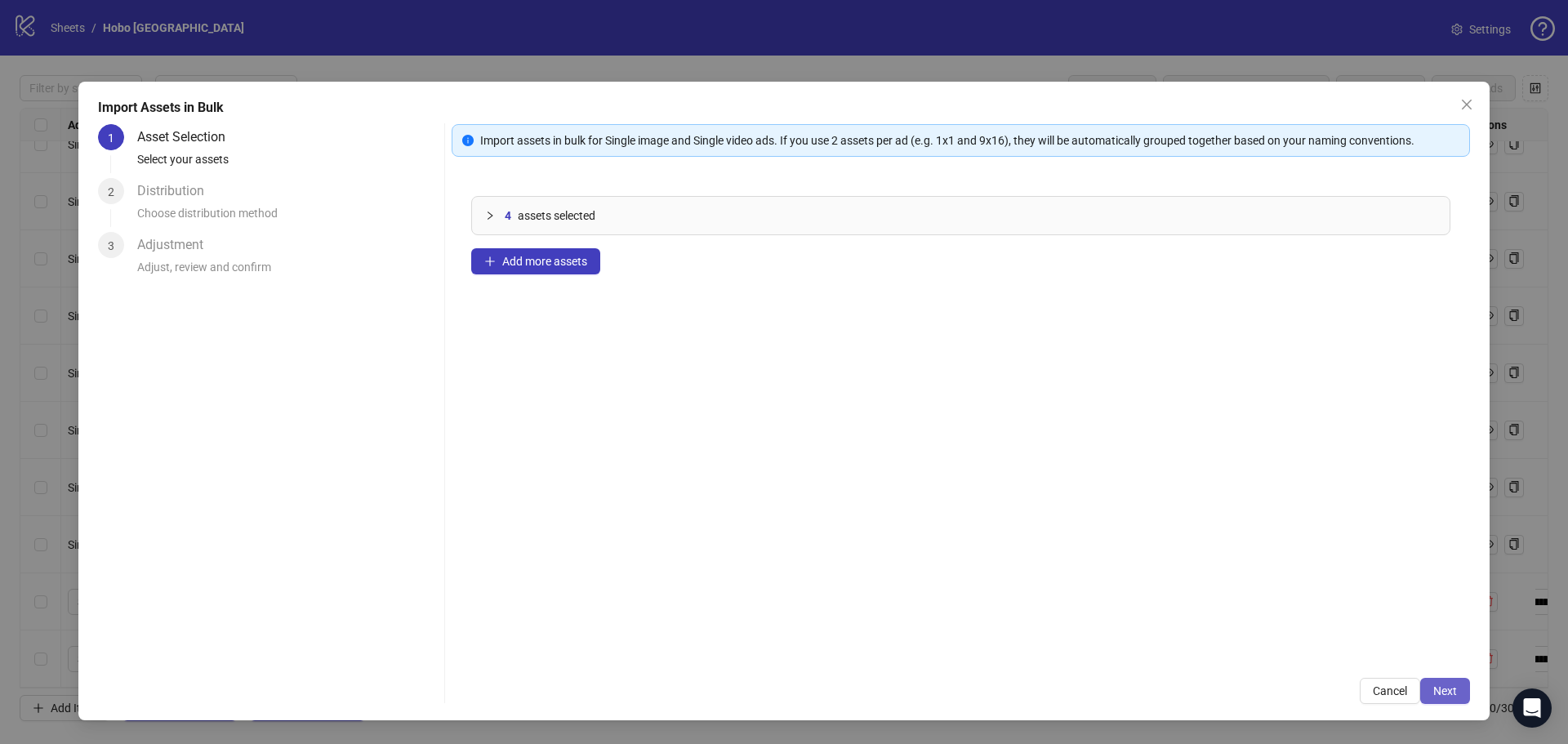
click at [1444, 685] on span "Next" at bounding box center [1444, 691] width 24 height 13
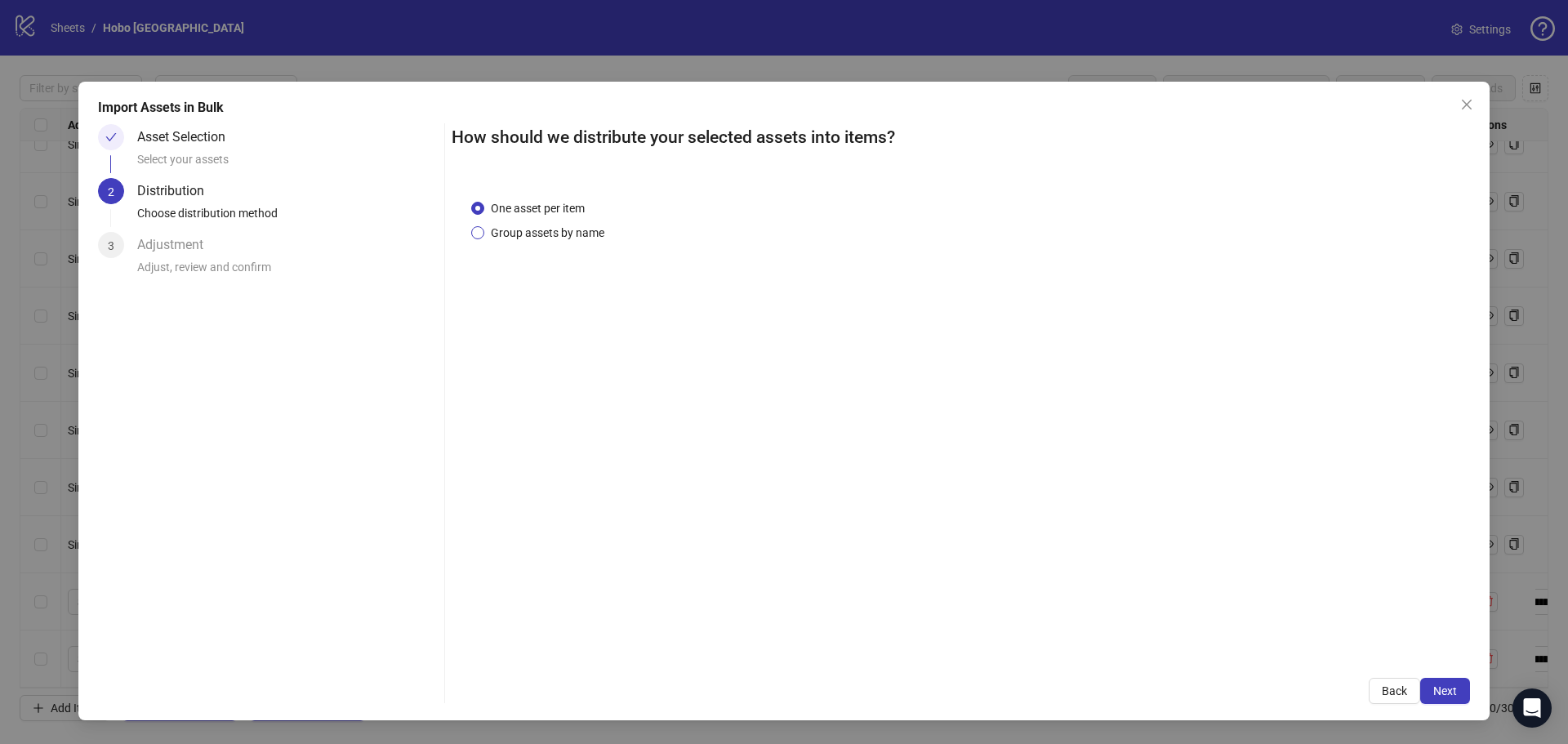
click at [573, 233] on span "Group assets by name" at bounding box center [547, 233] width 126 height 18
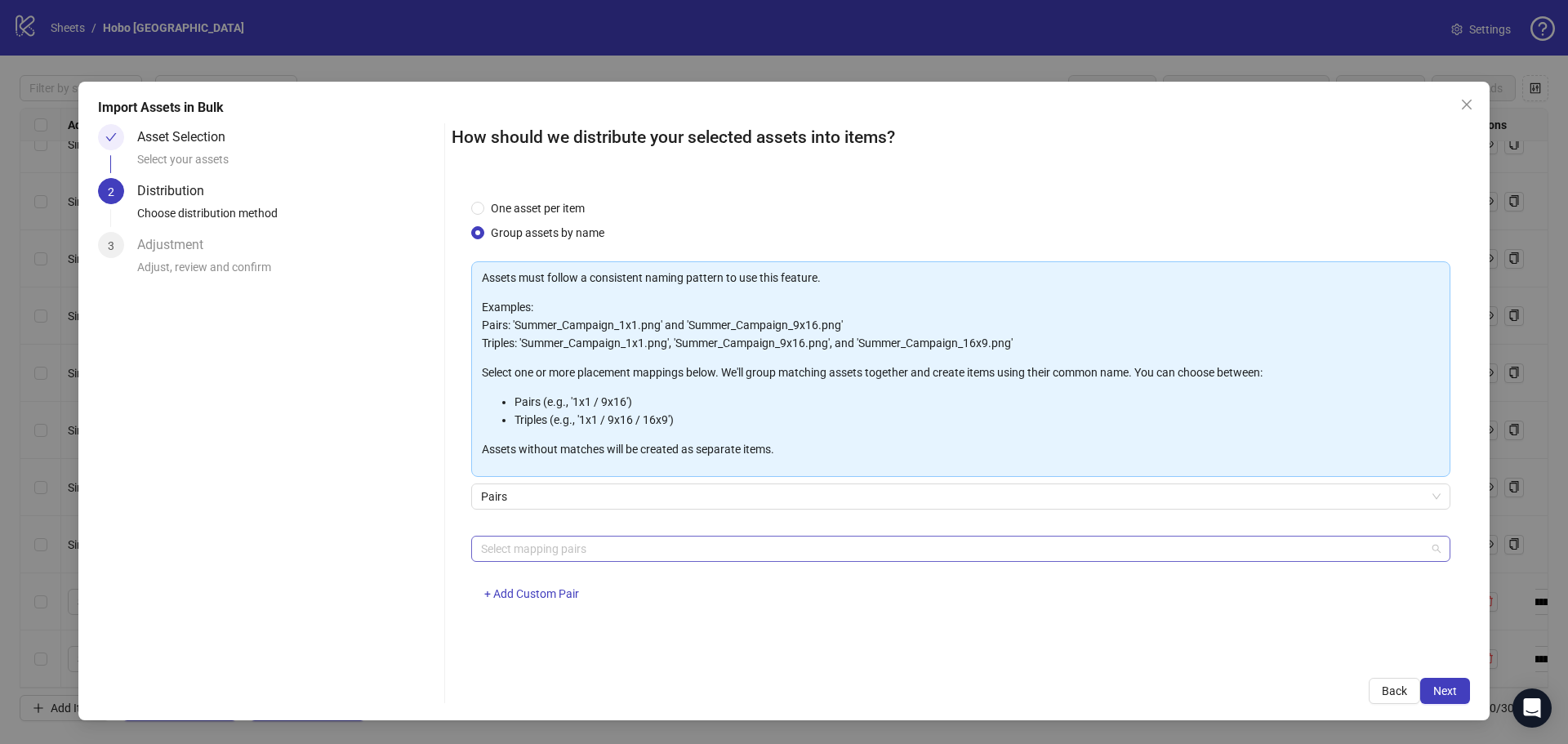
click at [526, 544] on div at bounding box center [952, 549] width 956 height 23
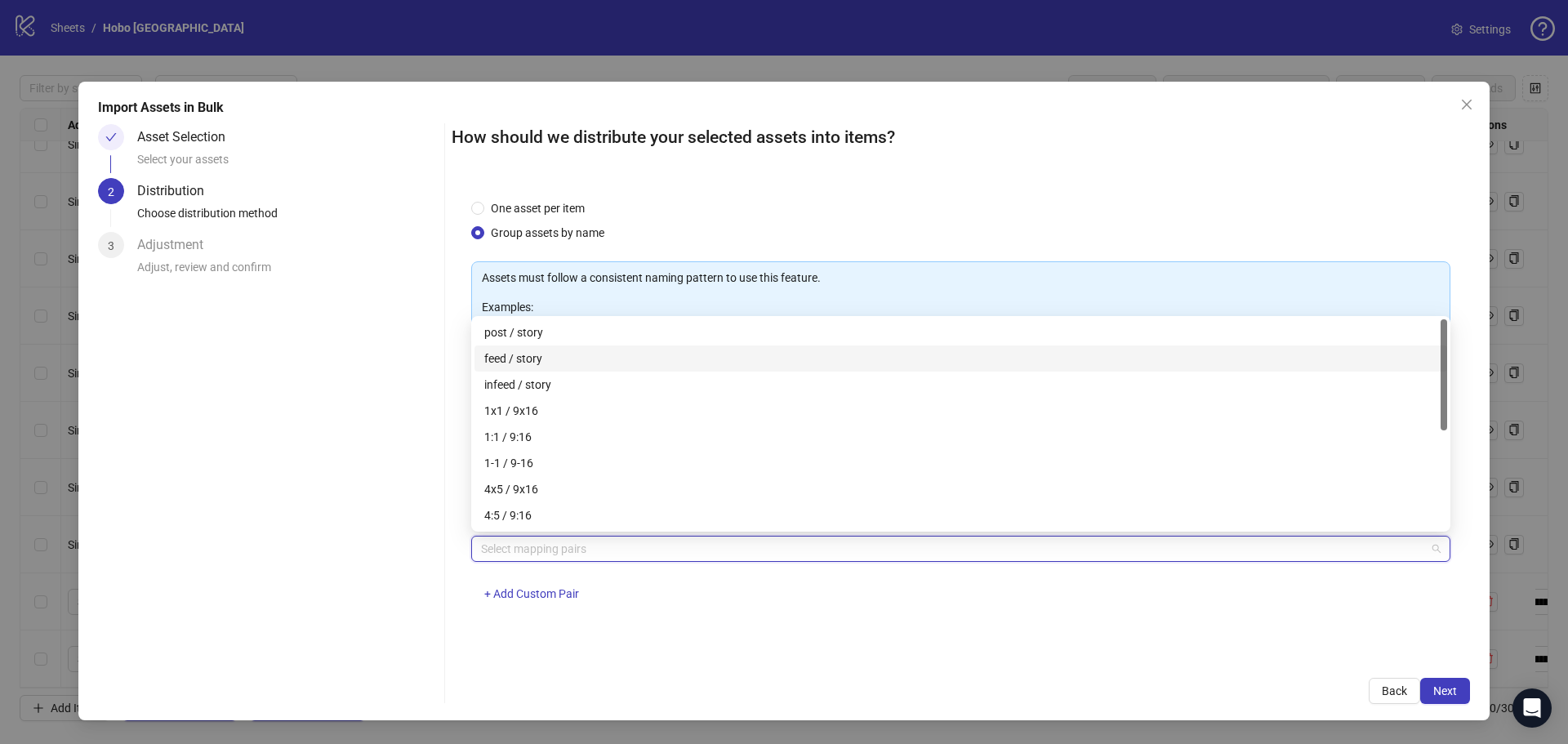
click at [515, 363] on div "feed / story" at bounding box center [961, 358] width 953 height 18
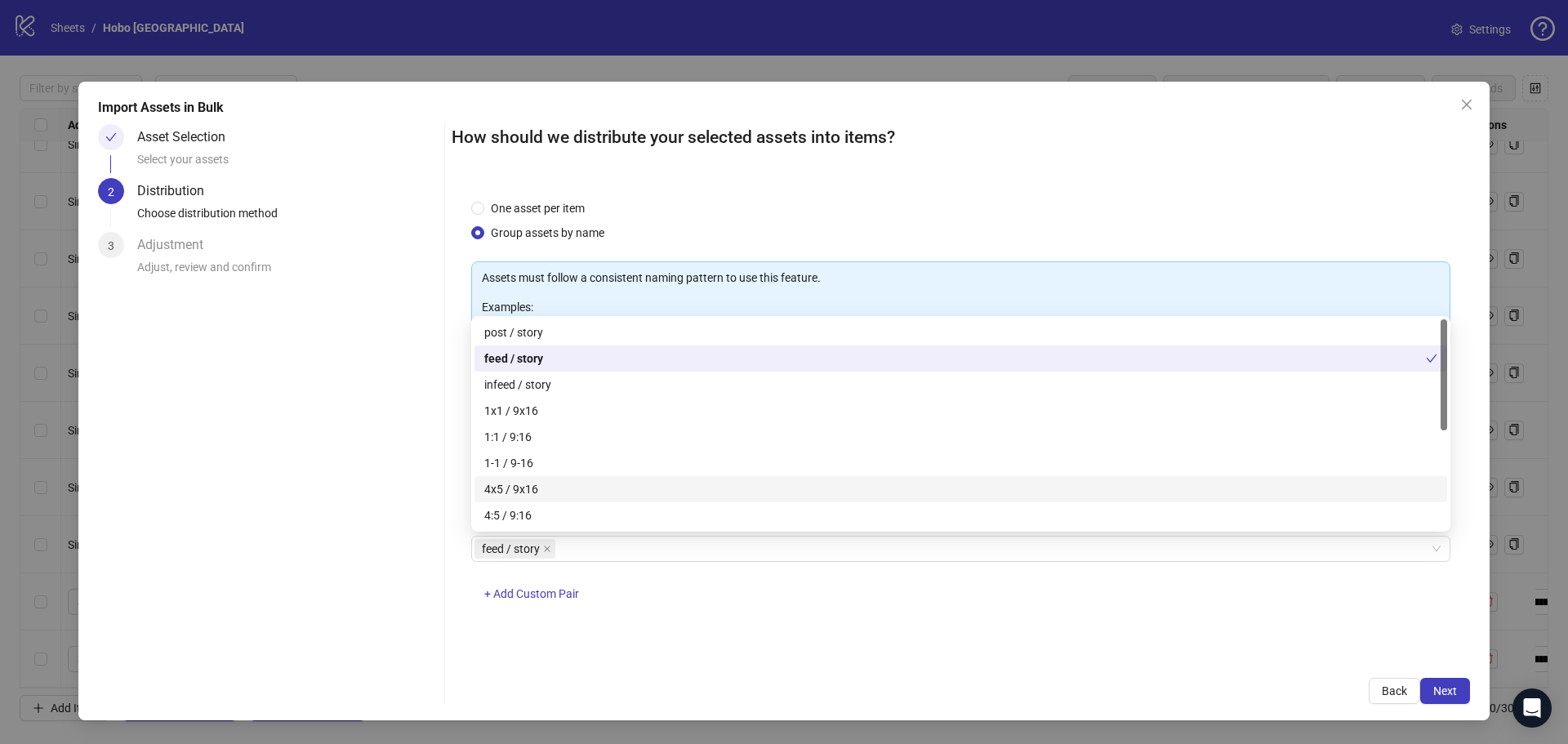
click at [1122, 650] on div "One asset per item Group assets by name Assets must follow a consistent naming …" at bounding box center [961, 419] width 1018 height 478
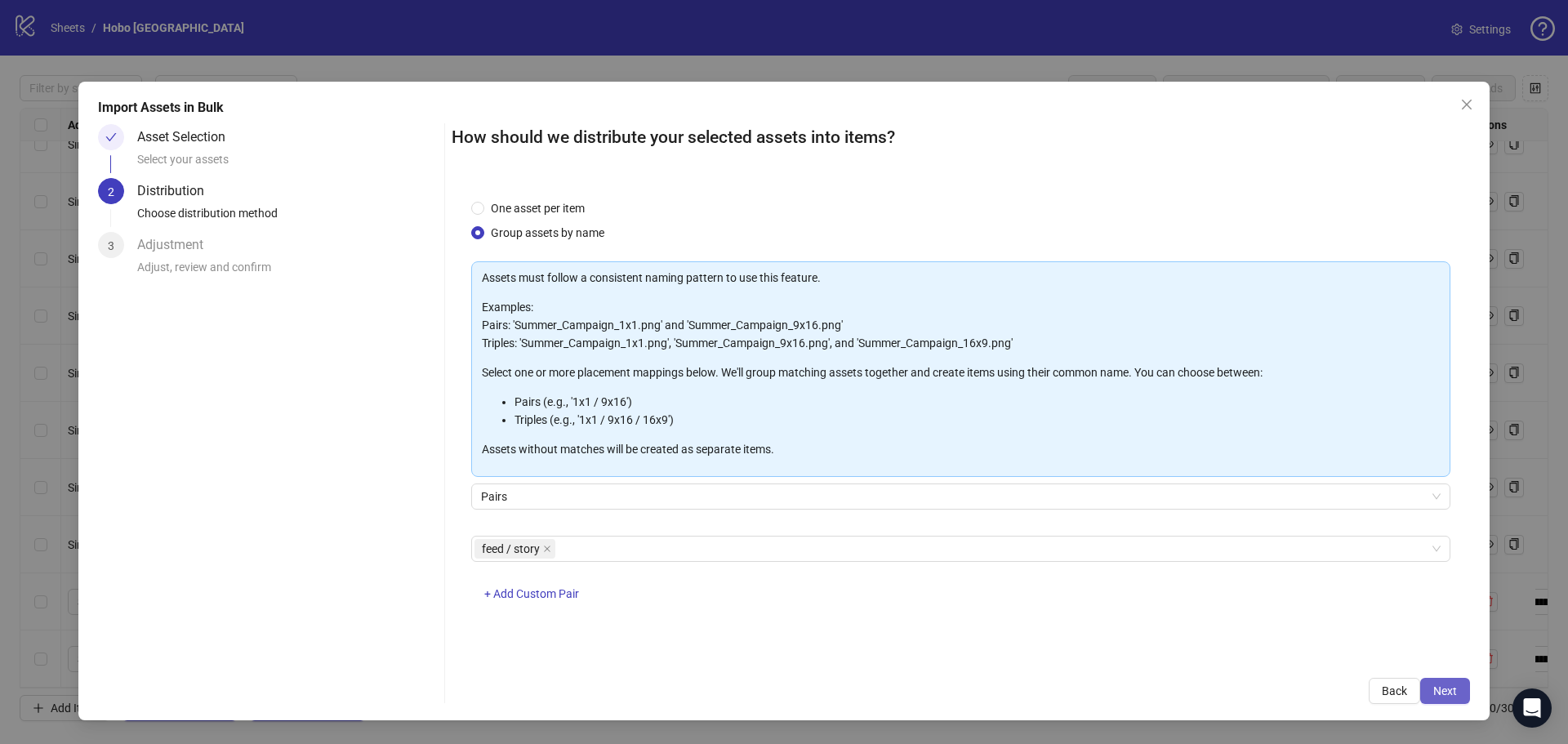
click at [1443, 687] on span "Next" at bounding box center [1444, 691] width 24 height 13
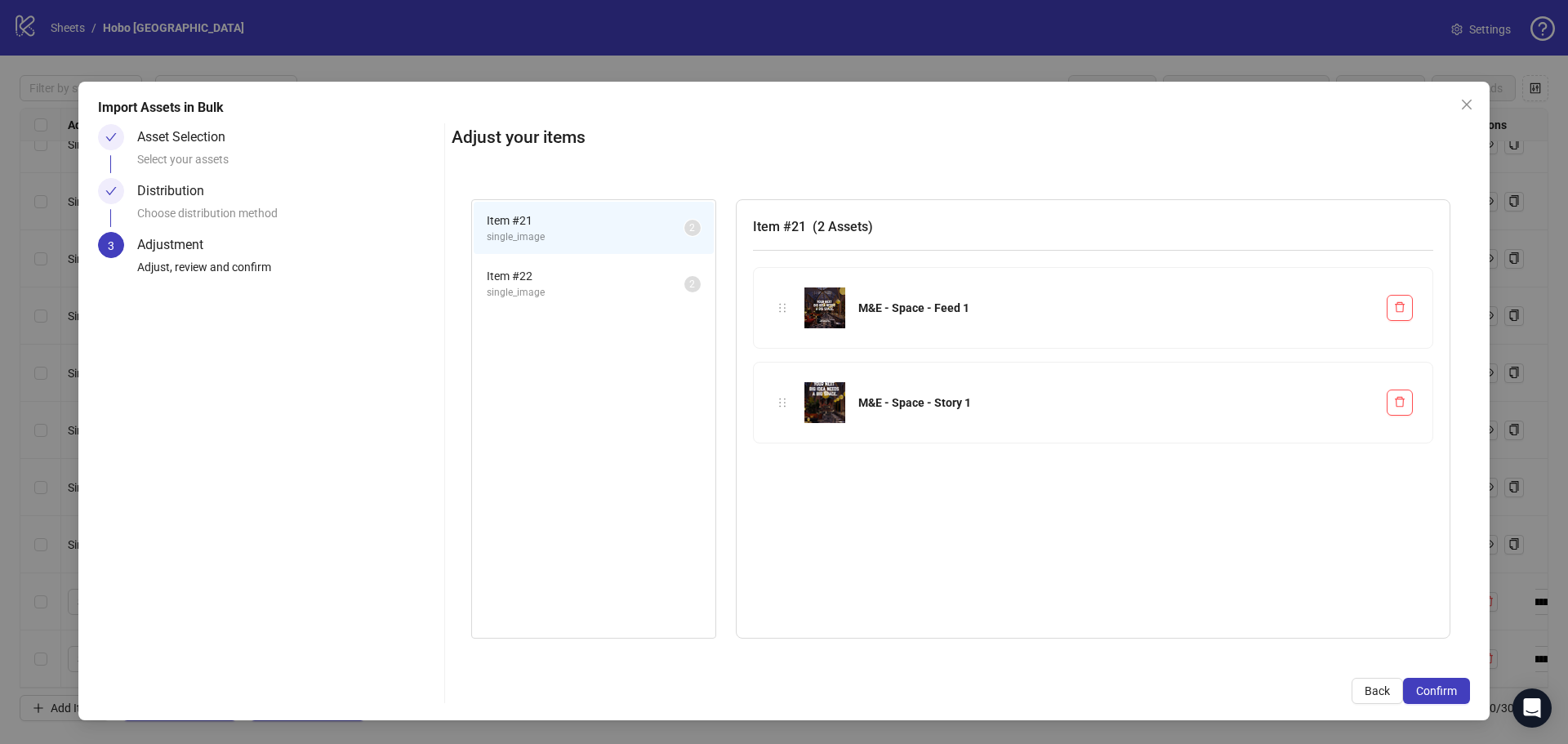
click at [611, 281] on span "Item # 22" at bounding box center [586, 276] width 198 height 18
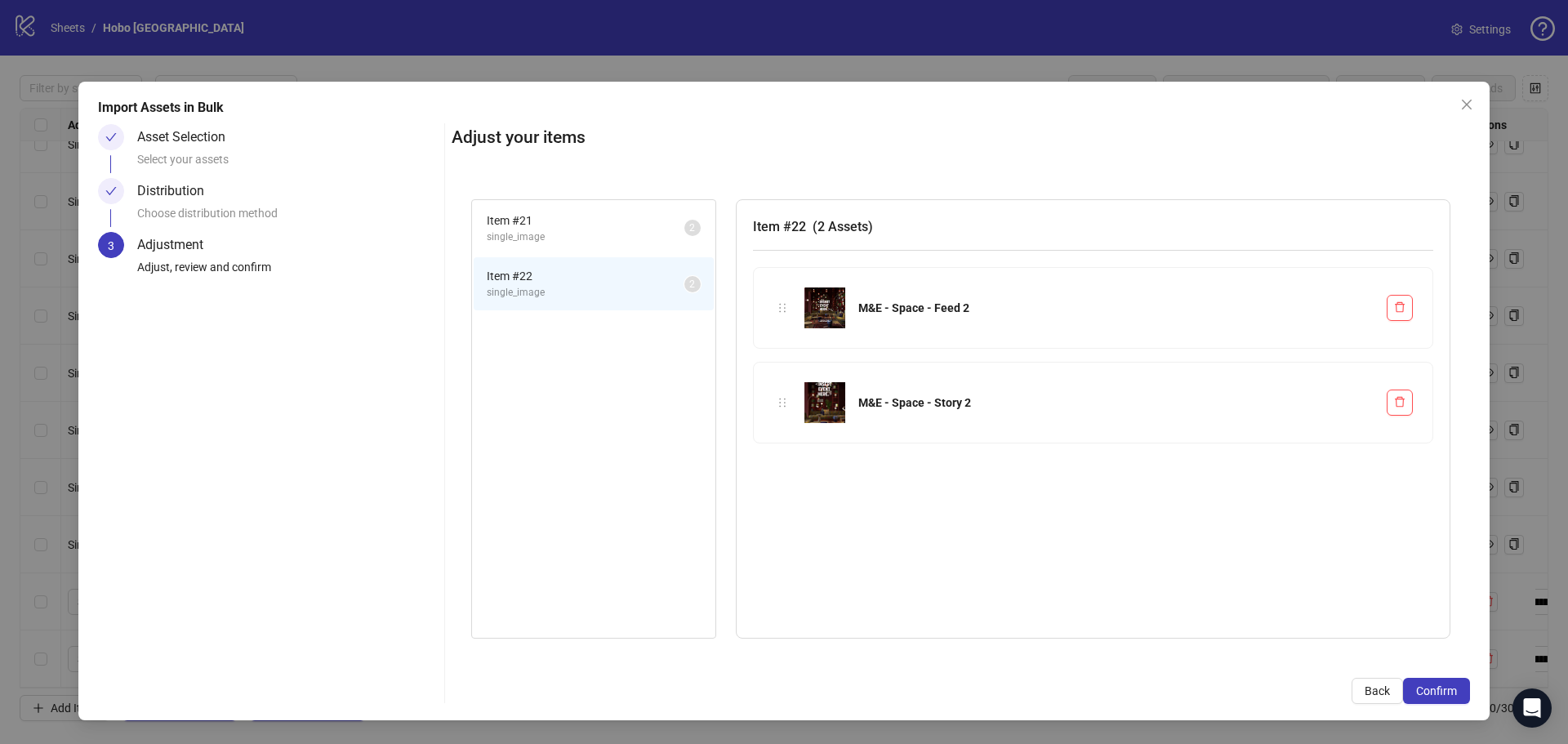
click at [611, 248] on li "Item # 21 single_image 2" at bounding box center [594, 229] width 240 height 53
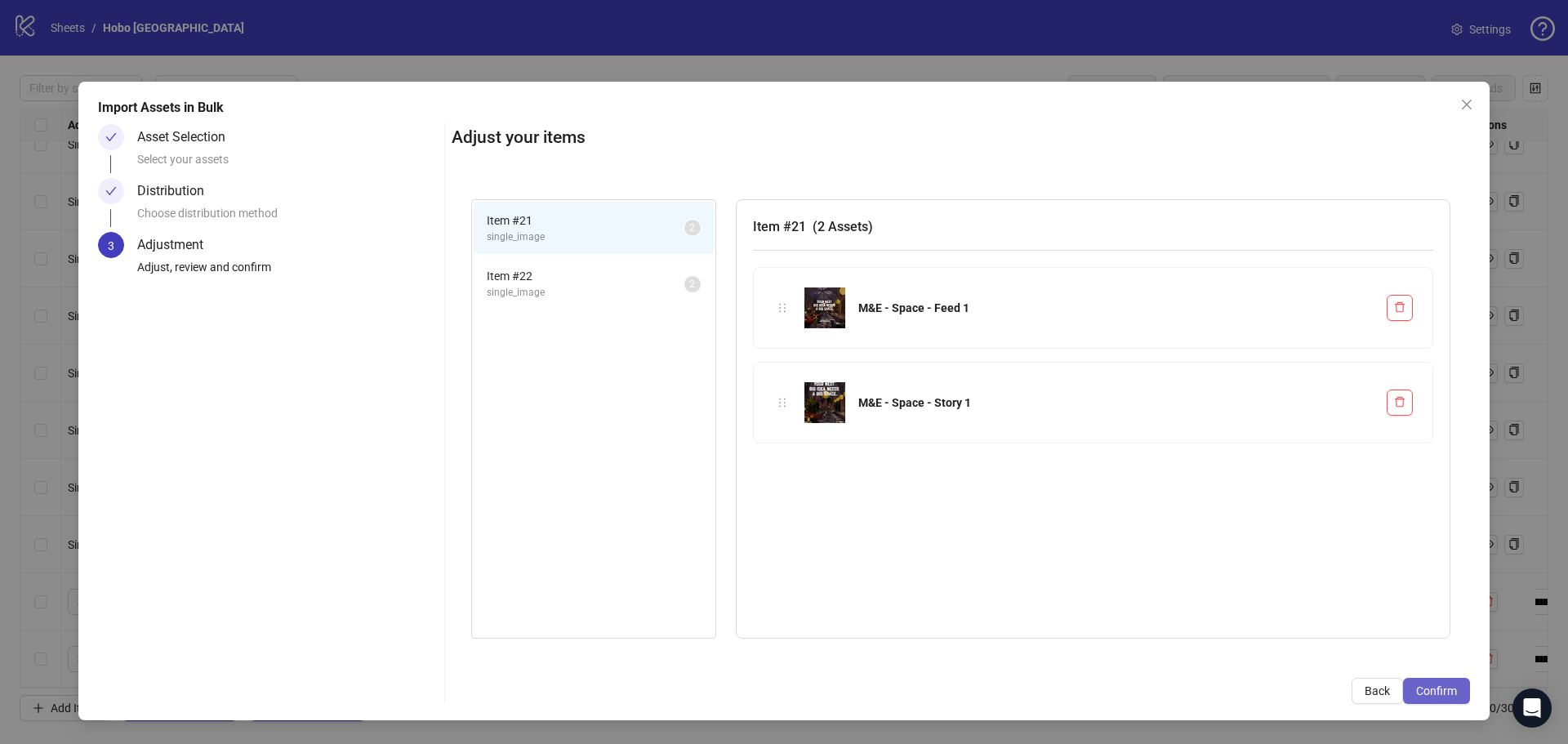
click at [1439, 693] on span "Confirm" at bounding box center [1437, 691] width 41 height 13
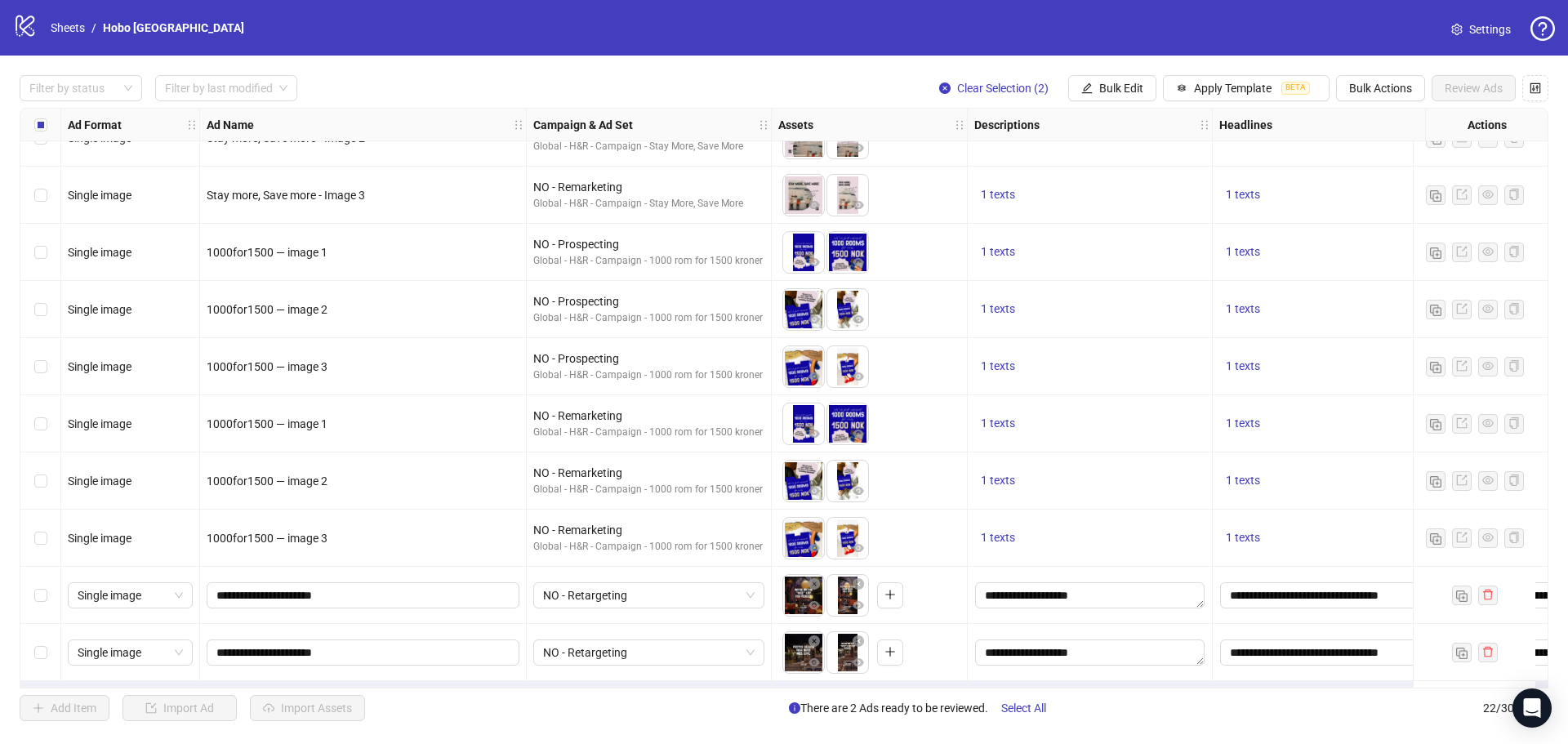
scroll to position [718, 0]
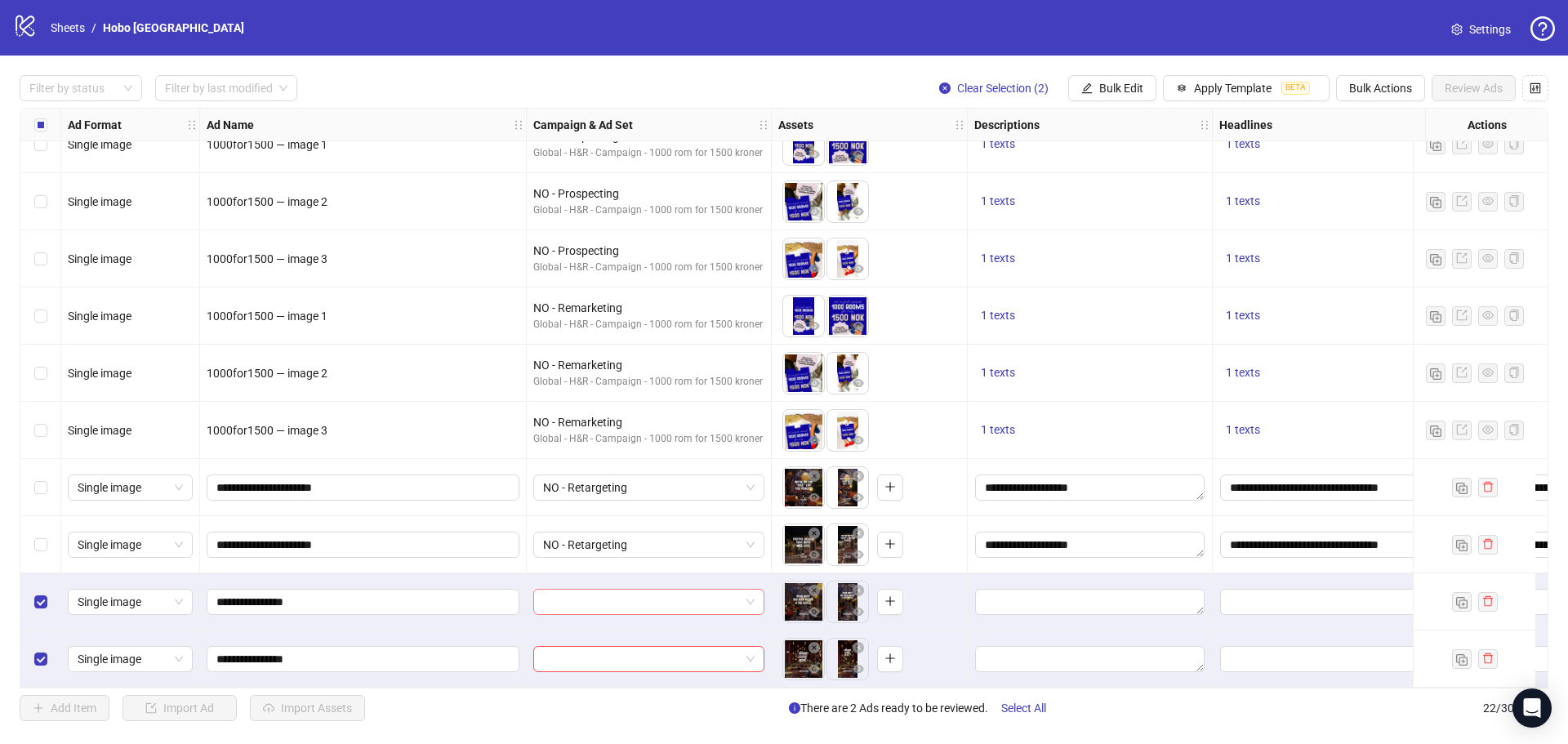
click at [583, 590] on input "search" at bounding box center [641, 602] width 197 height 25
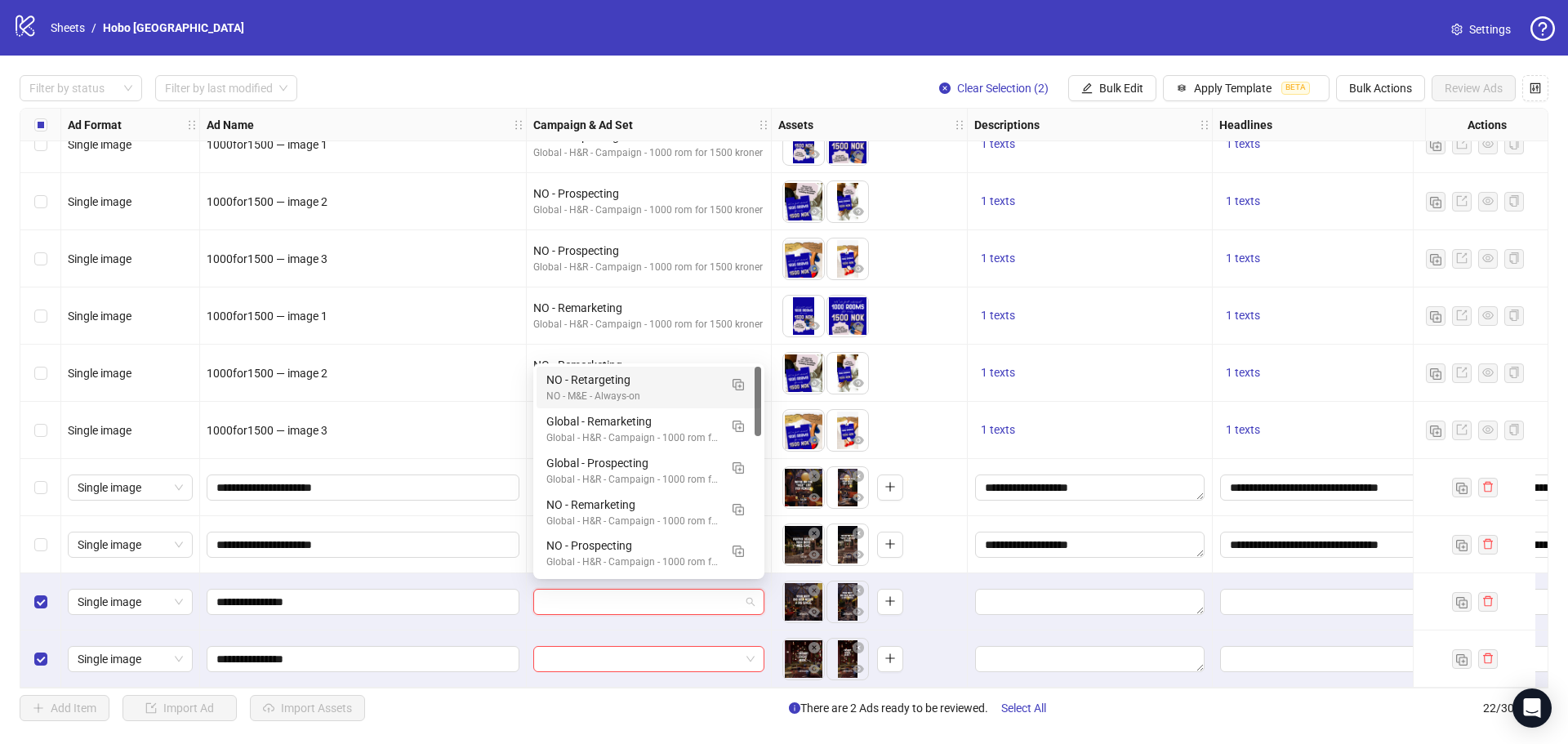
click at [632, 408] on div "Created: [DATE]" at bounding box center [632, 408] width 0 height 0
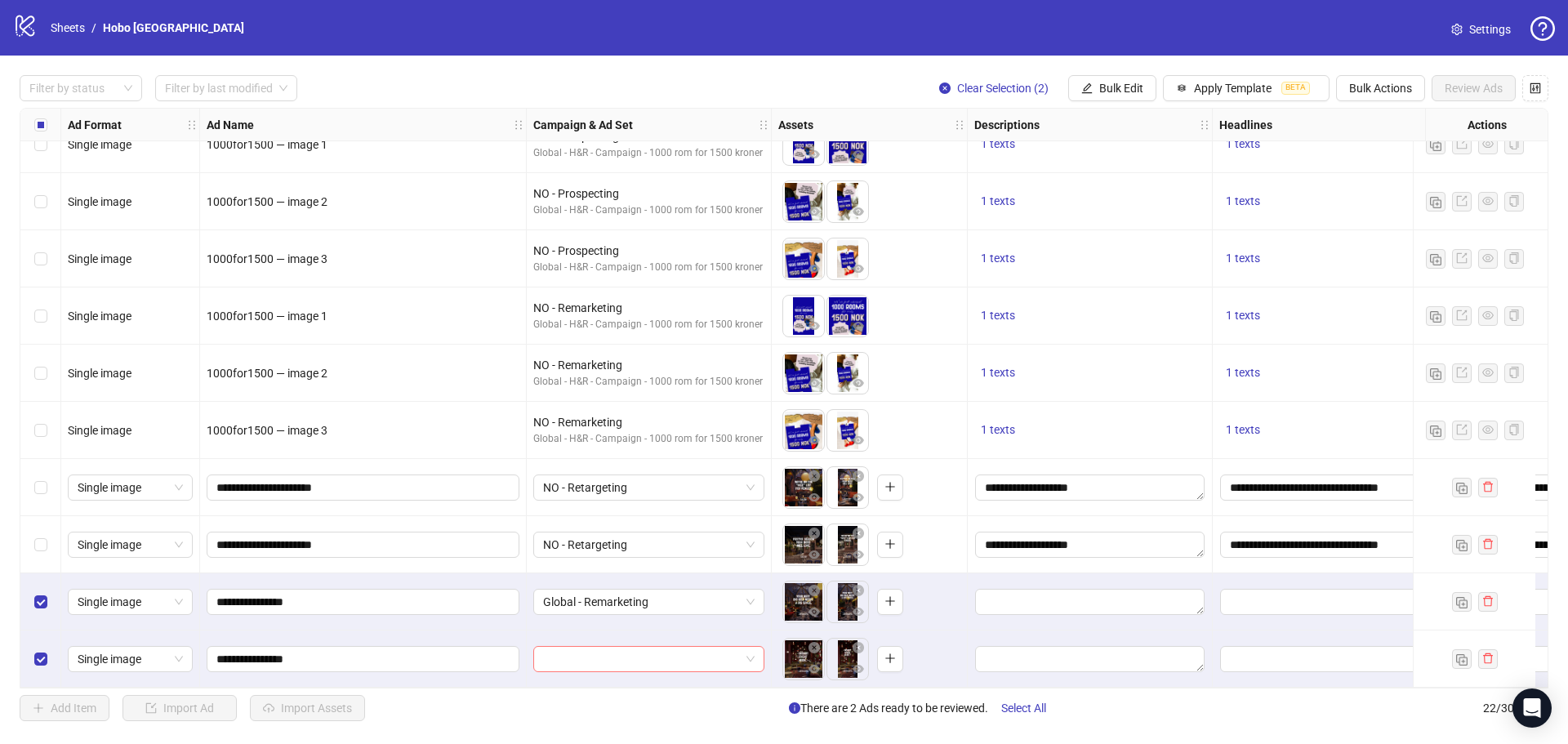
click at [623, 654] on input "search" at bounding box center [641, 659] width 197 height 25
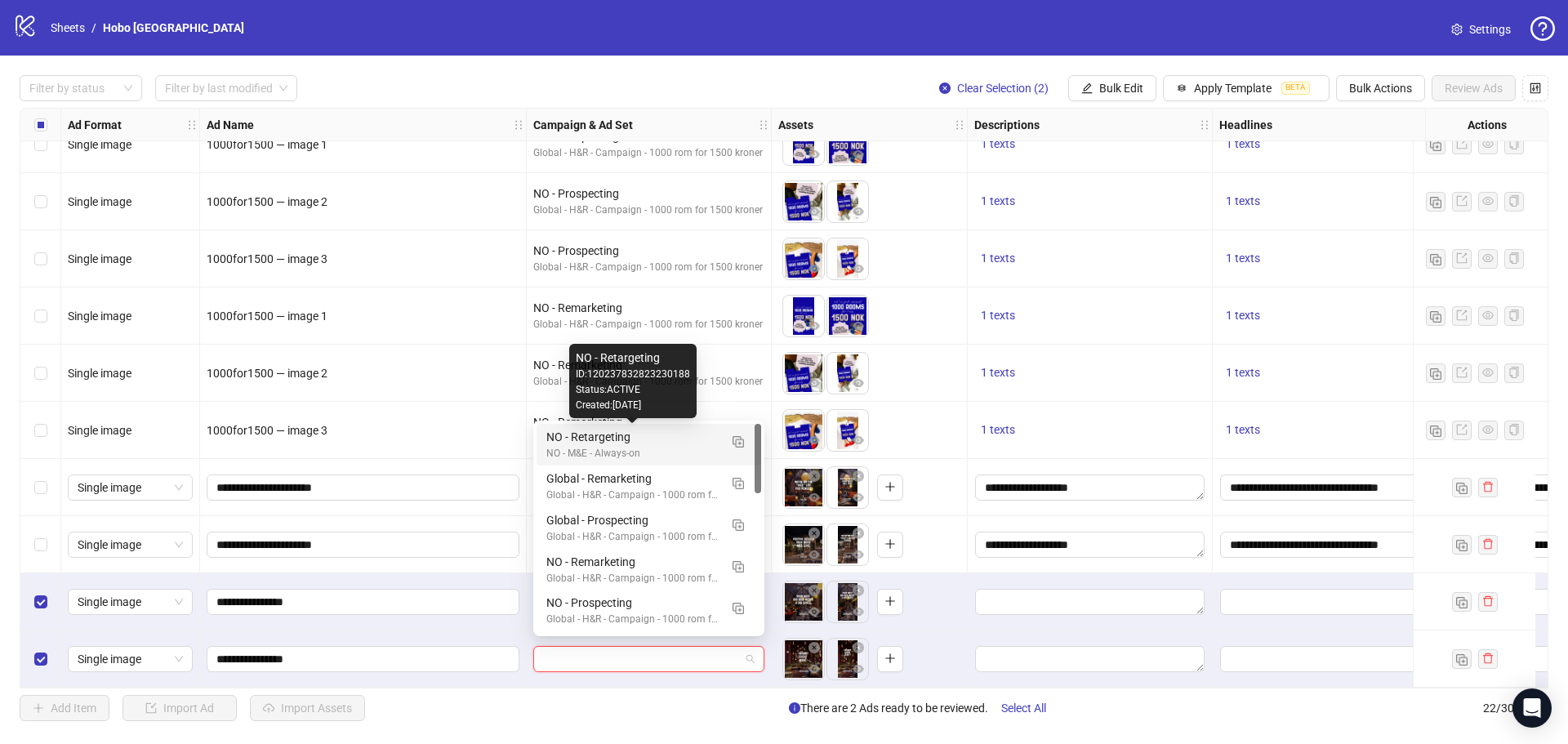
click at [621, 440] on div "NO - Retargeting" at bounding box center [632, 437] width 172 height 18
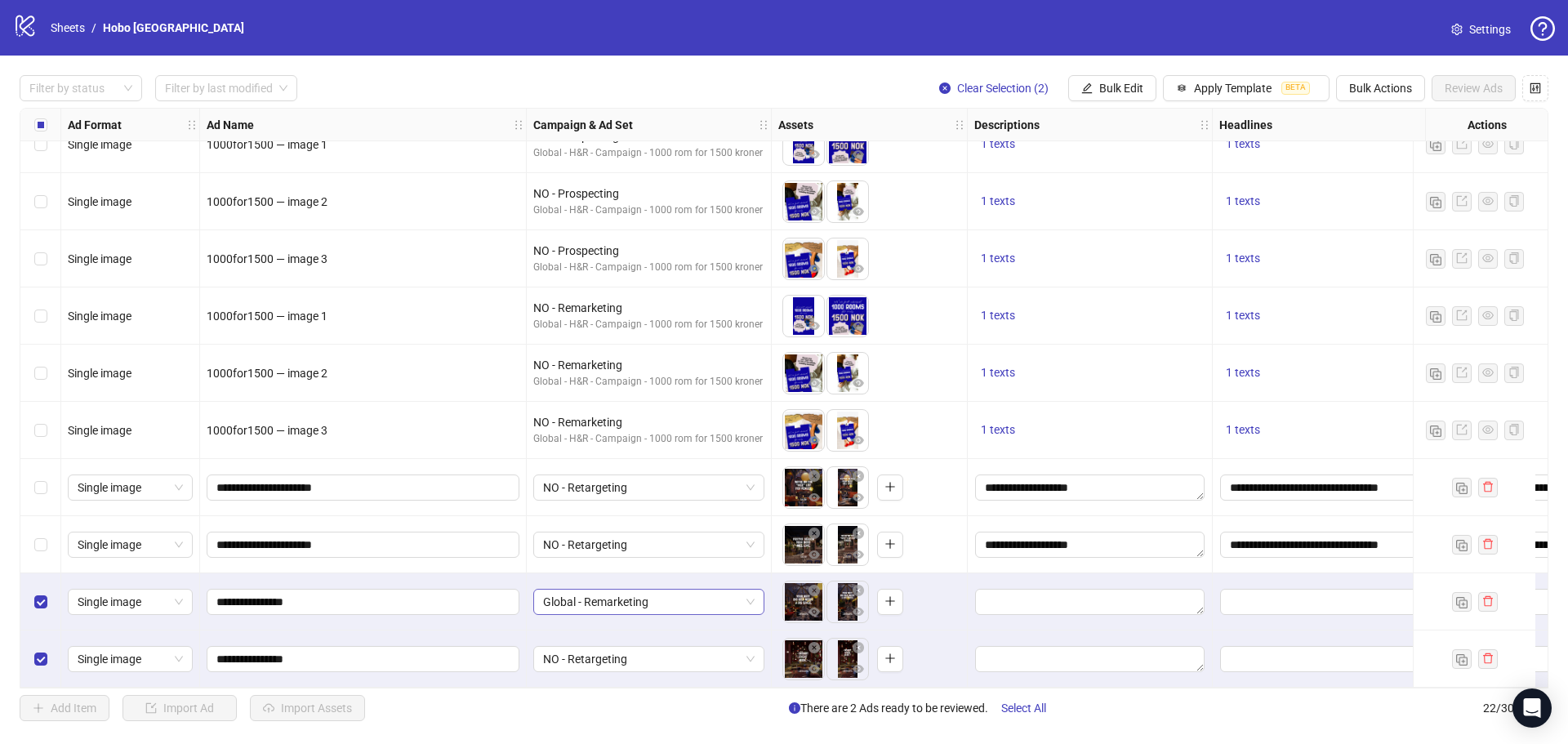
click at [621, 597] on span "Global - Remarketing" at bounding box center [649, 602] width 212 height 25
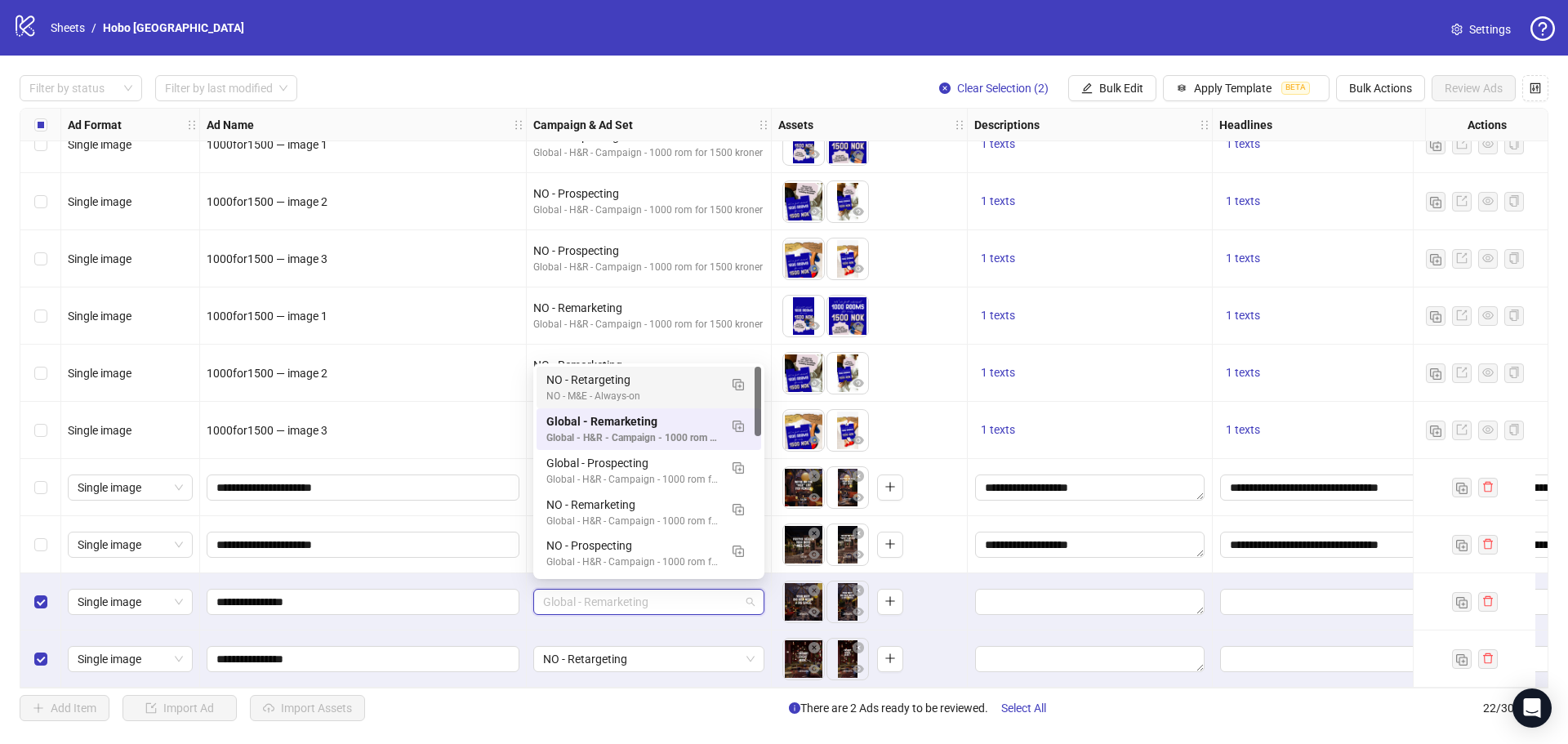
click at [611, 389] on div "NO - M&E - Always-on" at bounding box center [632, 397] width 172 height 16
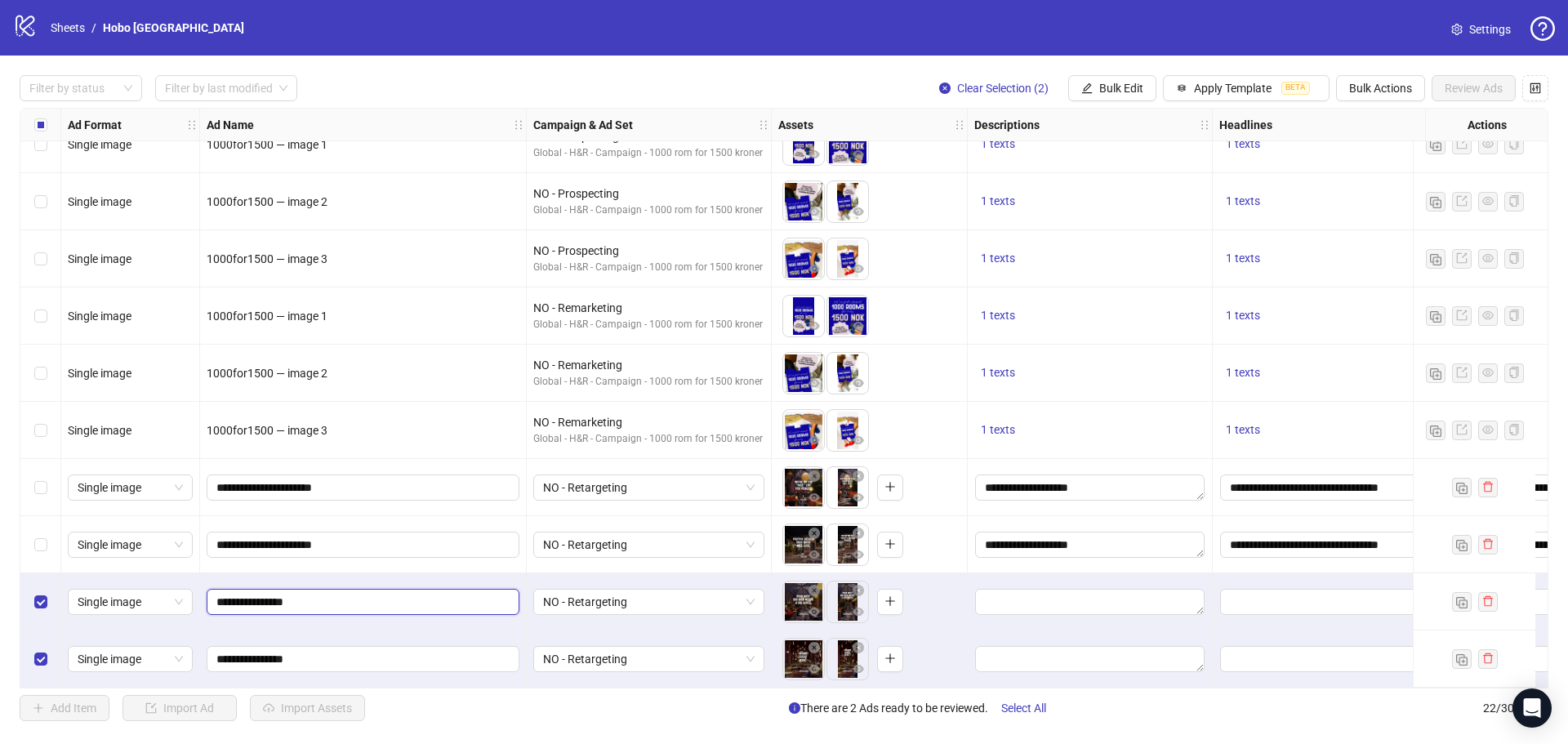
click at [289, 595] on input "**********" at bounding box center [361, 602] width 290 height 18
type input "**********"
click at [291, 651] on input "**********" at bounding box center [361, 659] width 290 height 18
type input "**********"
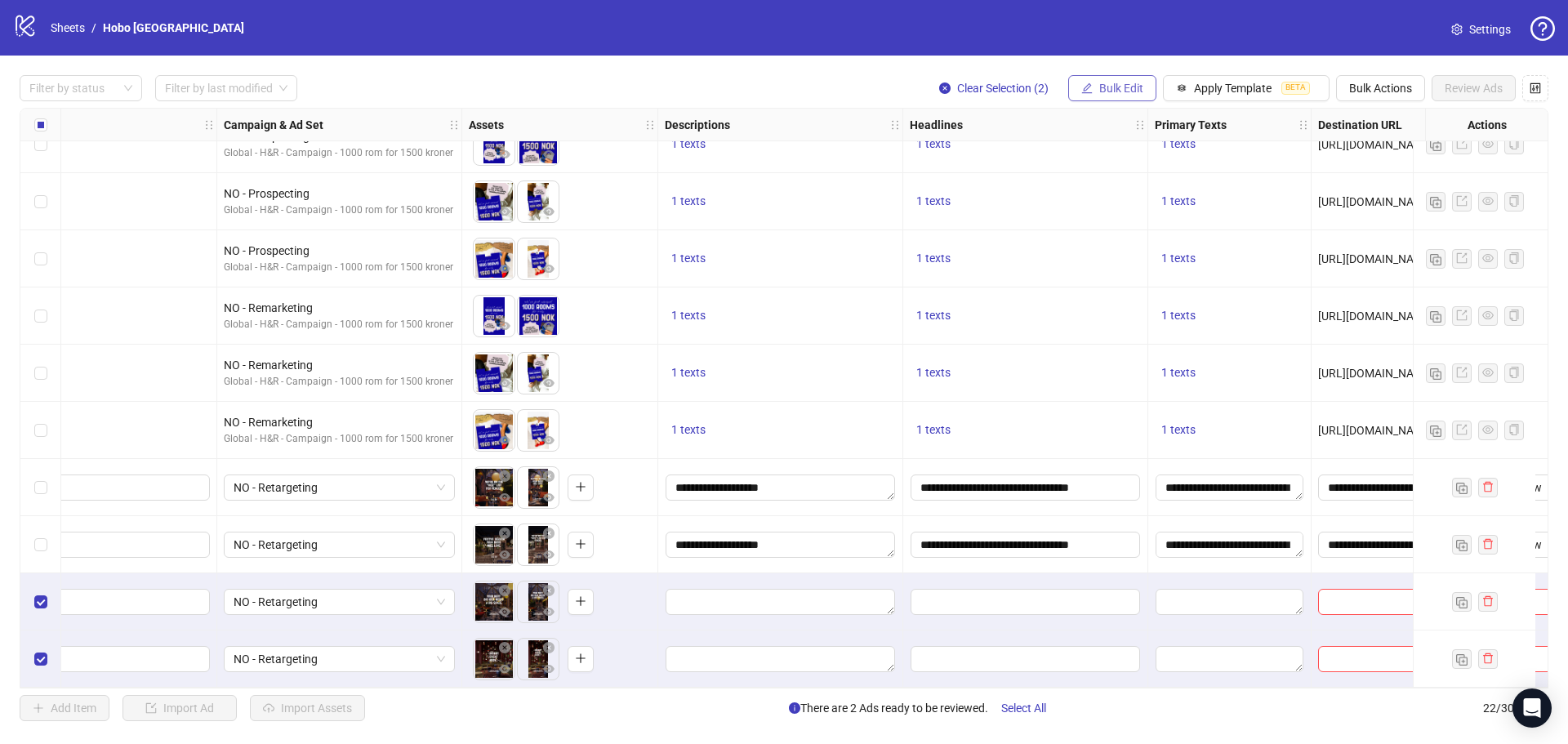
click at [1114, 91] on span "Bulk Edit" at bounding box center [1122, 88] width 44 height 13
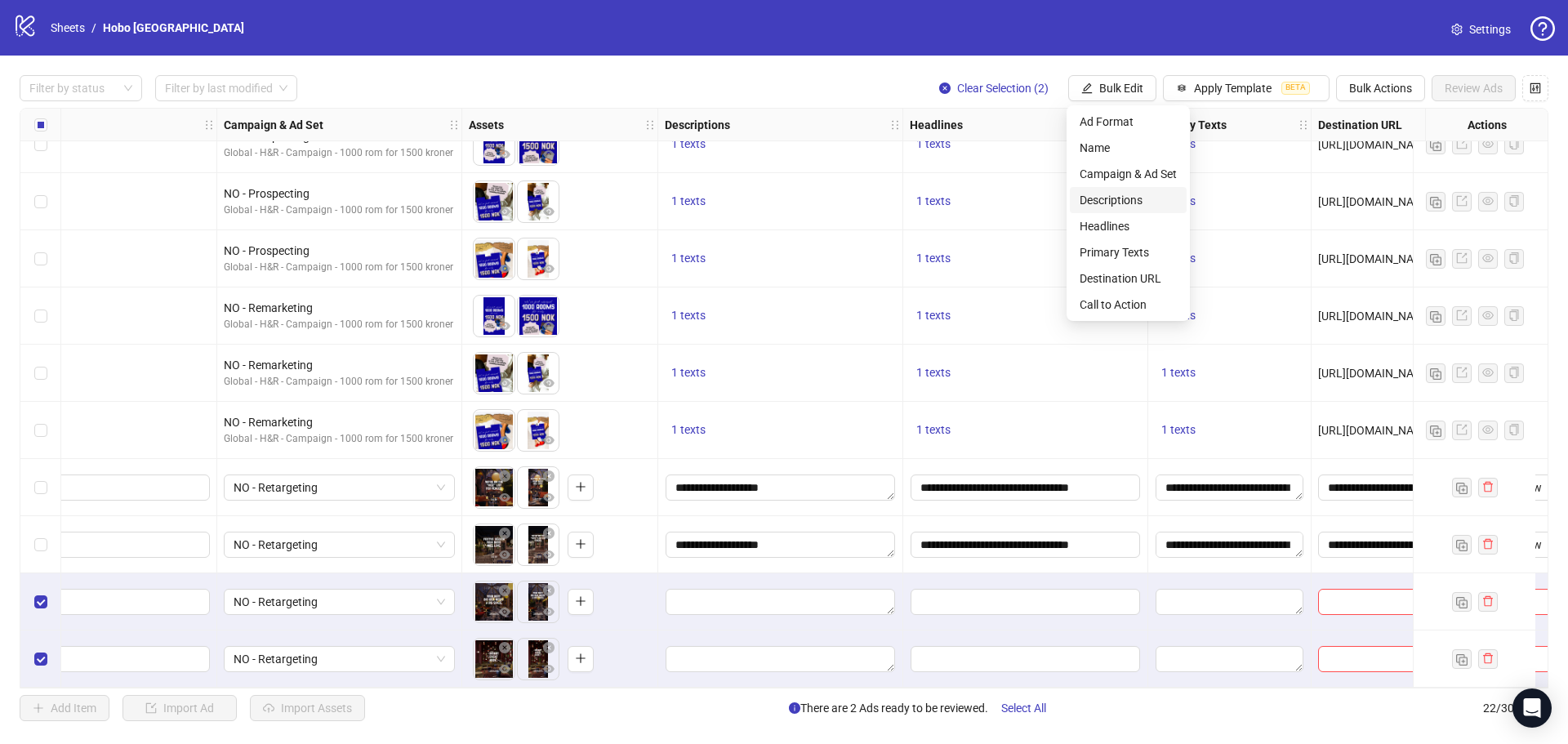
click at [1119, 198] on span "Descriptions" at bounding box center [1129, 200] width 97 height 18
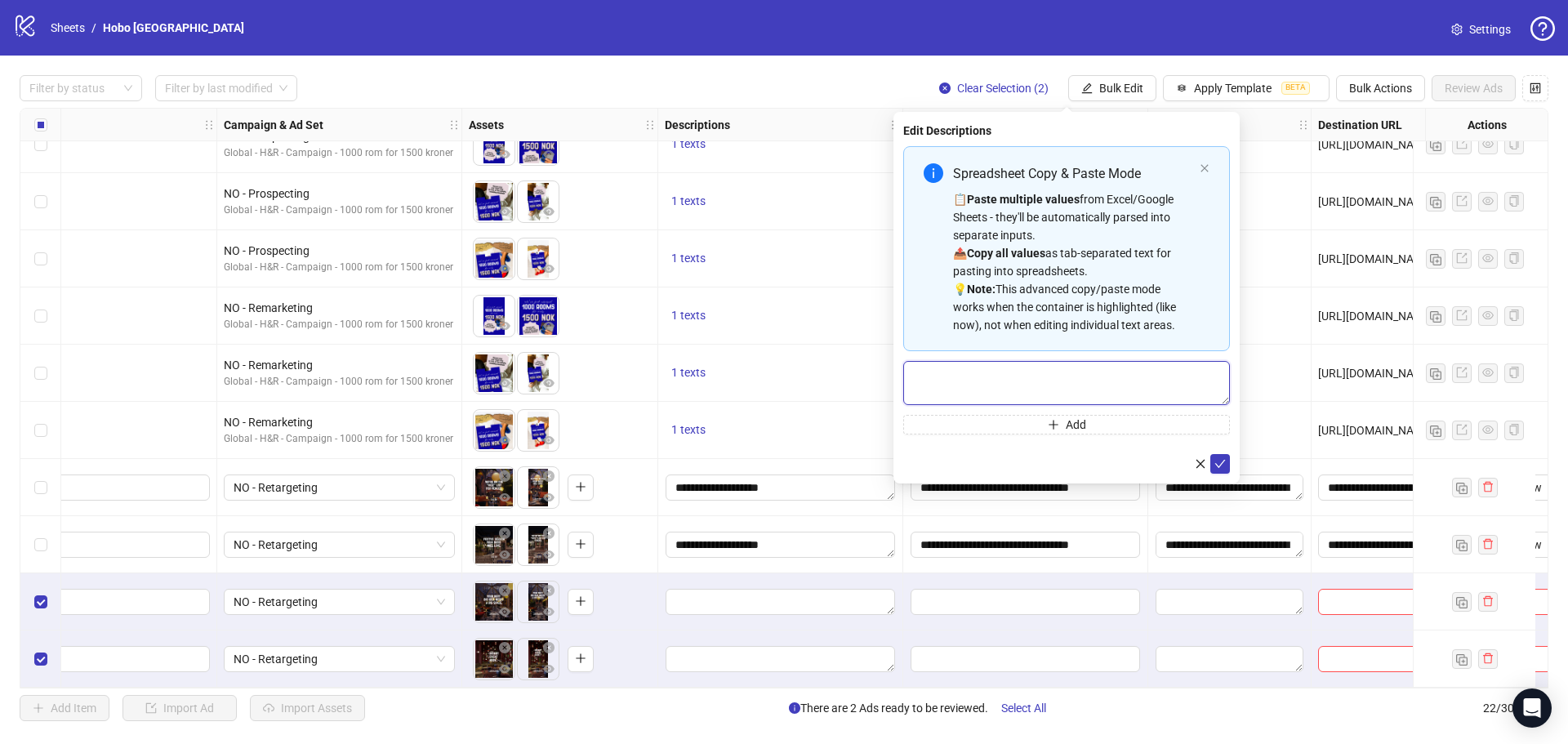
click at [1009, 369] on textarea "Multi-text input container - paste or copy values" at bounding box center [1067, 383] width 326 height 44
paste textarea "**********"
type textarea "**********"
click at [1226, 460] on button "submit" at bounding box center [1220, 464] width 19 height 19
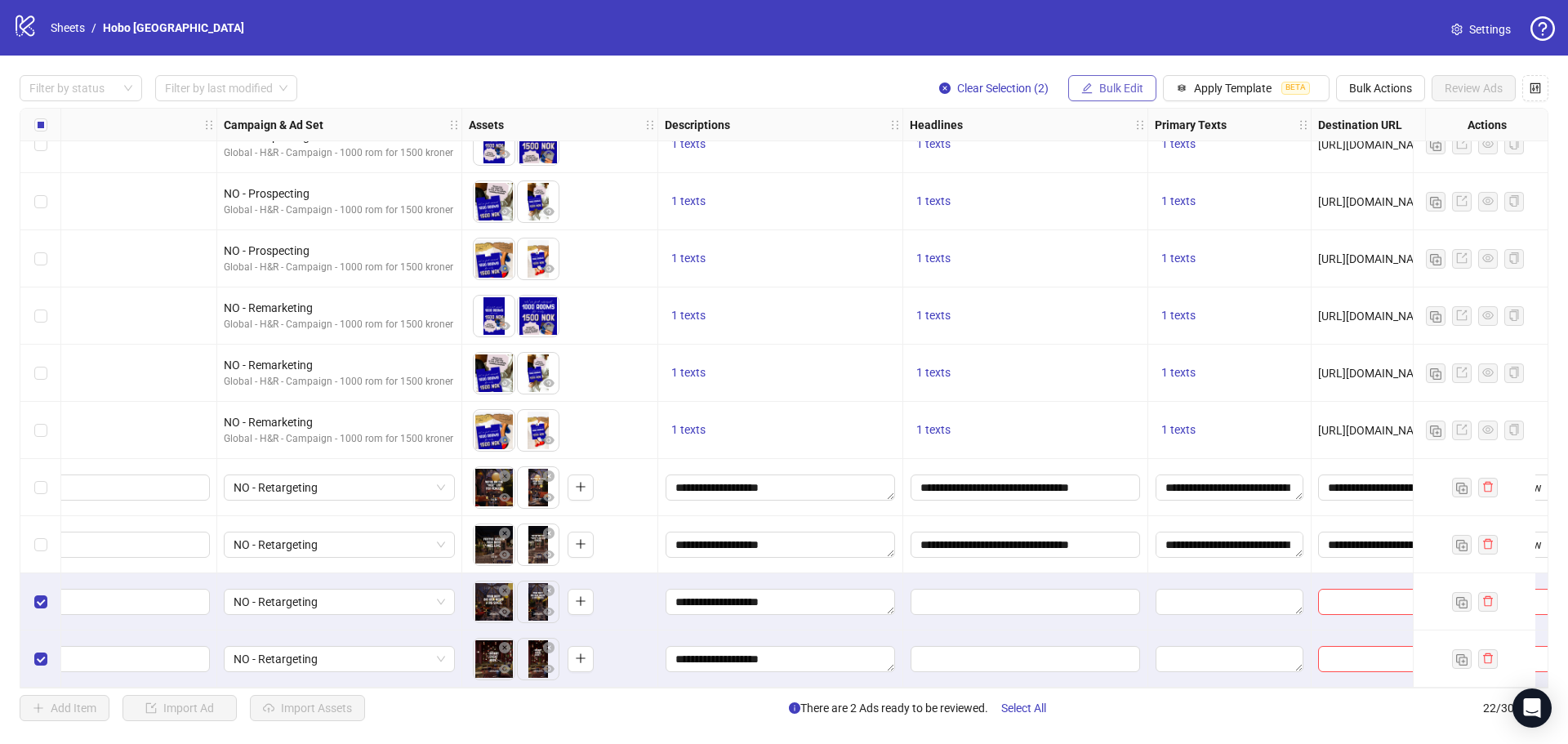
click at [1121, 82] on span "Bulk Edit" at bounding box center [1122, 88] width 44 height 13
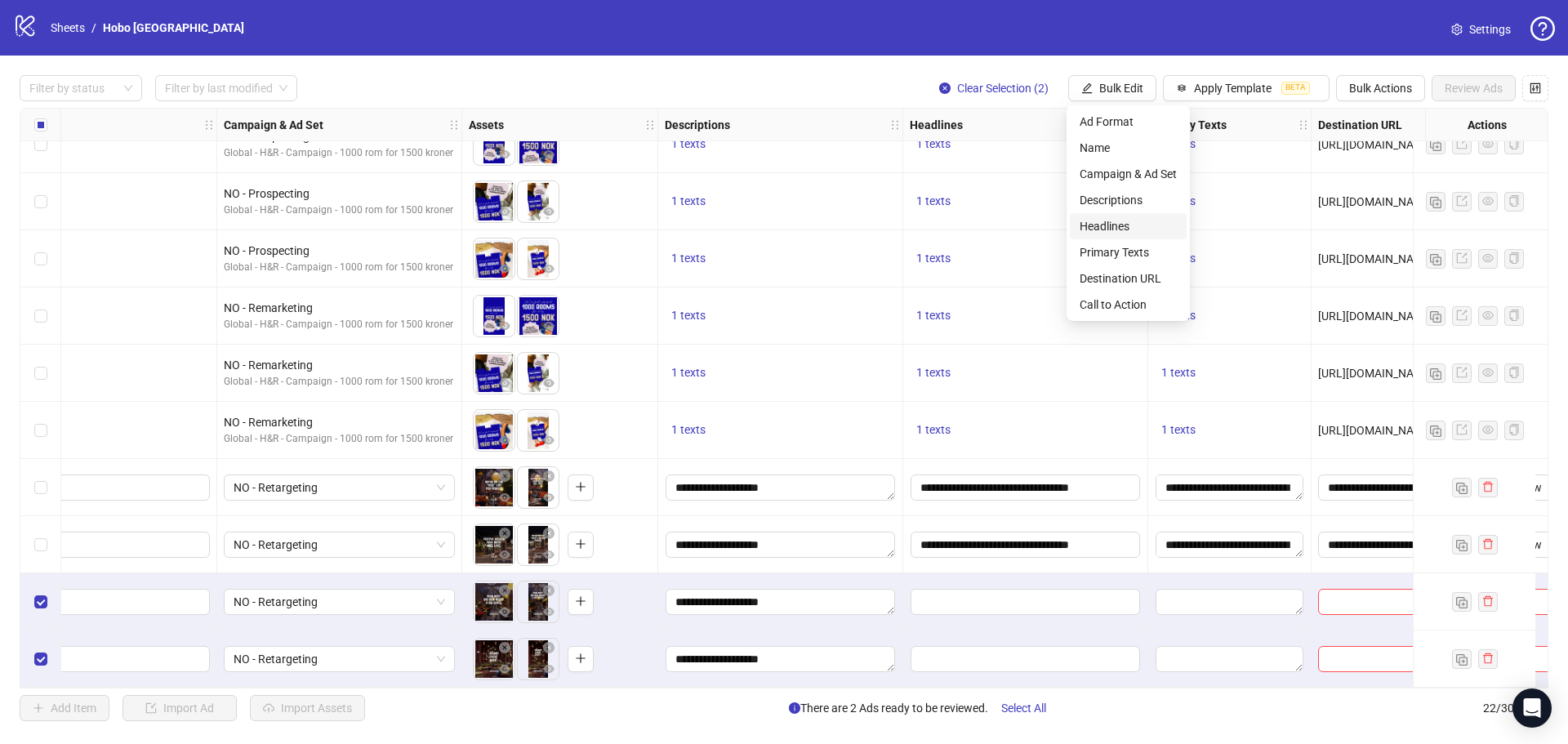
click at [1106, 225] on span "Headlines" at bounding box center [1129, 226] width 97 height 18
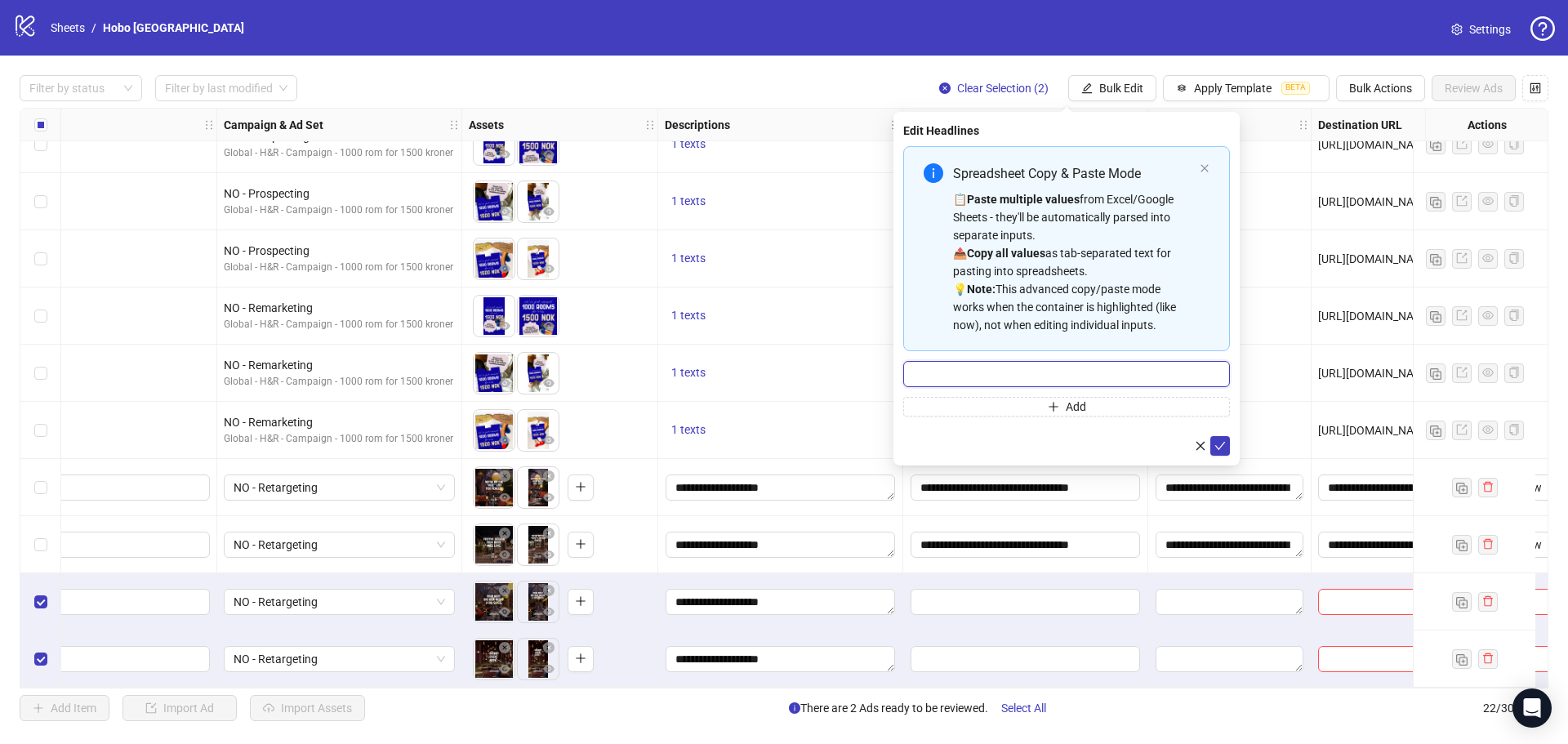
click at [1016, 372] on input "Multi-input container - paste or copy values" at bounding box center [1067, 374] width 326 height 26
paste input "**********"
type input "**********"
click at [1220, 445] on icon "check" at bounding box center [1219, 446] width 11 height 11
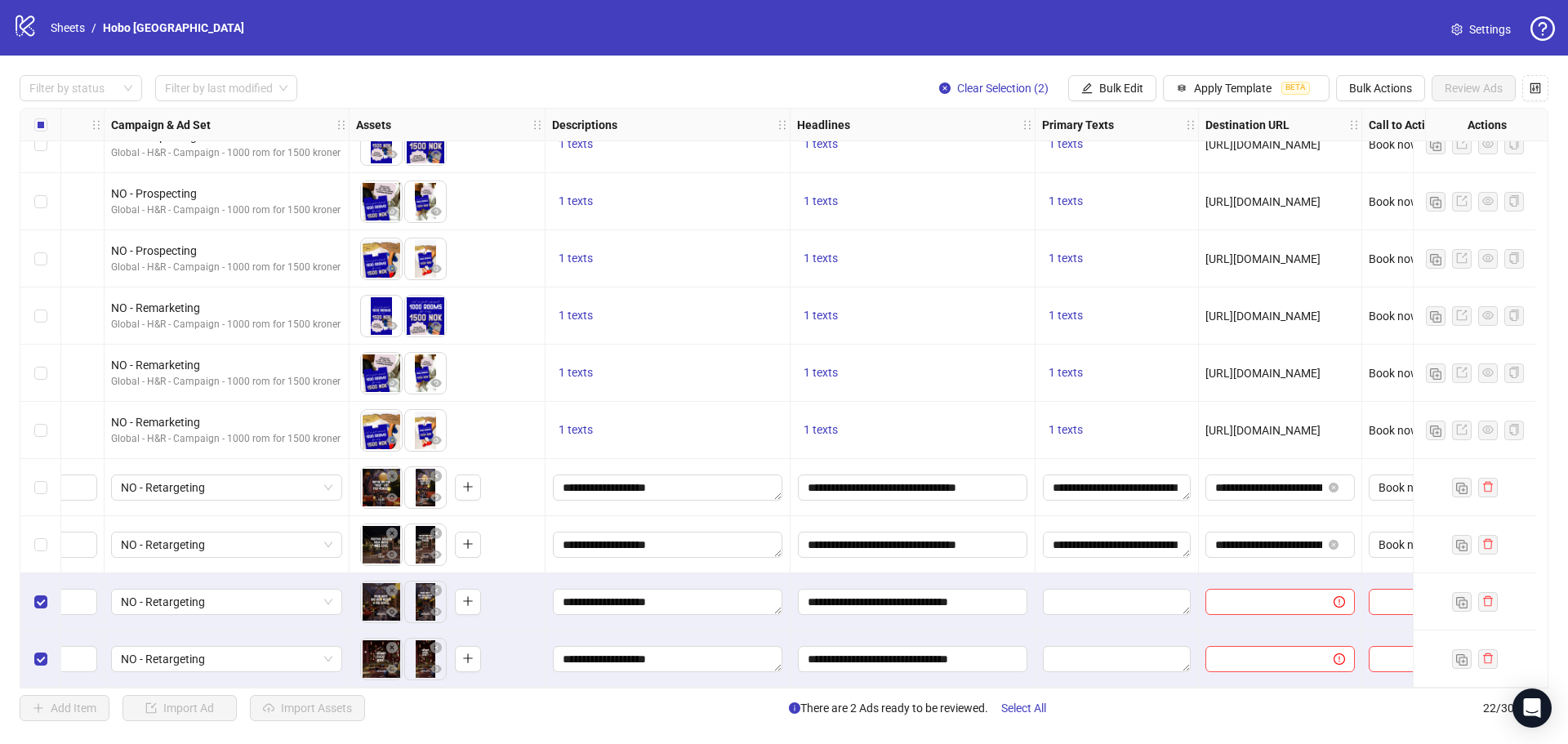
scroll to position [718, 499]
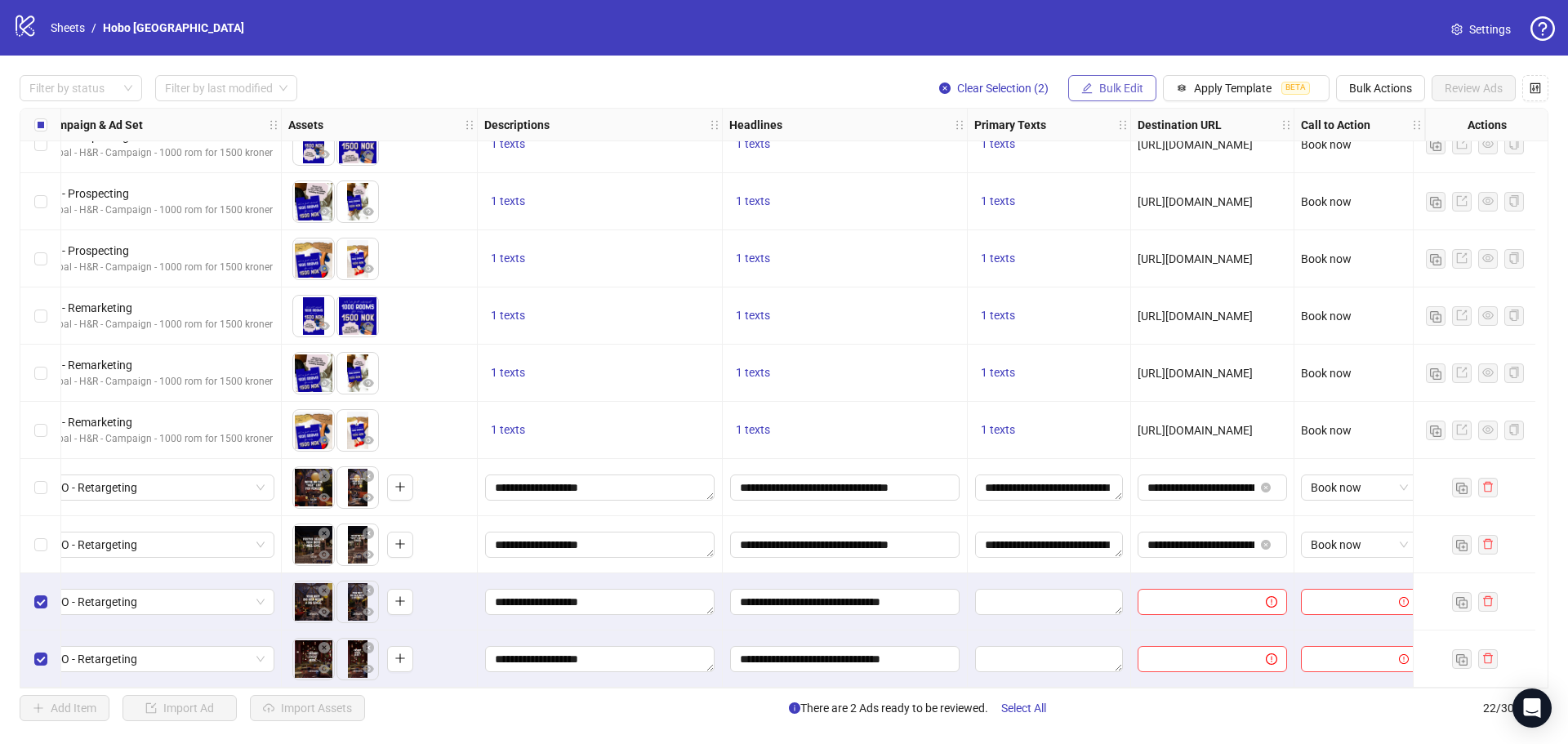
click at [1106, 94] on span "Bulk Edit" at bounding box center [1122, 88] width 44 height 13
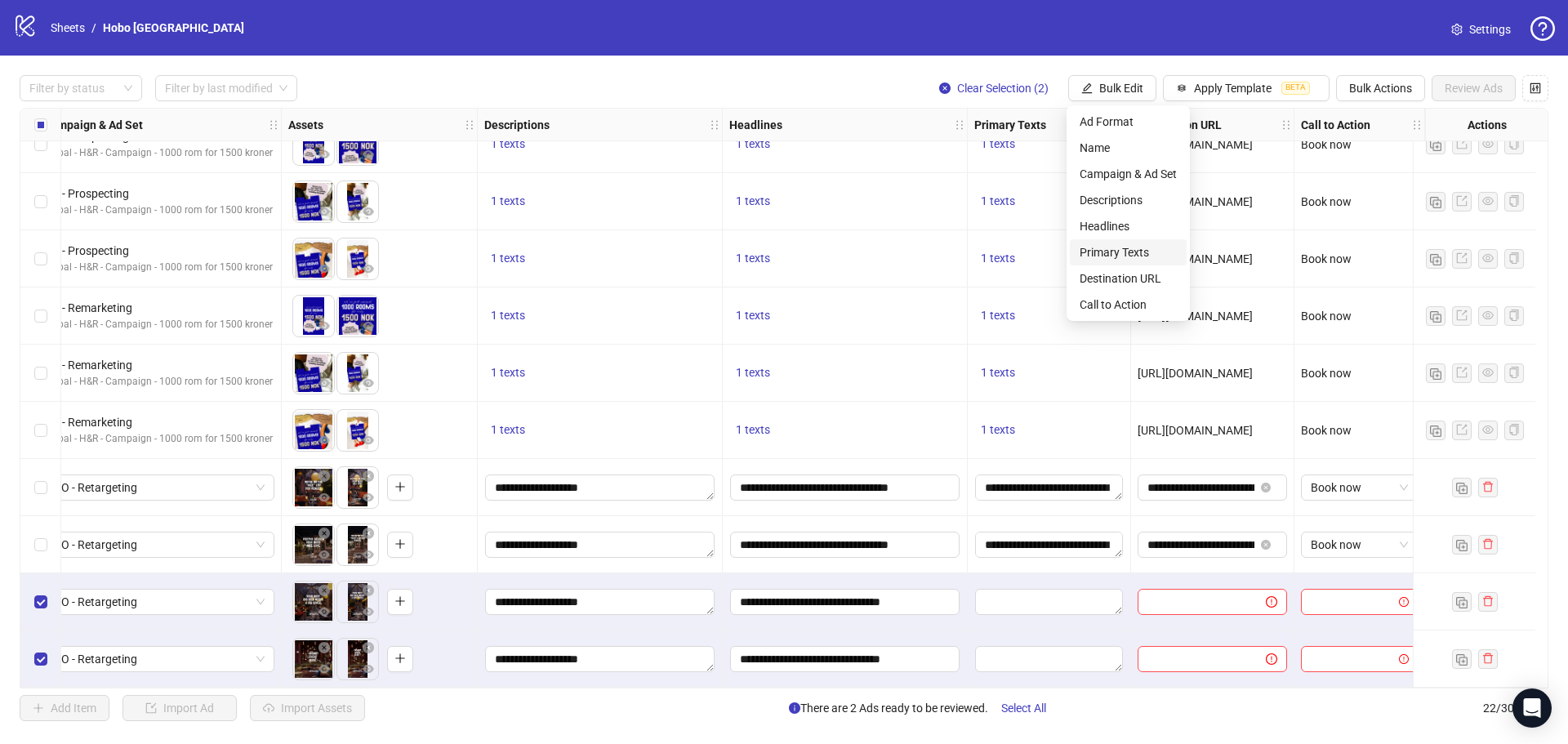
click at [1097, 252] on span "Primary Texts" at bounding box center [1129, 252] width 97 height 18
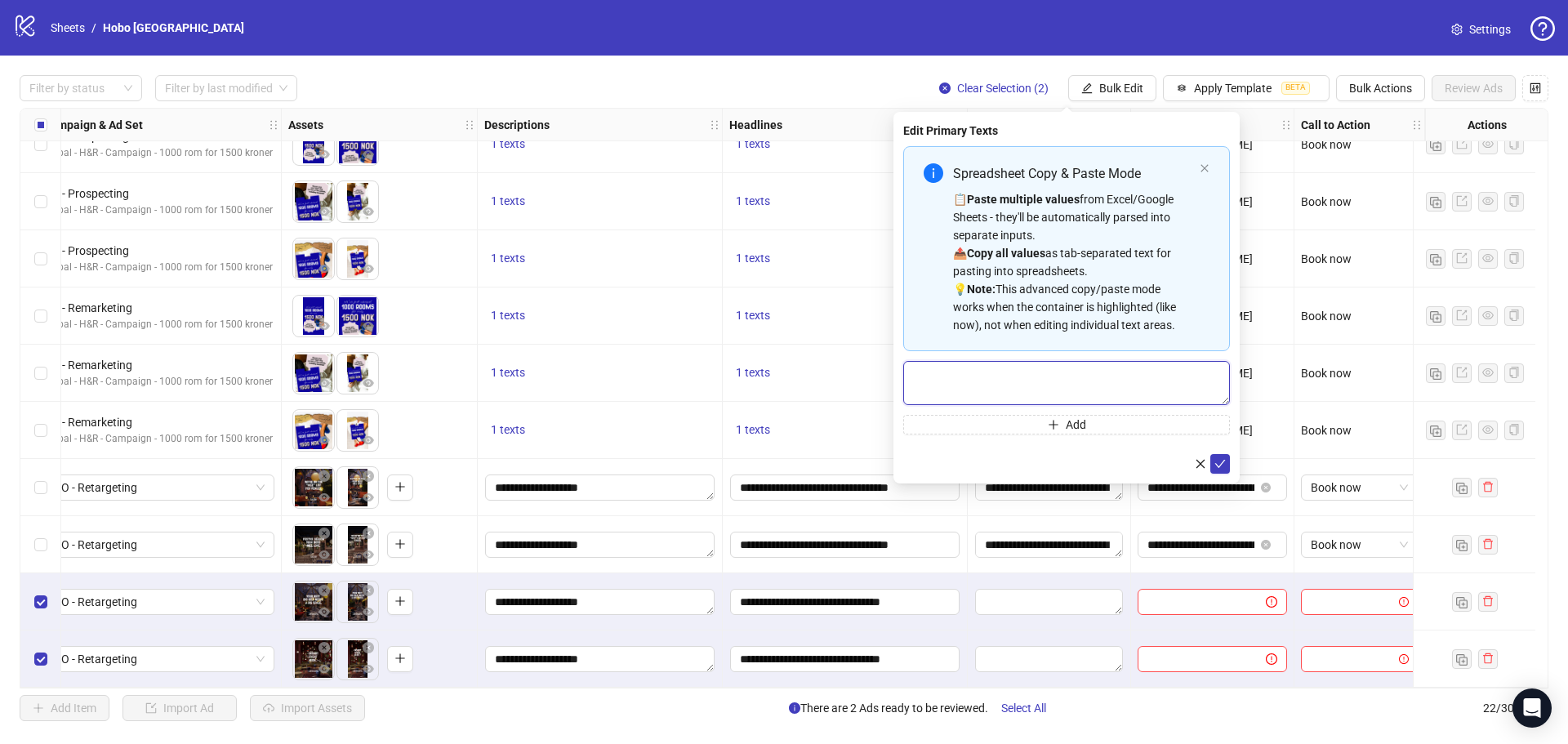
click at [1012, 361] on textarea "Multi-text input container - paste or copy values" at bounding box center [1067, 383] width 326 height 44
paste textarea "**********"
type textarea "**********"
click at [1222, 464] on icon "check" at bounding box center [1219, 463] width 11 height 11
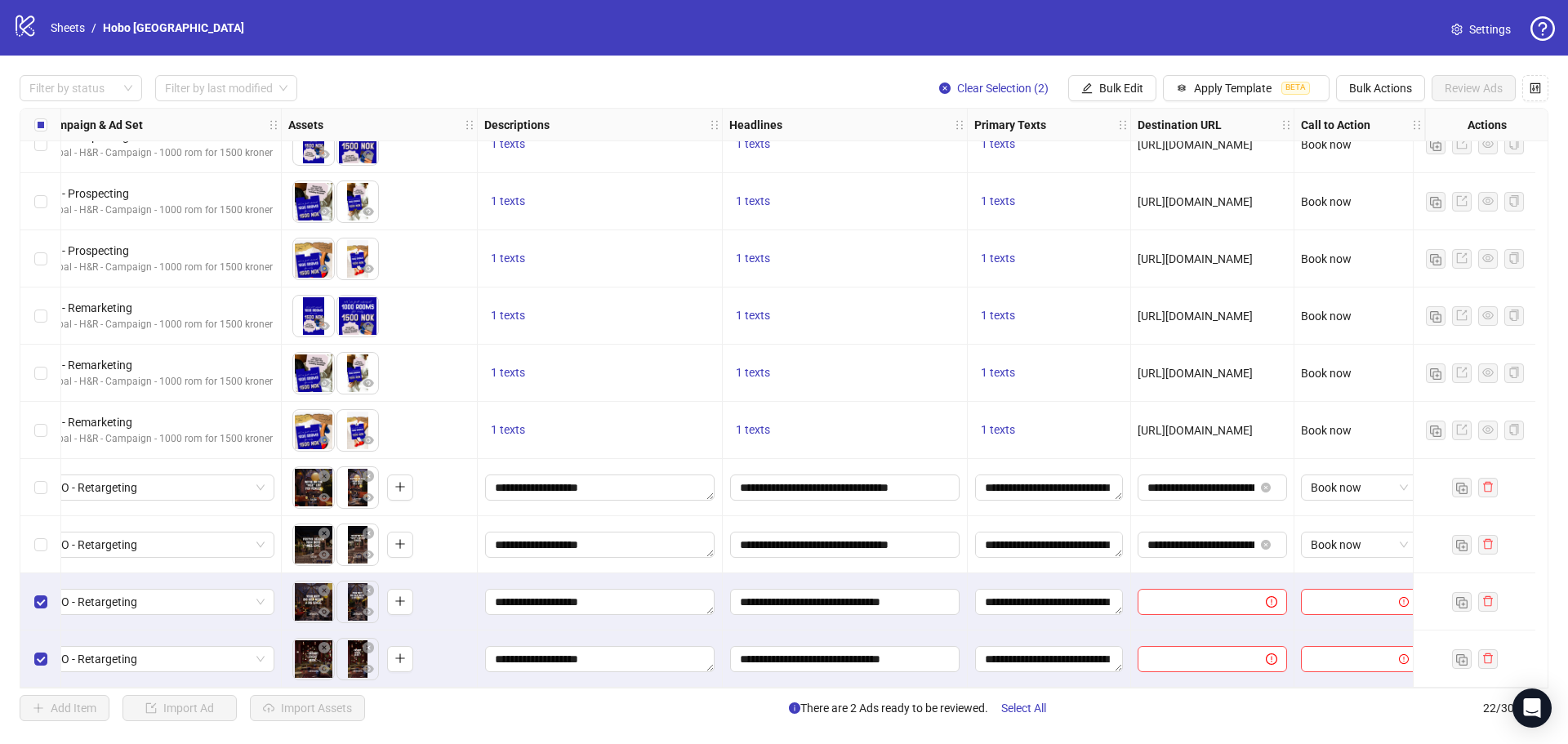
scroll to position [718, 502]
click at [1129, 79] on button "Bulk Edit" at bounding box center [1113, 88] width 88 height 26
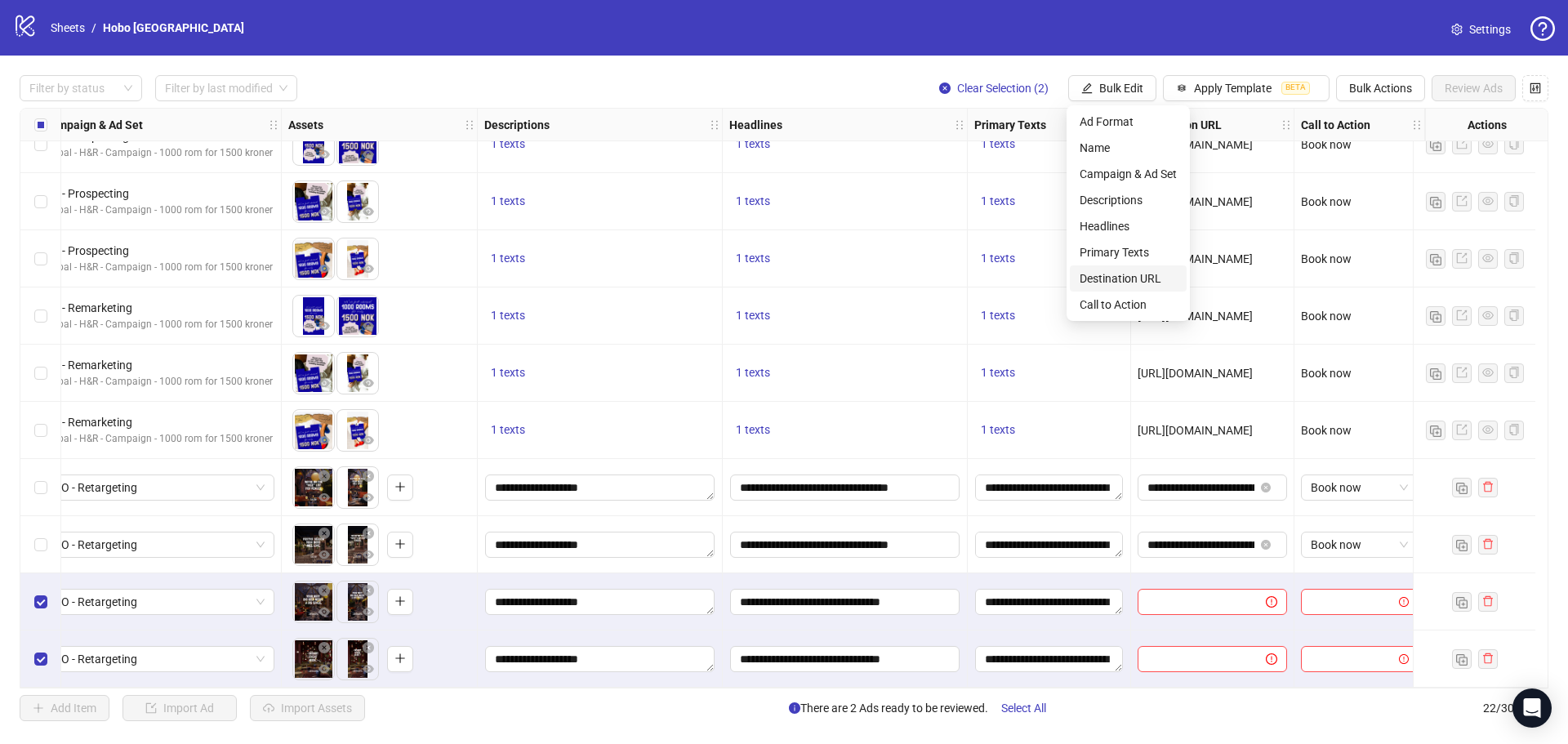
click at [1114, 278] on span "Destination URL" at bounding box center [1129, 278] width 97 height 18
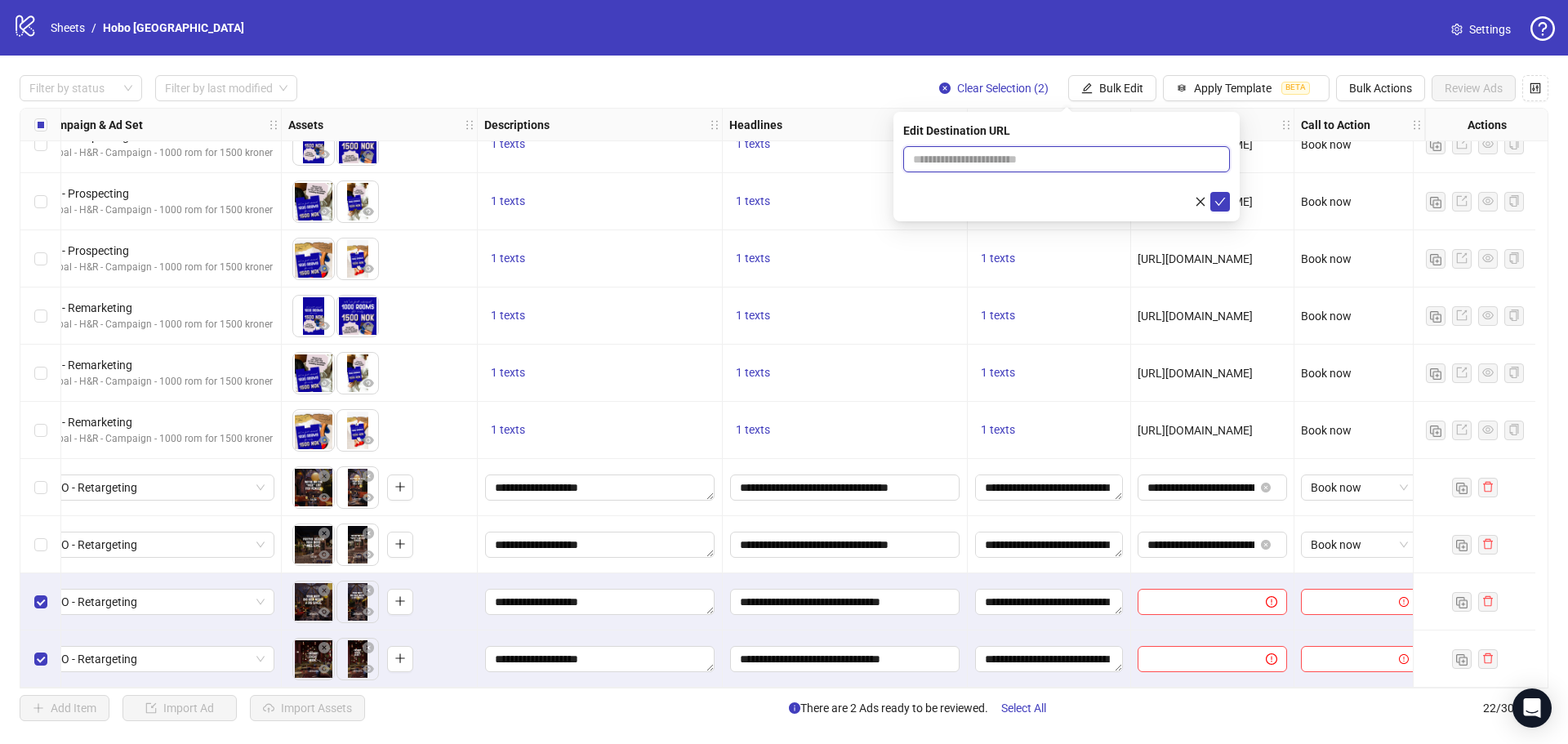
click at [1016, 159] on input "text" at bounding box center [1060, 159] width 294 height 18
paste input "**********"
type input "**********"
click at [1221, 207] on span "submit" at bounding box center [1219, 201] width 11 height 13
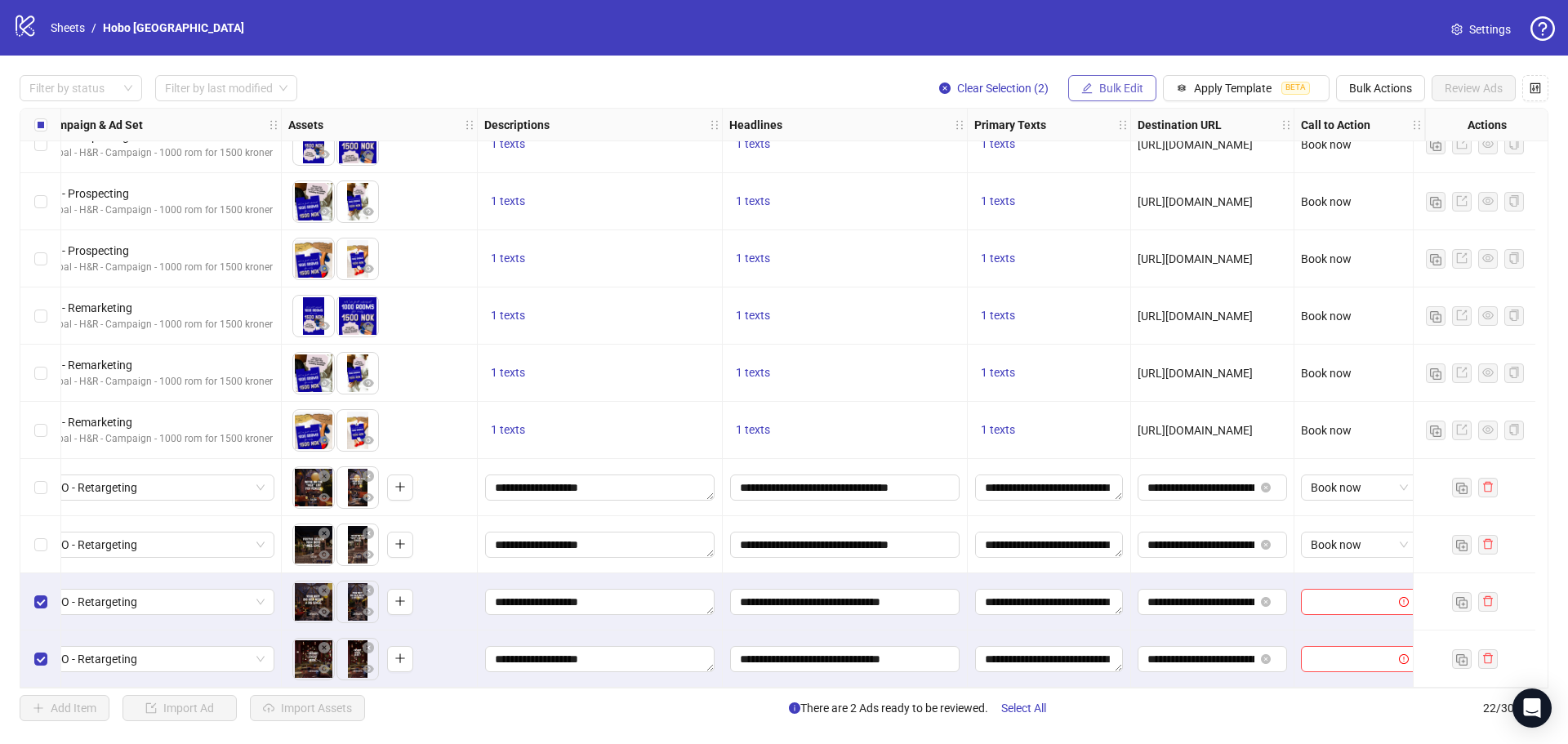
click at [1107, 94] on span "Bulk Edit" at bounding box center [1122, 88] width 44 height 13
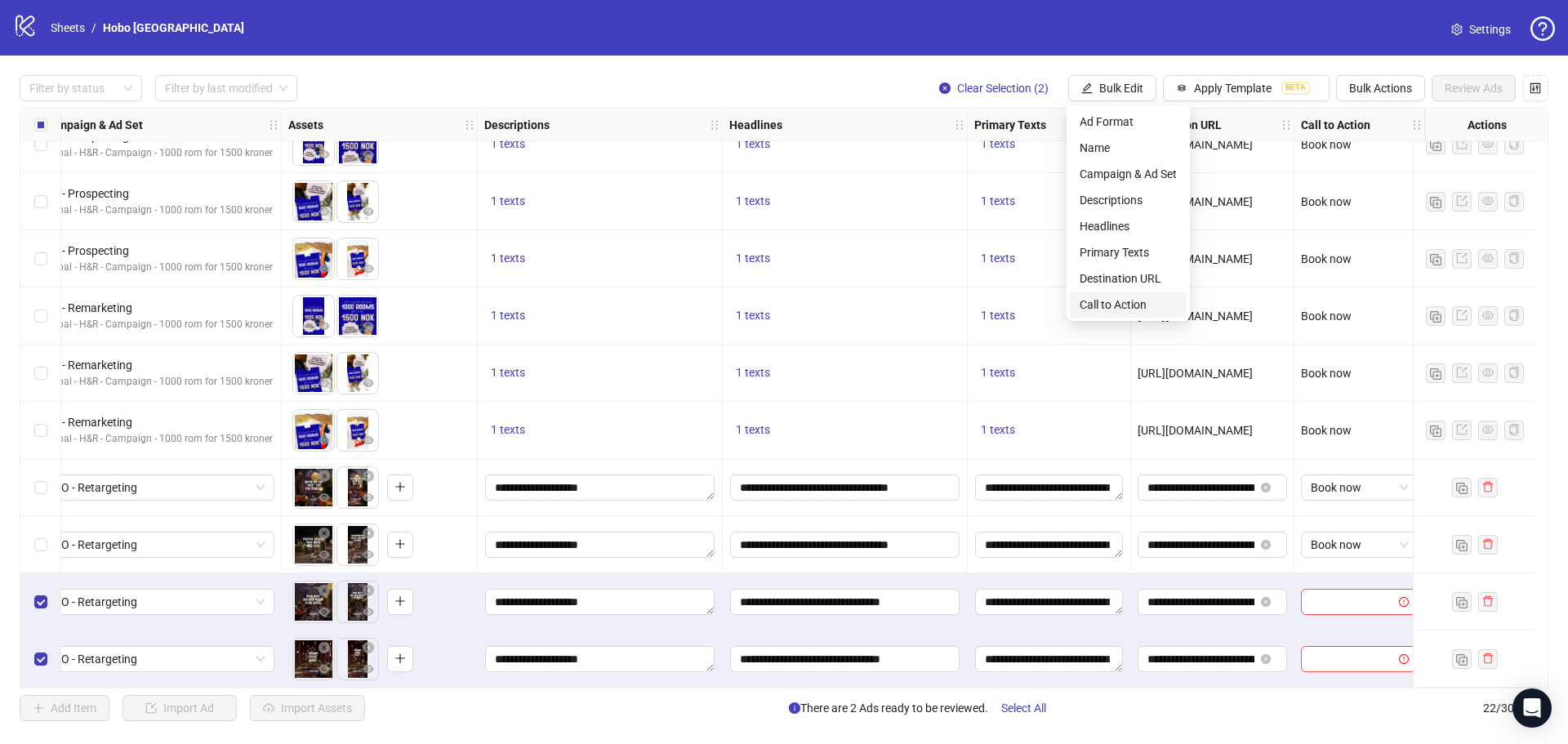
click at [1107, 297] on span "Call to Action" at bounding box center [1129, 304] width 97 height 18
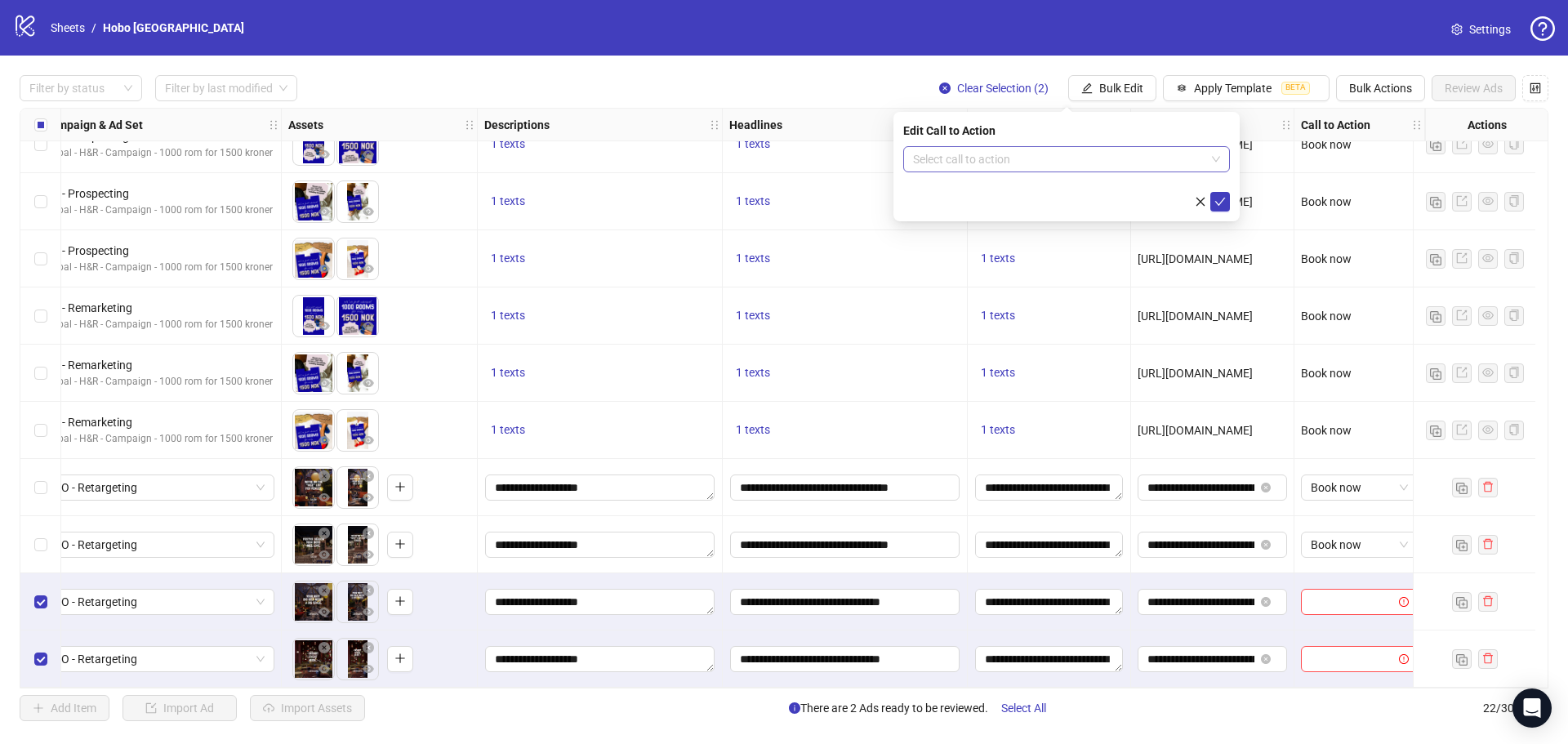
click at [1063, 160] on input "search" at bounding box center [1059, 160] width 292 height 25
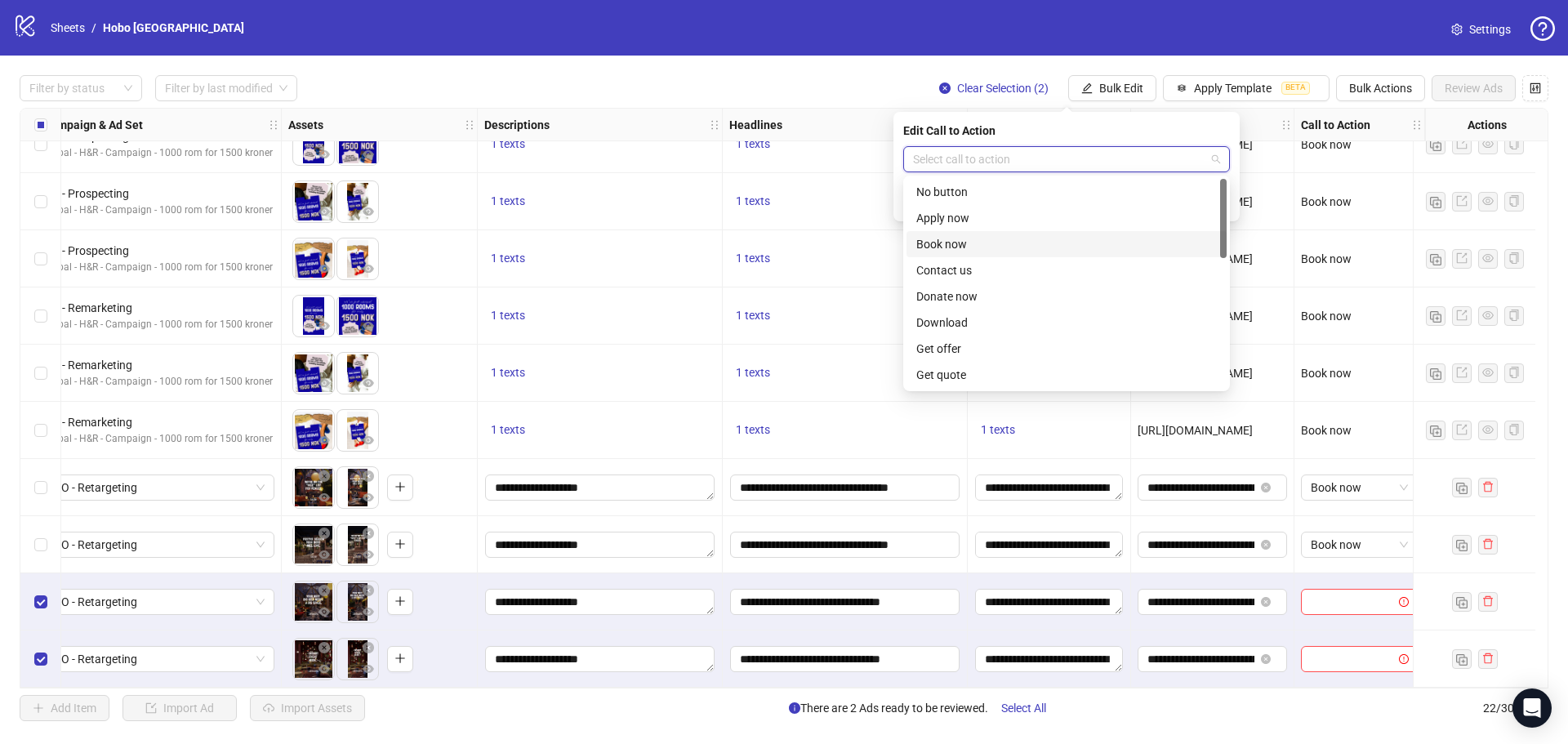
click at [957, 234] on div "Book now" at bounding box center [1066, 244] width 320 height 26
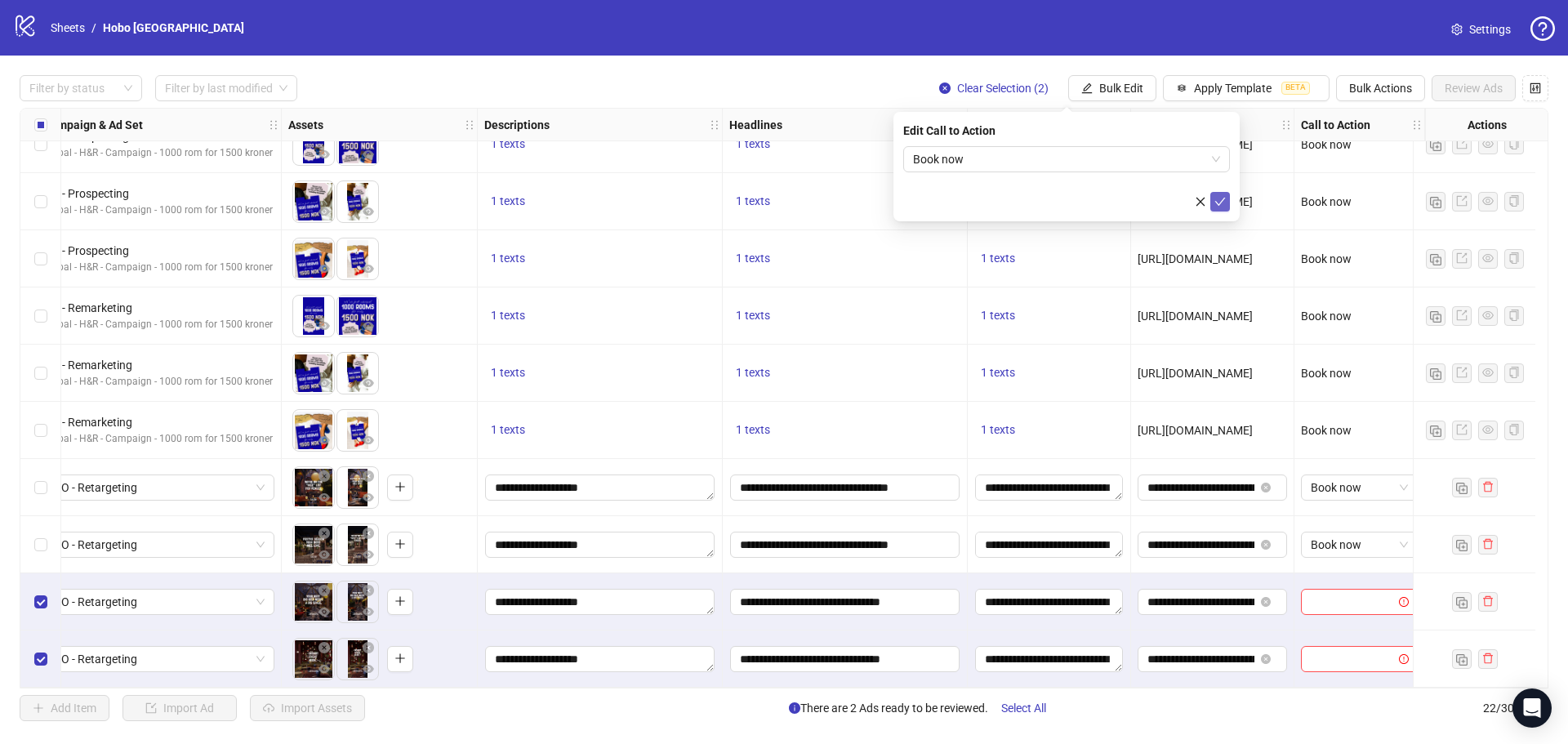
click at [1220, 202] on icon "check" at bounding box center [1219, 201] width 11 height 11
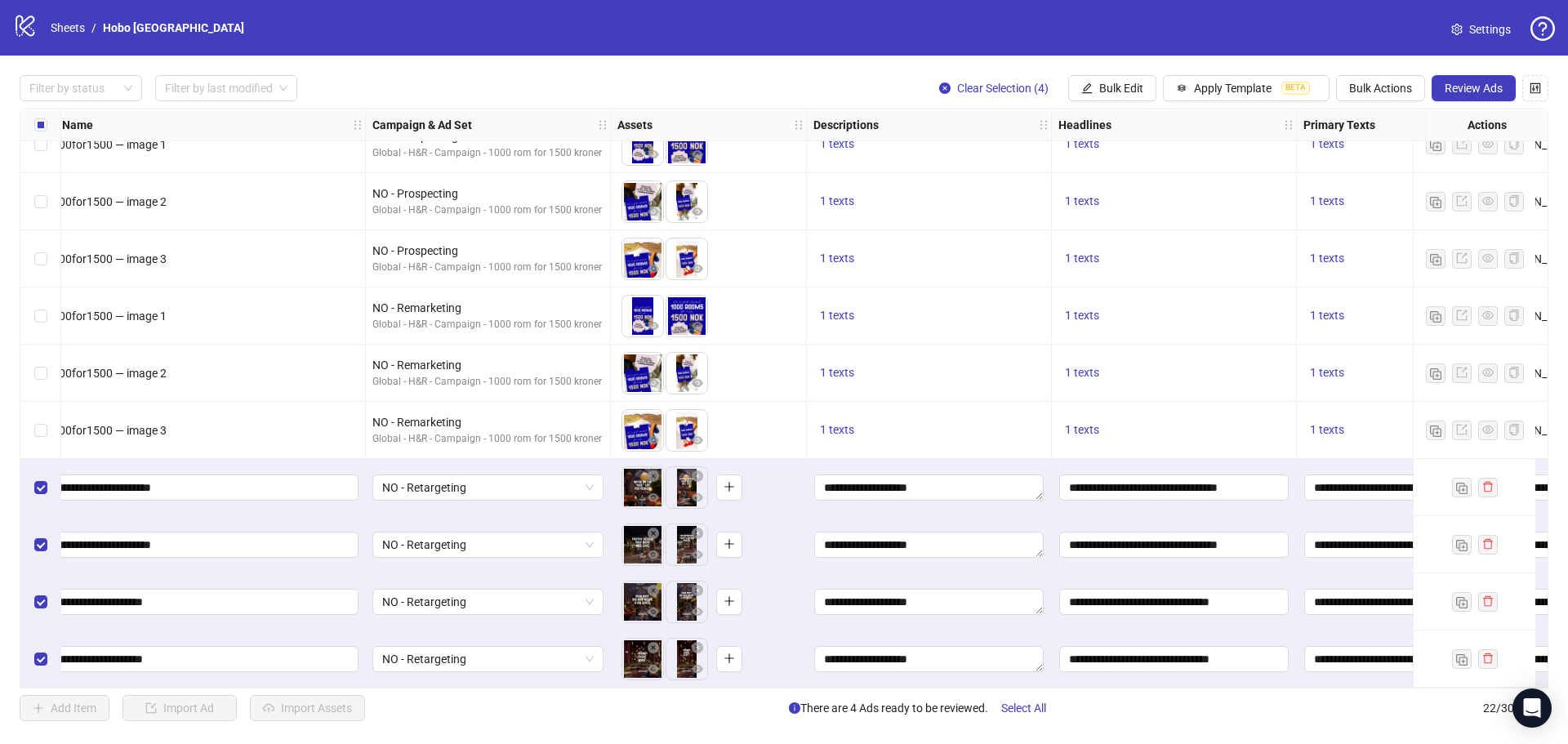
scroll to position [718, 0]
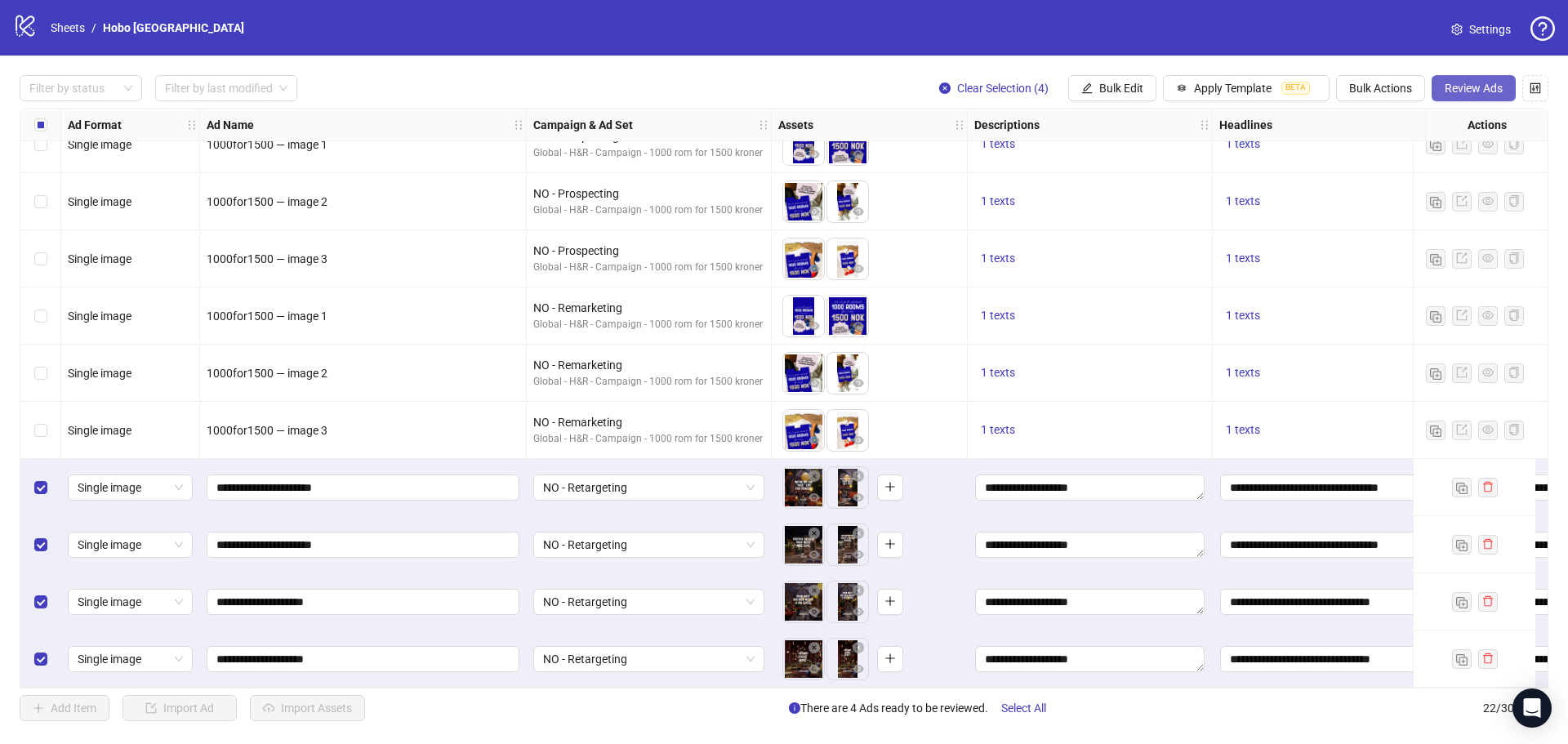
click at [1462, 84] on span "Review Ads" at bounding box center [1474, 88] width 58 height 13
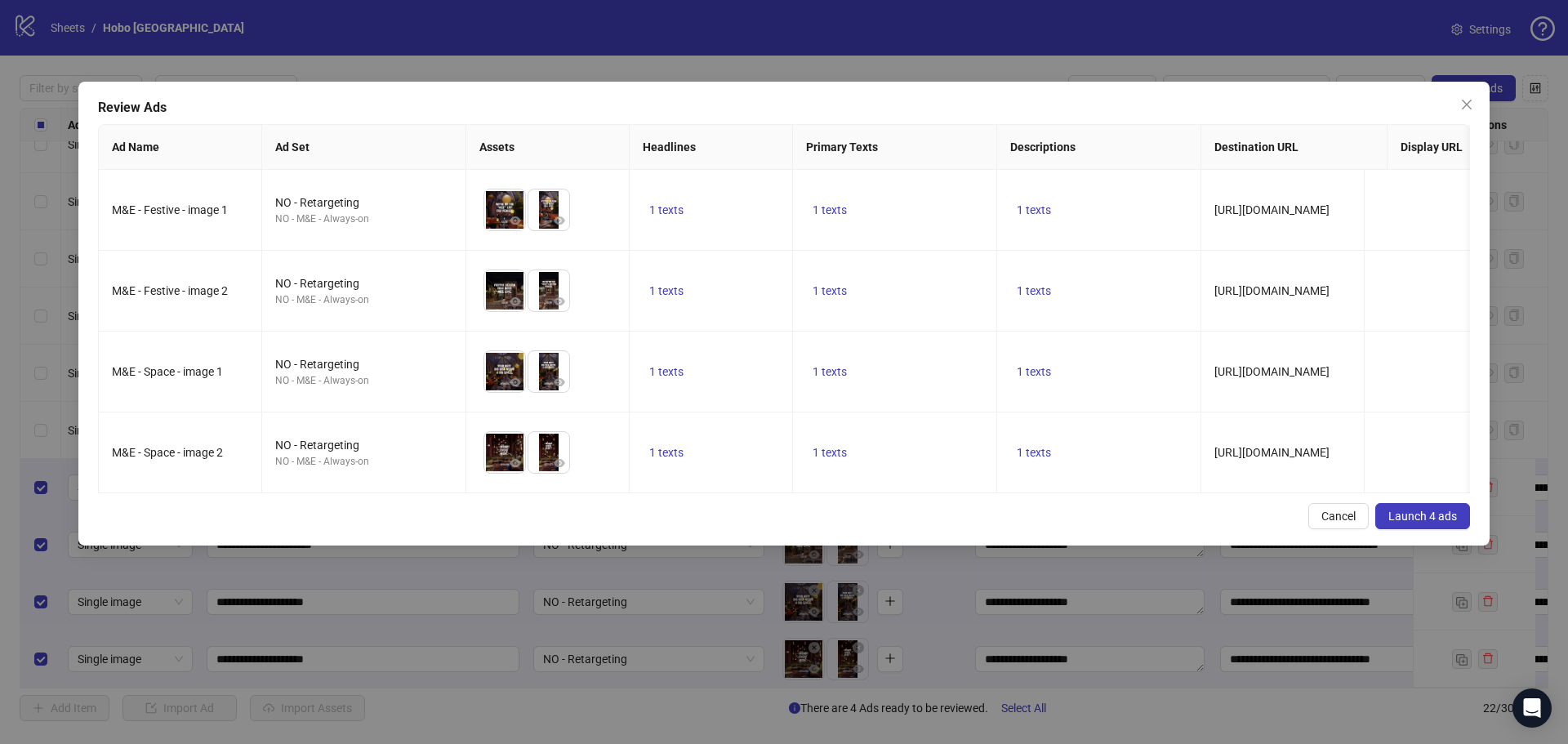
click at [1409, 522] on span "Launch 4 ads" at bounding box center [1423, 516] width 69 height 13
